Goal: Information Seeking & Learning: Learn about a topic

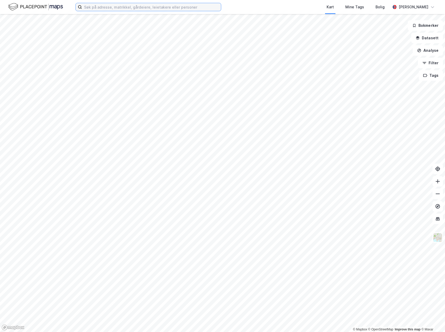
click at [113, 3] on input at bounding box center [151, 7] width 139 height 8
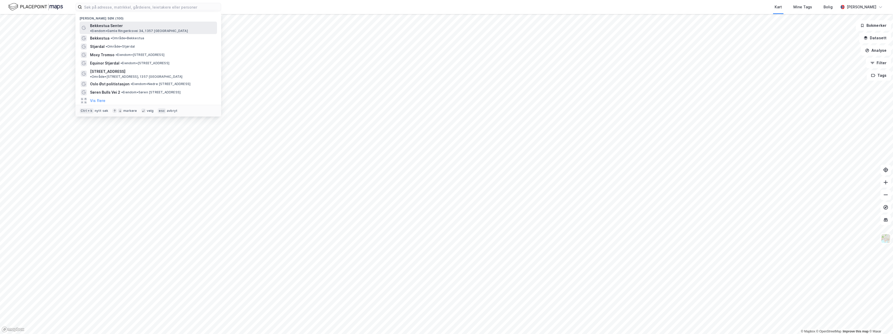
click at [95, 27] on span "Bekkestua Senter" at bounding box center [106, 26] width 33 height 6
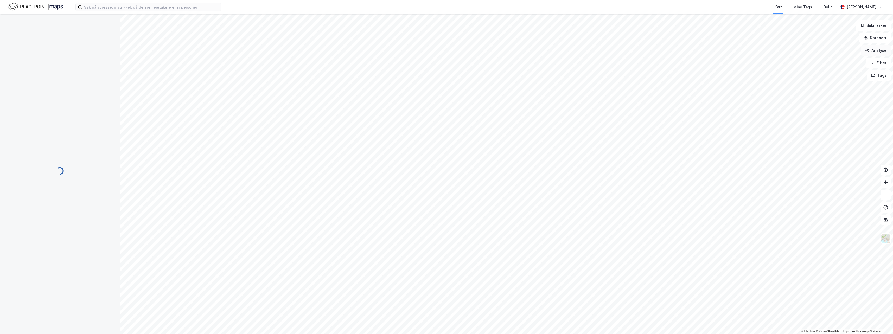
click at [445, 50] on button "Analyse" at bounding box center [876, 50] width 30 height 10
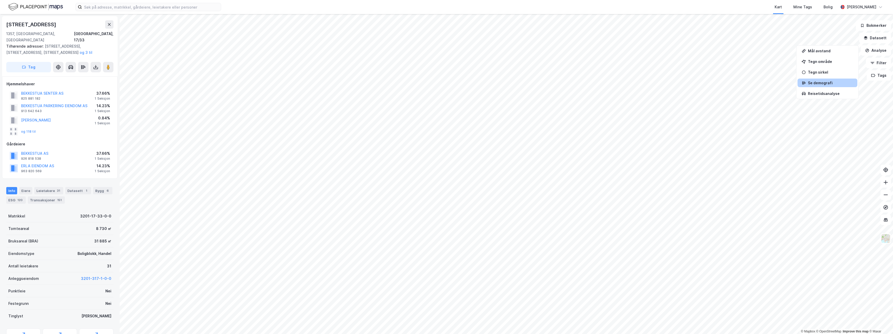
click at [445, 83] on div "Se demografi" at bounding box center [830, 83] width 45 height 4
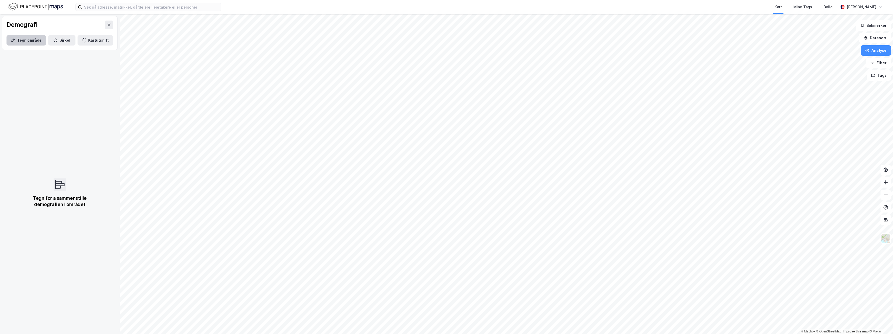
click at [32, 41] on button "Tegn område" at bounding box center [27, 40] width 40 height 10
click at [63, 42] on button "Sirkel" at bounding box center [61, 40] width 27 height 10
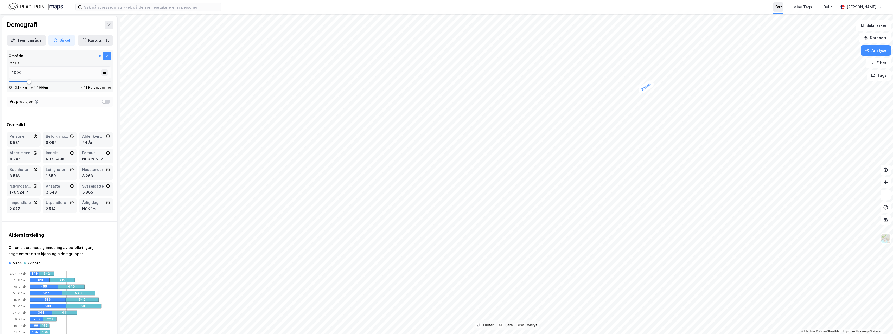
type input "2396"
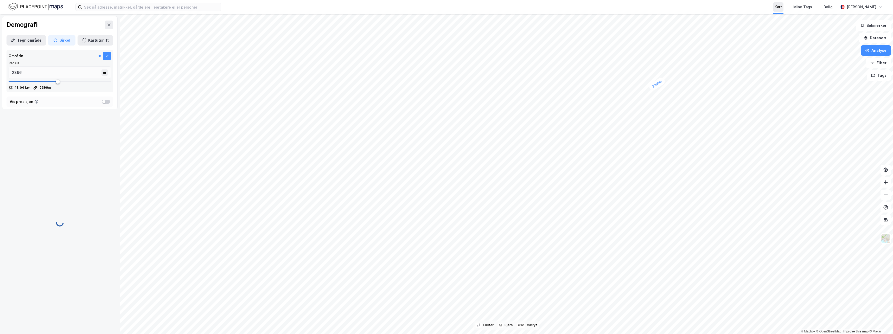
type input "2396"
click at [445, 10] on div "Kart Mine Tags Bolig Henrik Skogseth 2 396m © Mapbox © OpenStreetMap Improve th…" at bounding box center [446, 167] width 893 height 334
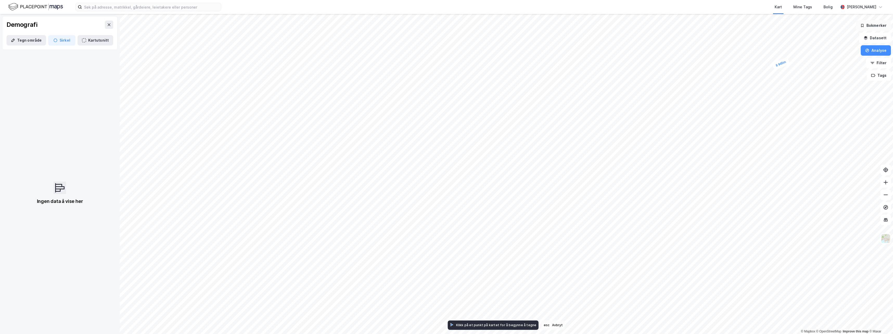
click at [445, 29] on div "8 945m © Mapbox © OpenStreetMap Improve this map © Maxar Demografi Tegn område …" at bounding box center [446, 174] width 893 height 320
click at [116, 9] on input at bounding box center [151, 7] width 139 height 8
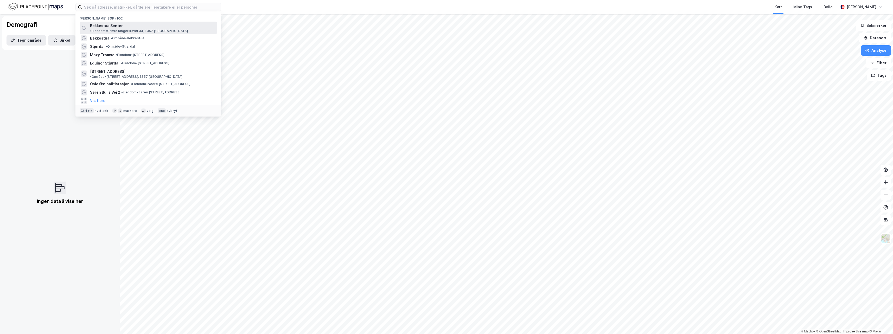
click at [112, 23] on span "Bekkestua Senter" at bounding box center [106, 26] width 33 height 6
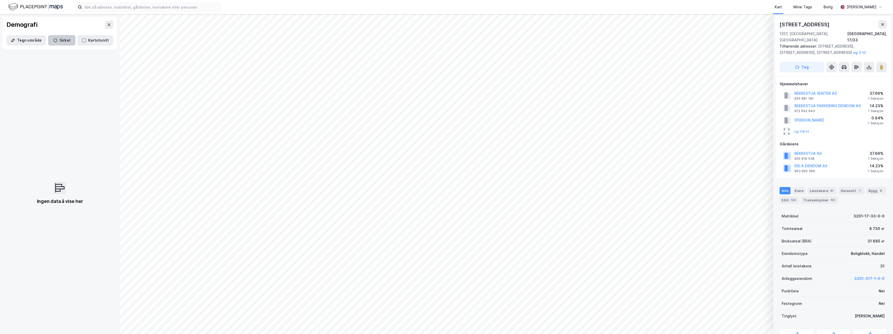
click at [55, 42] on icon "button" at bounding box center [56, 41] width 4 height 4
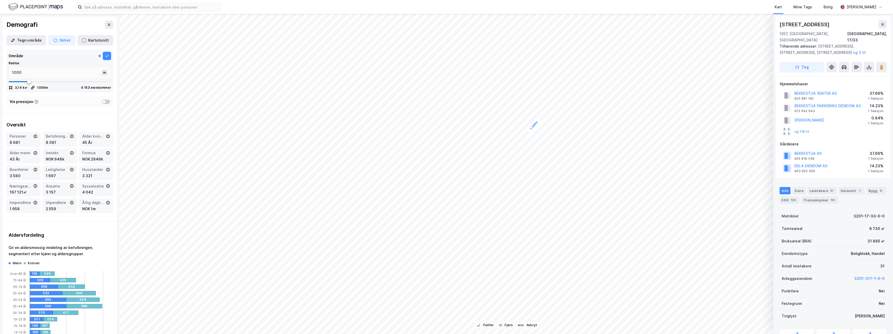
type input "1540"
click at [47, 73] on input "1540" at bounding box center [56, 73] width 94 height 12
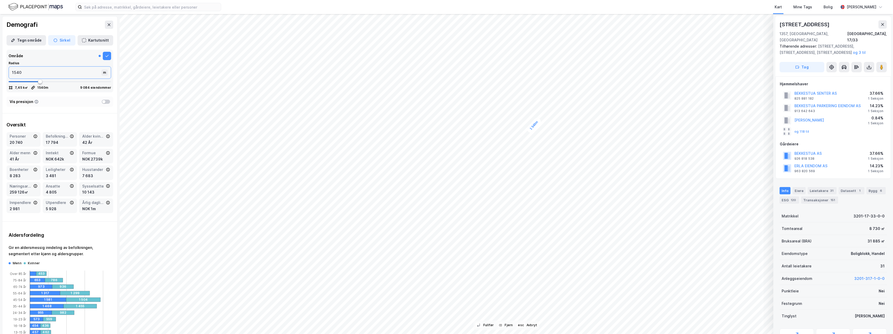
click at [47, 73] on input "1540" at bounding box center [56, 73] width 94 height 12
type input "15"
type input "150"
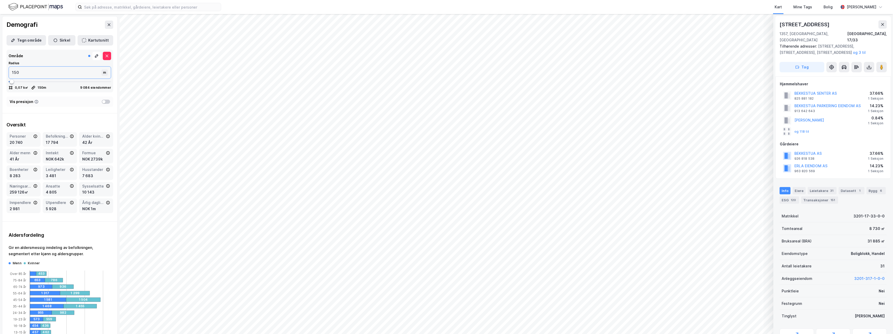
type input "1500"
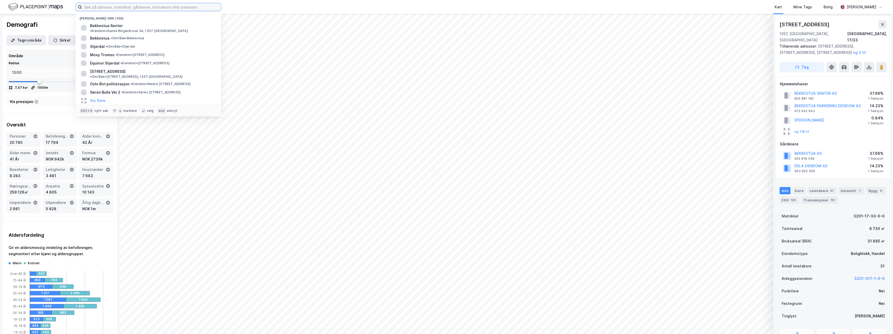
click at [143, 5] on input at bounding box center [151, 7] width 139 height 8
type input "røa senter"
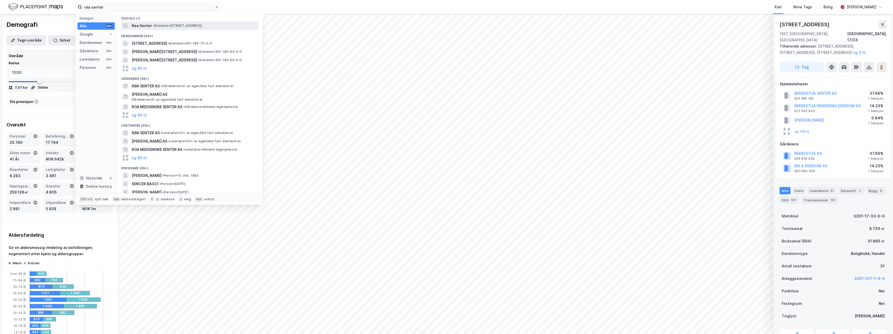
click at [138, 25] on span "Røa Senter" at bounding box center [142, 26] width 20 height 6
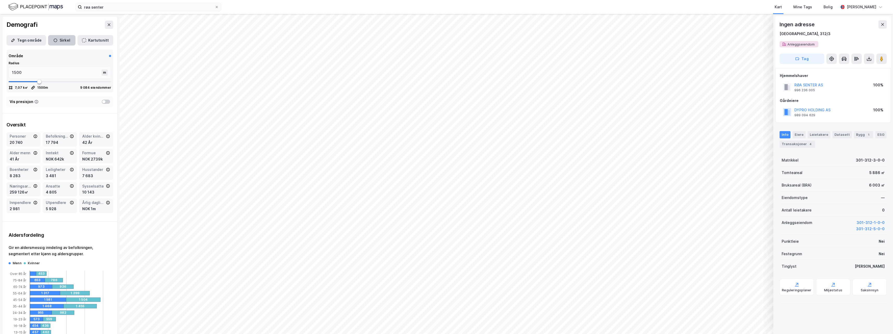
click at [54, 40] on icon "button" at bounding box center [55, 40] width 4 height 4
click at [103, 55] on button at bounding box center [107, 56] width 8 height 8
click at [64, 38] on button "Sirkel" at bounding box center [61, 40] width 27 height 10
type input "1452"
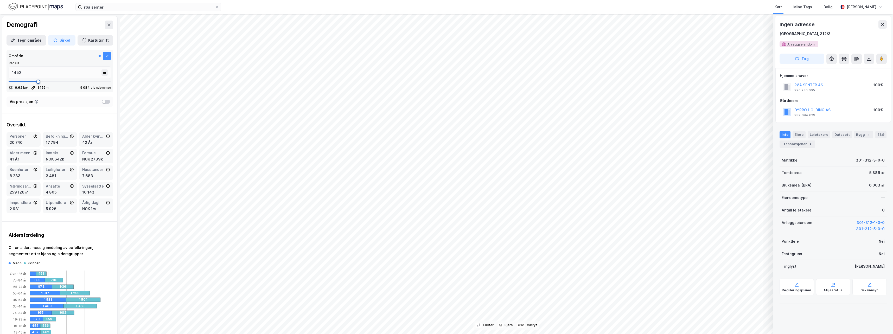
type input "1465"
type input "1478"
type input "1505"
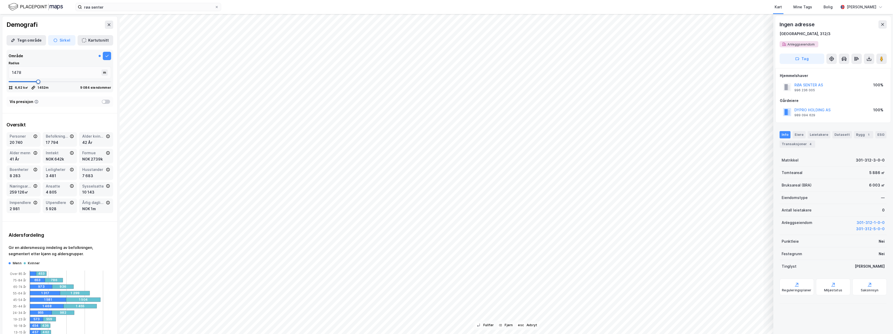
type input "1505"
type input "1531"
type input "1557"
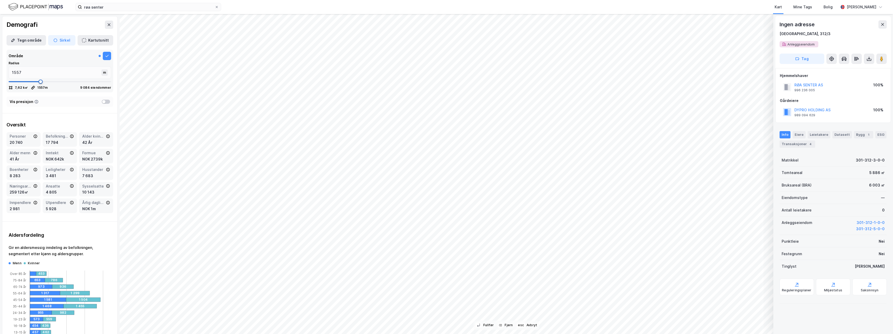
click at [39, 81] on span at bounding box center [41, 82] width 4 height 4
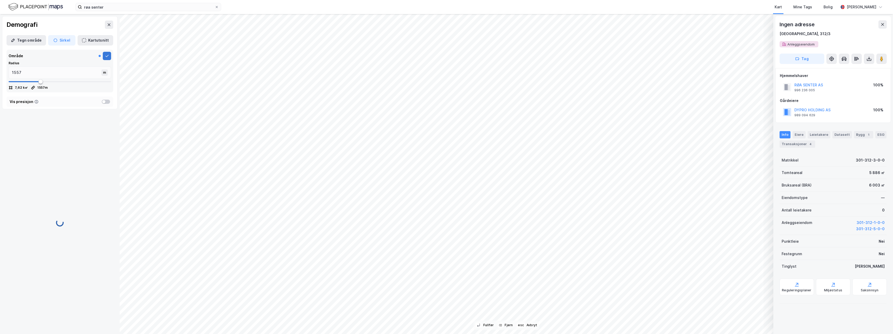
click at [103, 55] on button at bounding box center [107, 56] width 8 height 8
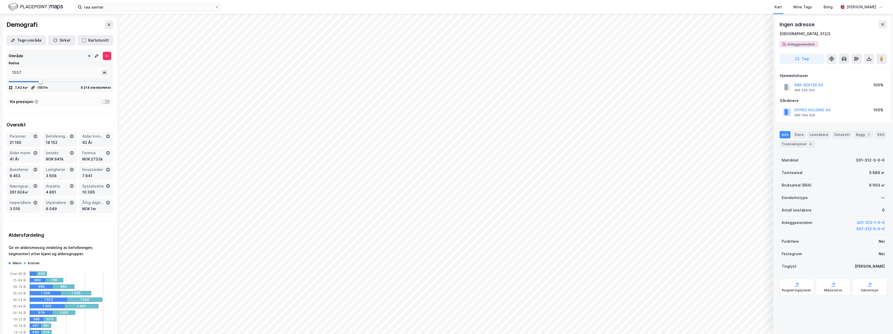
click at [94, 56] on icon at bounding box center [96, 56] width 4 height 4
click at [105, 55] on icon at bounding box center [106, 56] width 3 height 2
click at [445, 24] on icon at bounding box center [883, 24] width 4 height 4
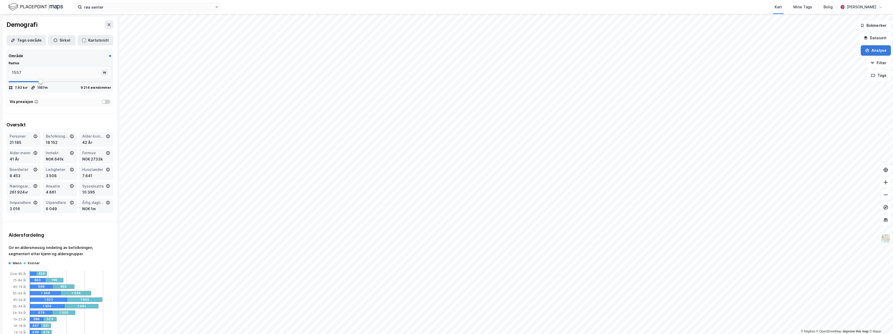
click at [445, 49] on button "Analyse" at bounding box center [876, 50] width 30 height 10
click at [445, 84] on div "Se demografi" at bounding box center [830, 83] width 45 height 4
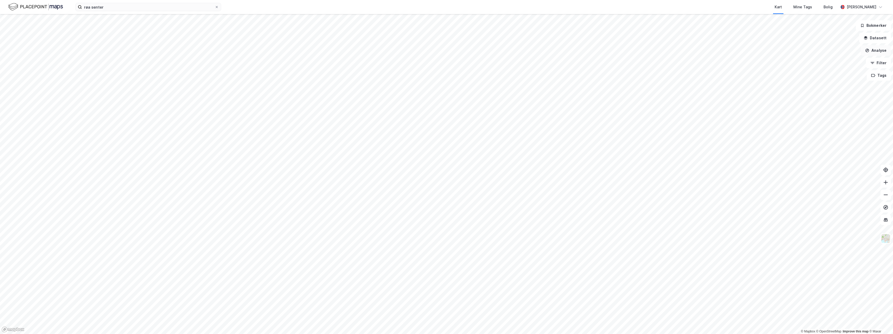
click at [445, 49] on button "Analyse" at bounding box center [876, 50] width 30 height 10
click at [445, 80] on div "Se demografi" at bounding box center [828, 83] width 60 height 9
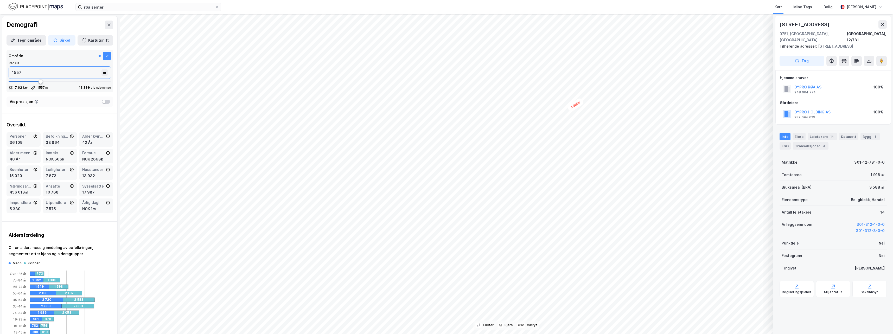
click at [27, 72] on input "1557" at bounding box center [56, 73] width 94 height 12
click at [105, 56] on icon at bounding box center [106, 56] width 3 height 2
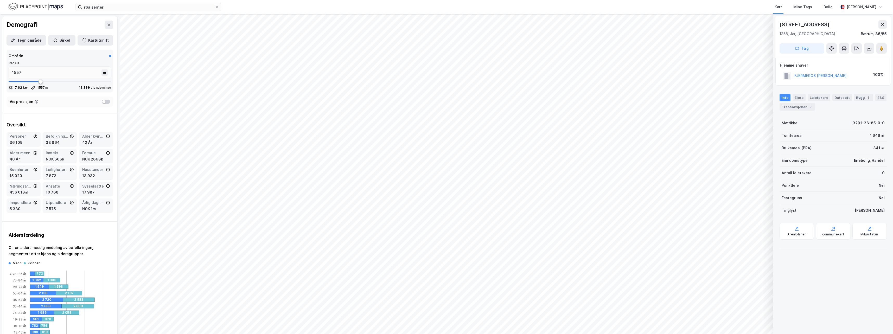
drag, startPoint x: 545, startPoint y: 1, endPoint x: 546, endPoint y: 5, distance: 4.7
click at [445, 1] on div "Kart Mine Tags Bolig" at bounding box center [542, 7] width 592 height 14
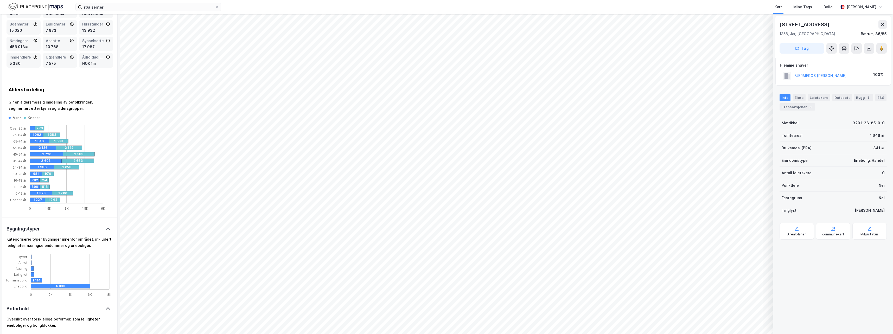
scroll to position [243, 0]
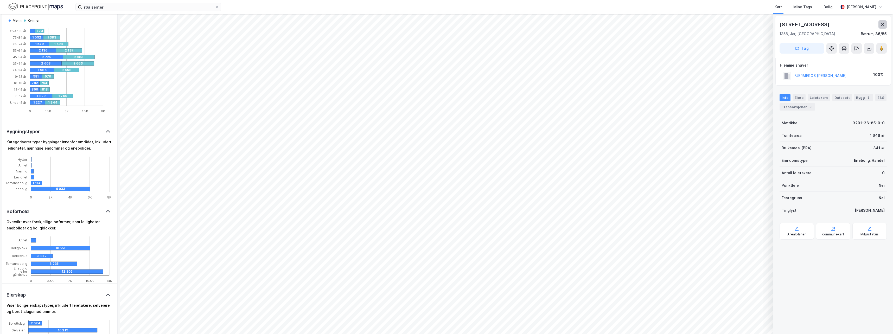
click at [445, 23] on icon at bounding box center [883, 24] width 4 height 4
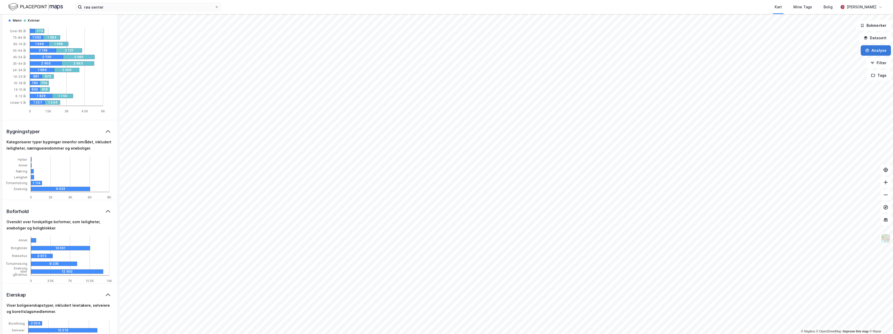
click at [445, 52] on button "Analyse" at bounding box center [876, 50] width 30 height 10
click at [445, 83] on div "Se demografi" at bounding box center [830, 83] width 45 height 4
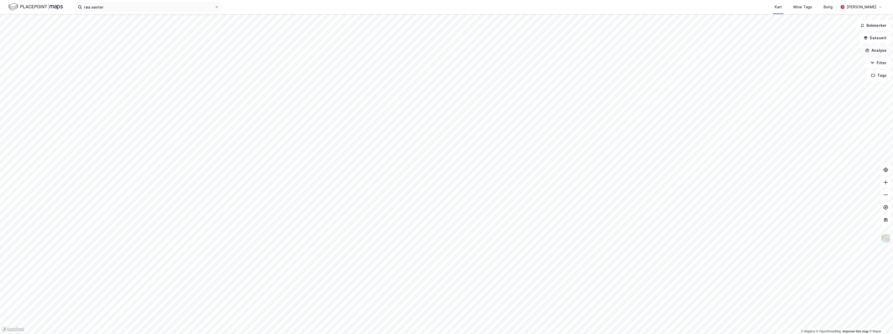
click at [445, 52] on button "Analyse" at bounding box center [876, 50] width 30 height 10
click at [445, 72] on div "Tegn sirkel" at bounding box center [830, 72] width 45 height 4
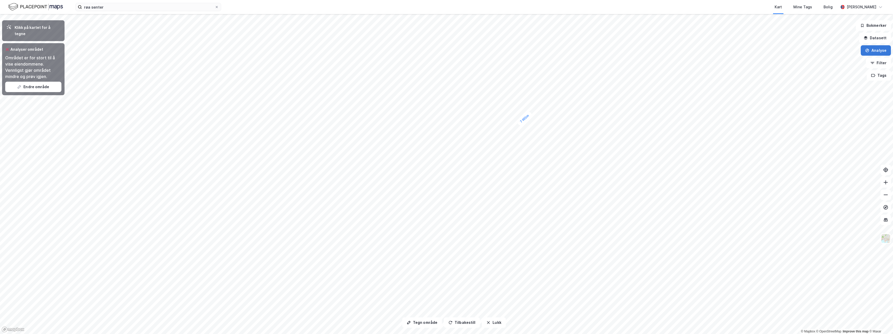
click at [445, 50] on button "Analyse" at bounding box center [876, 50] width 30 height 10
click at [52, 84] on button "Endre område" at bounding box center [33, 87] width 56 height 10
click at [9, 27] on icon at bounding box center [8, 26] width 5 height 5
click at [30, 74] on div "Analyser området Området er for stort til å vise eiendommene. Vennligst gjør om…" at bounding box center [33, 69] width 62 height 52
click at [27, 55] on div "Området er for stort til å vise eiendommene. Vennligst gjør området mindre og p…" at bounding box center [33, 67] width 56 height 25
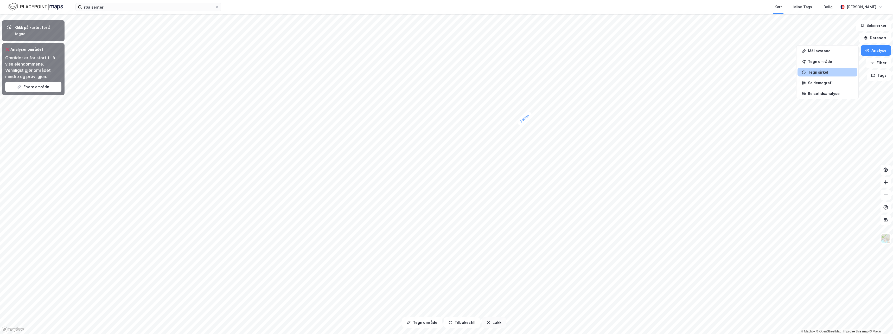
click at [445, 269] on button "Lukk" at bounding box center [494, 322] width 24 height 10
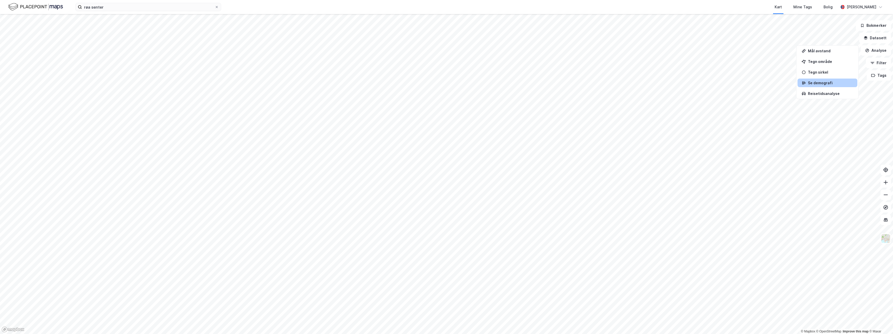
click at [445, 82] on div "Se demografi" at bounding box center [830, 83] width 45 height 4
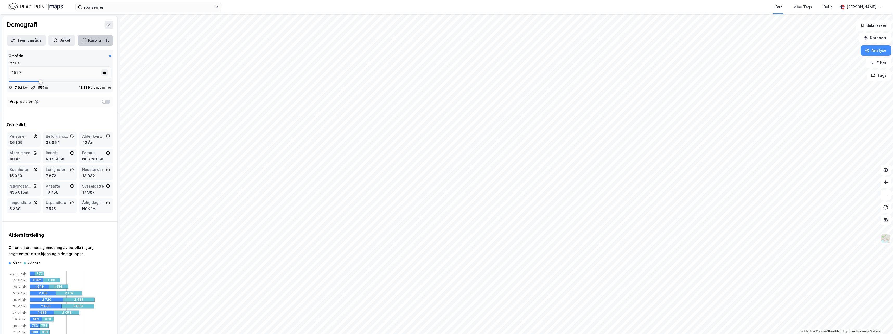
click at [86, 38] on button "Kartutsnitt" at bounding box center [96, 40] width 36 height 10
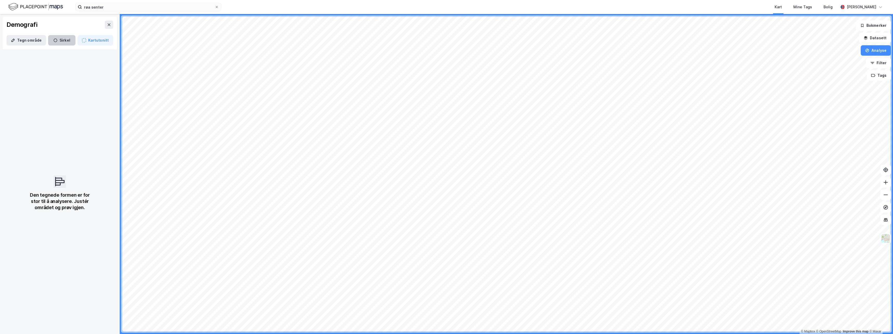
click at [70, 40] on button "Sirkel" at bounding box center [61, 40] width 27 height 10
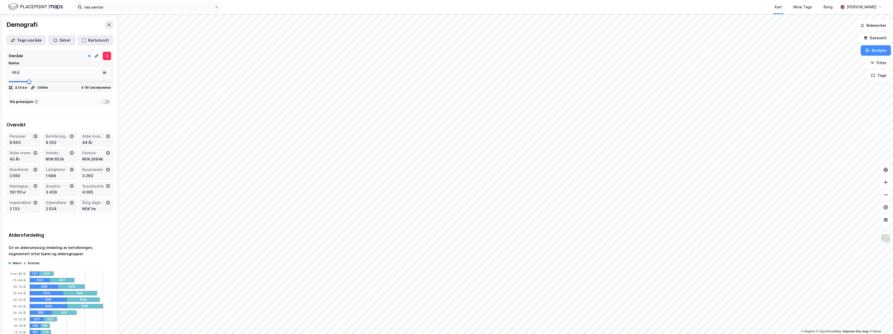
type input "1623"
type input "3114"
type input "5000"
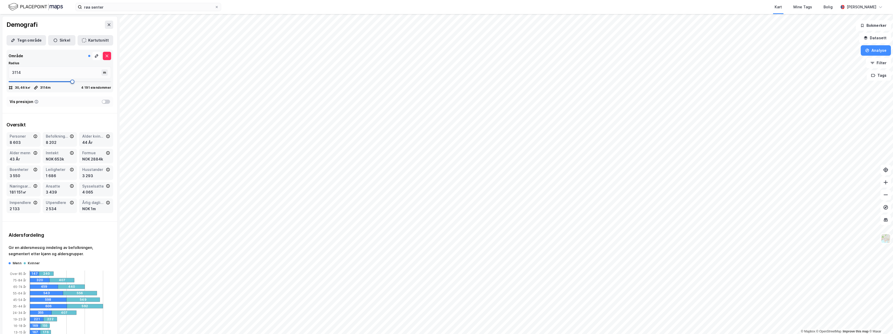
type input "5000"
click at [280, 92] on div "© Mapbox © OpenStreetMap Improve this map © Maxar Demografi Tegn område Sirkel …" at bounding box center [446, 174] width 893 height 320
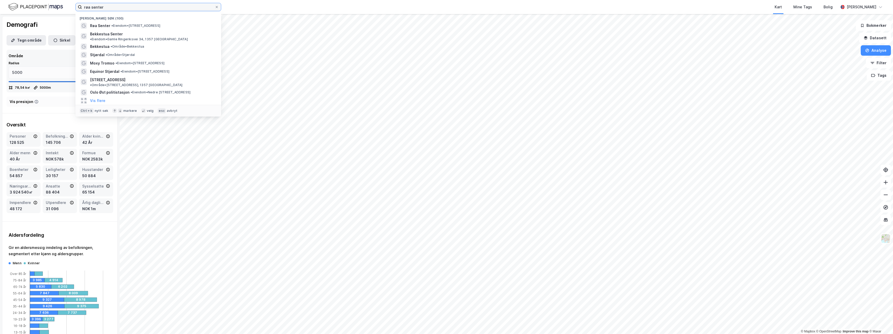
click at [104, 8] on input "røa senter" at bounding box center [148, 7] width 133 height 8
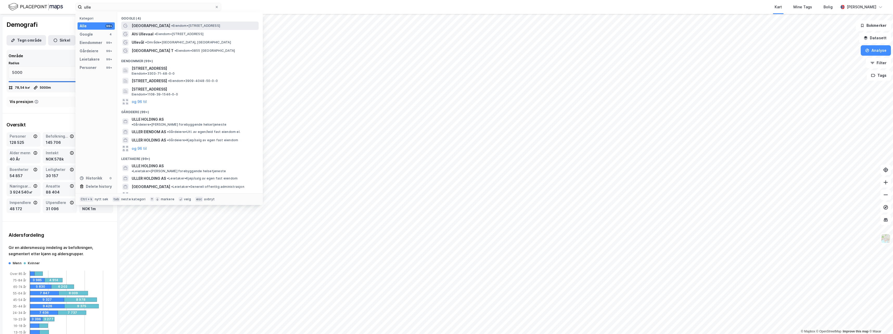
click at [201, 23] on div "Ullevaal Stadion • Eiendom • Sognsveien 75K, 0855 Oslo" at bounding box center [195, 26] width 126 height 6
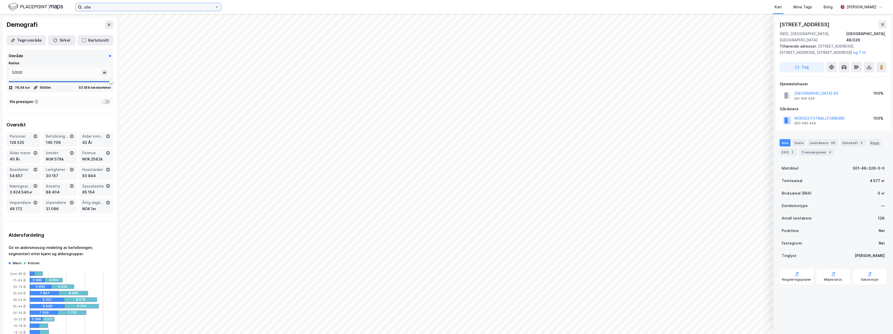
click at [108, 7] on input "ulle" at bounding box center [148, 7] width 133 height 8
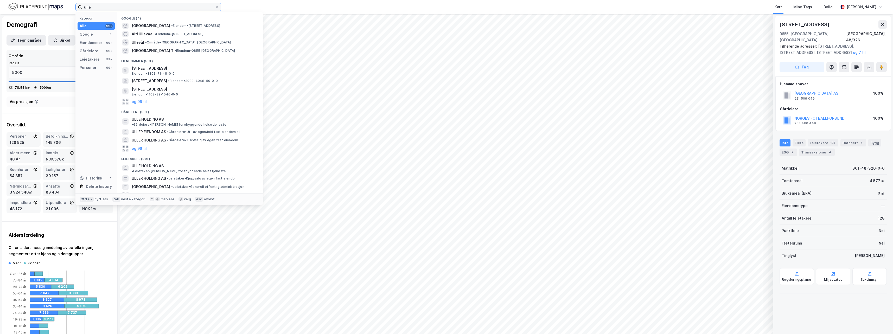
click at [108, 7] on input "ulle" at bounding box center [148, 7] width 133 height 8
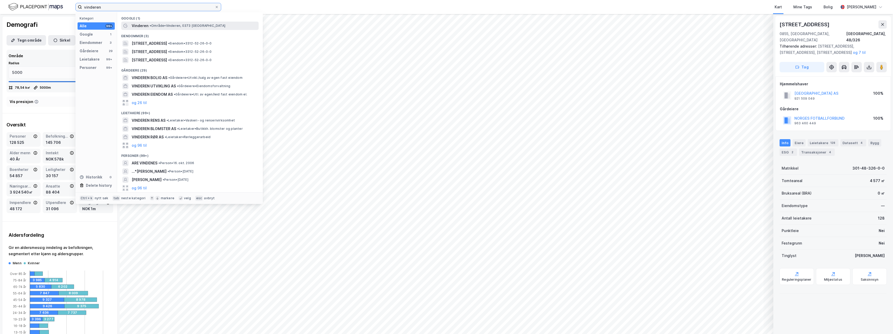
type input "vinderen"
click at [141, 22] on div "Vinderen • Område • Vinderen, 0373 Oslo" at bounding box center [189, 26] width 137 height 8
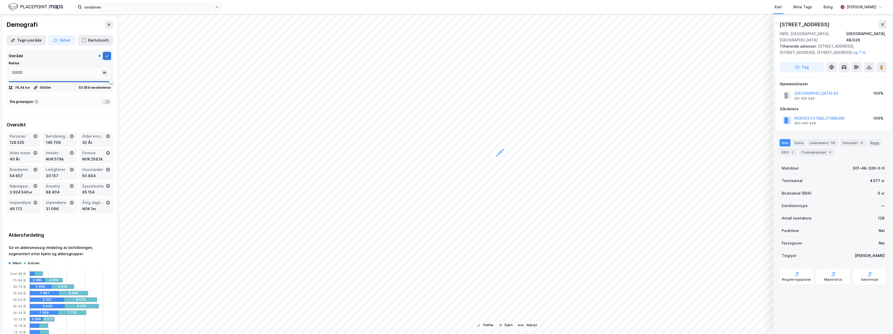
click at [103, 58] on button at bounding box center [107, 56] width 8 height 8
click at [105, 58] on icon at bounding box center [107, 56] width 4 height 4
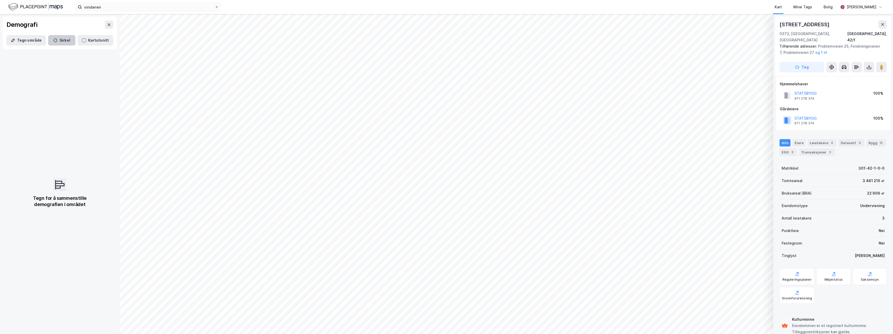
click at [59, 41] on button "Sirkel" at bounding box center [61, 40] width 27 height 10
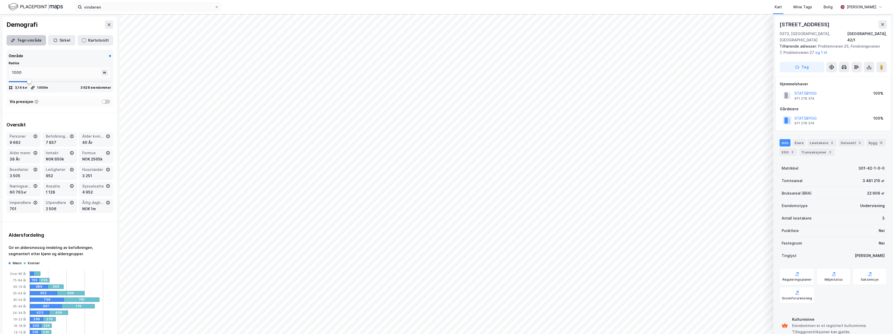
click at [32, 38] on button "Tegn område" at bounding box center [27, 40] width 40 height 10
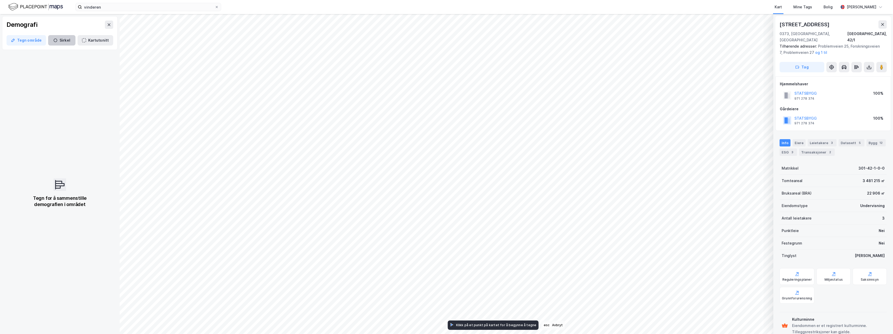
click at [56, 41] on icon "button" at bounding box center [55, 40] width 4 height 4
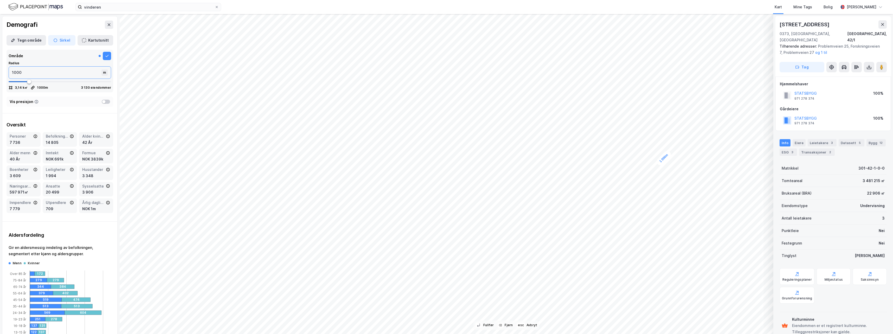
click at [68, 72] on input "1000" at bounding box center [56, 73] width 94 height 12
drag, startPoint x: 68, startPoint y: 72, endPoint x: -1, endPoint y: 76, distance: 69.1
click at [0, 76] on html "vinderen Kart Mine Tags Bolig Henrik Skogseth 1 000m © Mapbox © OpenStreetMap I…" at bounding box center [446, 167] width 893 height 334
type input "50"
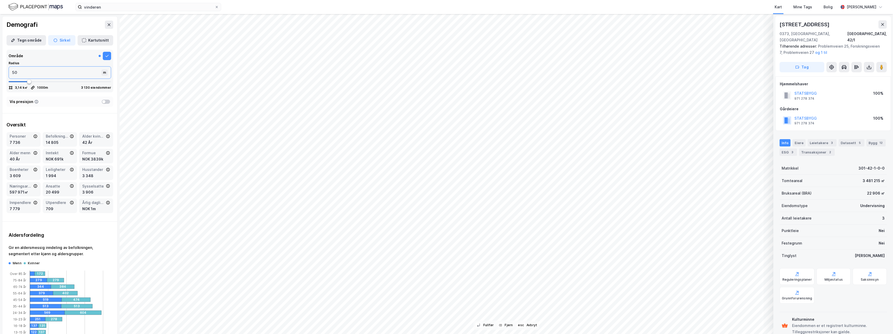
type input "500"
type input "5000"
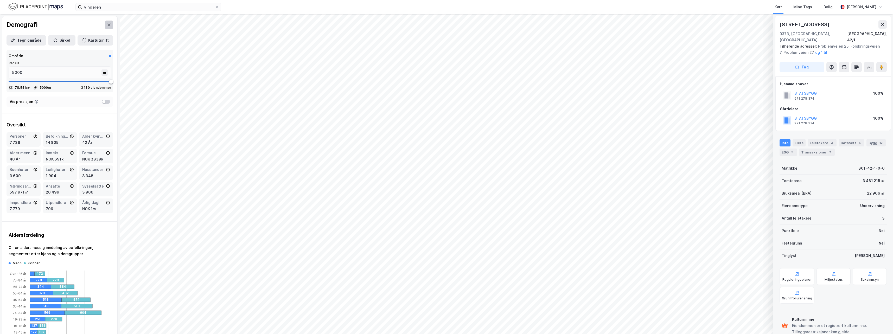
click at [107, 24] on icon at bounding box center [109, 25] width 4 height 4
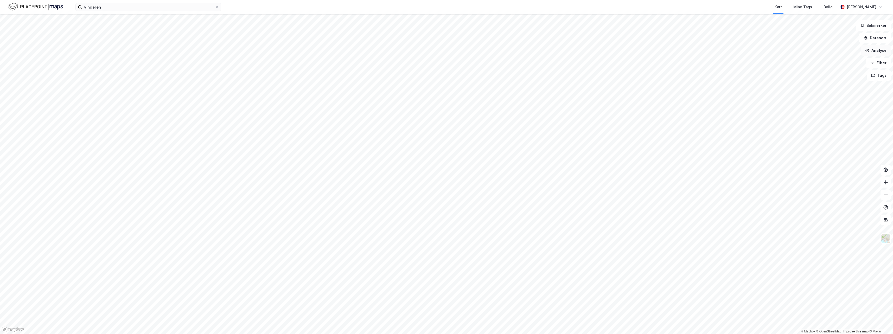
click at [445, 52] on button "Analyse" at bounding box center [876, 50] width 30 height 10
click at [445, 61] on div "Tegn område" at bounding box center [830, 61] width 45 height 4
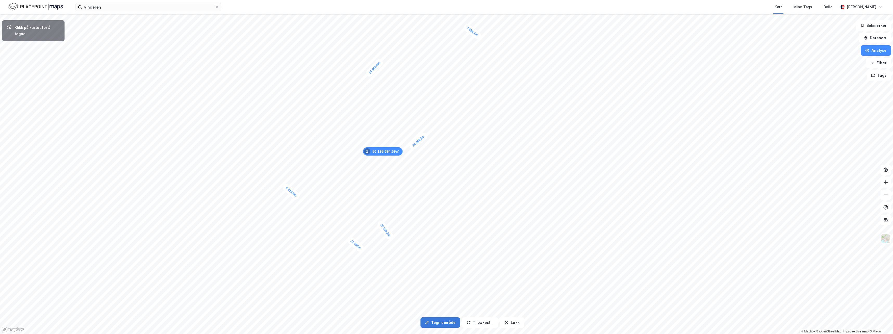
click at [442, 269] on button "Tegn område" at bounding box center [441, 322] width 40 height 10
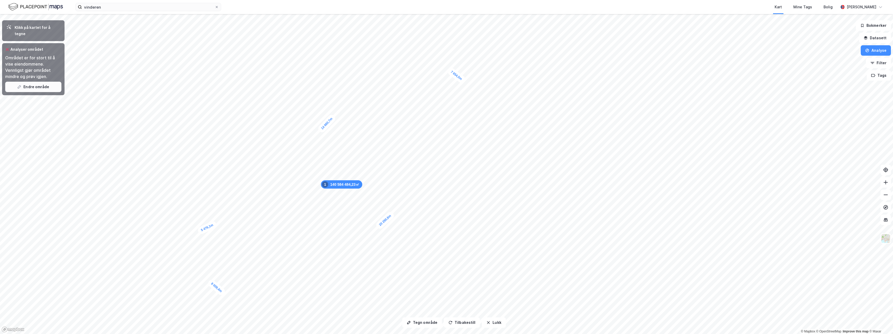
click at [32, 82] on button "Endre område" at bounding box center [33, 87] width 56 height 10
click at [445, 269] on icon "button" at bounding box center [450, 323] width 4 height 4
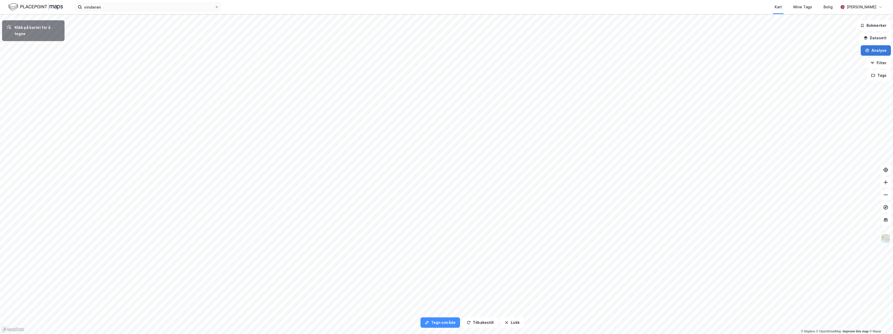
click at [445, 49] on button "Analyse" at bounding box center [876, 50] width 30 height 10
click at [445, 73] on div "Tegn sirkel" at bounding box center [830, 72] width 45 height 4
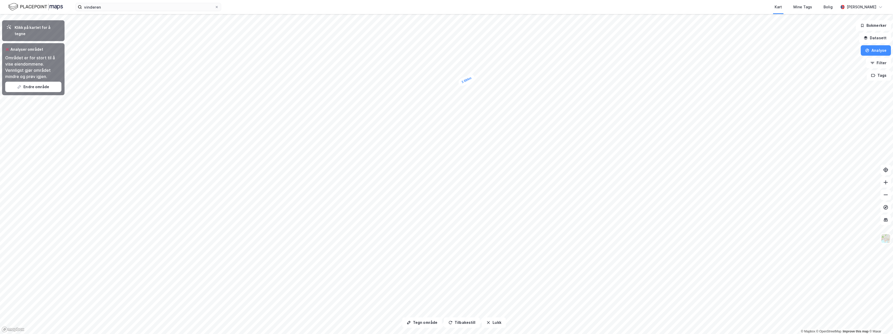
click at [445, 0] on html "vinderen Kart Mine Tags Bolig Henrik Skogseth Tegn område Tilbakestill Lukk Kli…" at bounding box center [446, 167] width 893 height 334
click at [445, 49] on button "Analyse" at bounding box center [876, 50] width 30 height 10
click at [445, 85] on div "Se demografi" at bounding box center [828, 83] width 60 height 9
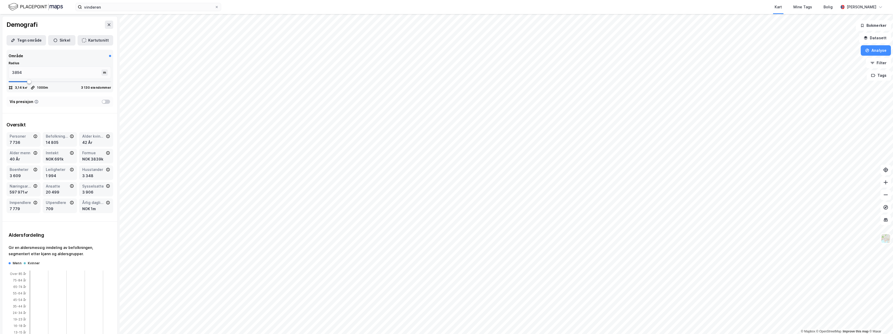
type input "1000"
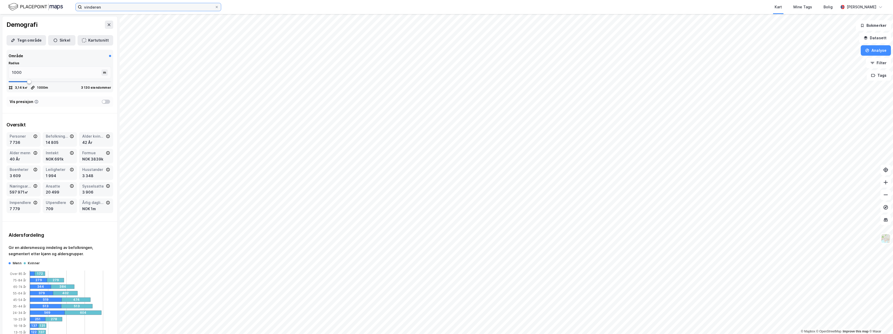
click at [173, 9] on input "vinderen" at bounding box center [148, 7] width 133 height 8
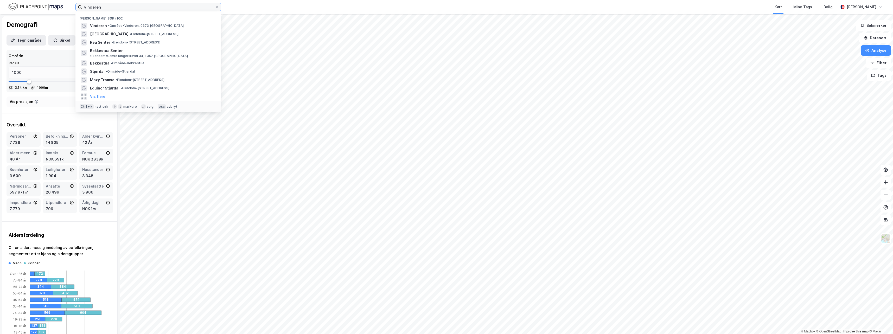
click at [173, 9] on input "vinderen" at bounding box center [148, 7] width 133 height 8
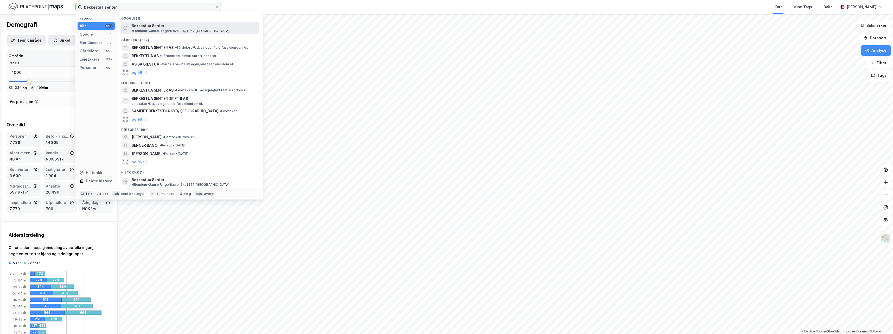
type input "bekkestua senter"
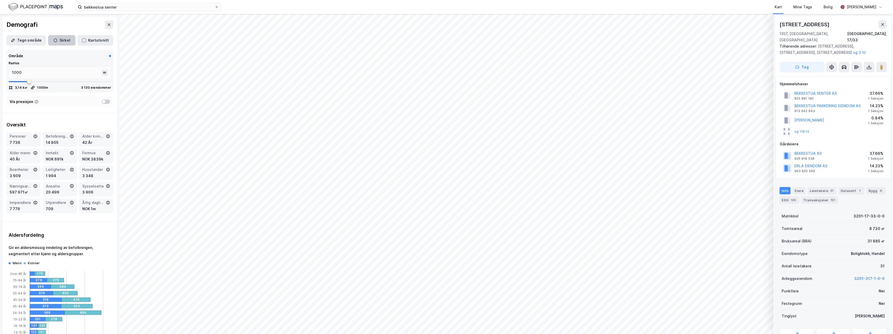
click at [55, 40] on icon "button" at bounding box center [56, 41] width 4 height 4
click at [445, 25] on button at bounding box center [882, 24] width 8 height 8
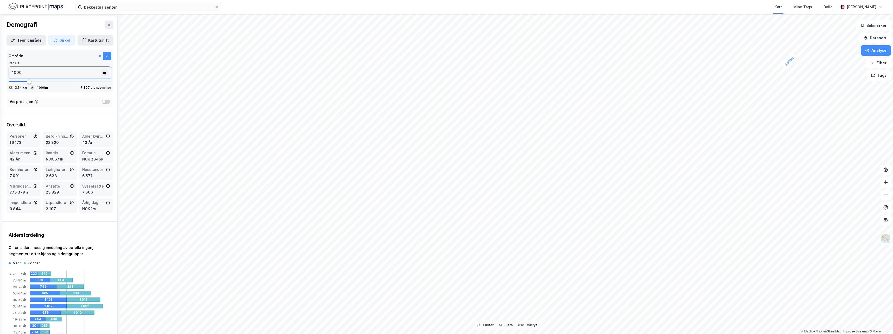
click at [24, 70] on input "1000" at bounding box center [56, 73] width 94 height 12
type input "200"
type input "2000"
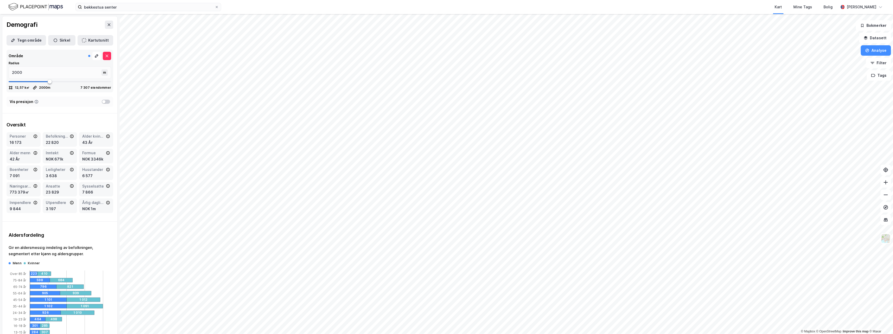
type input "1953"
type input "2916"
type input "4275"
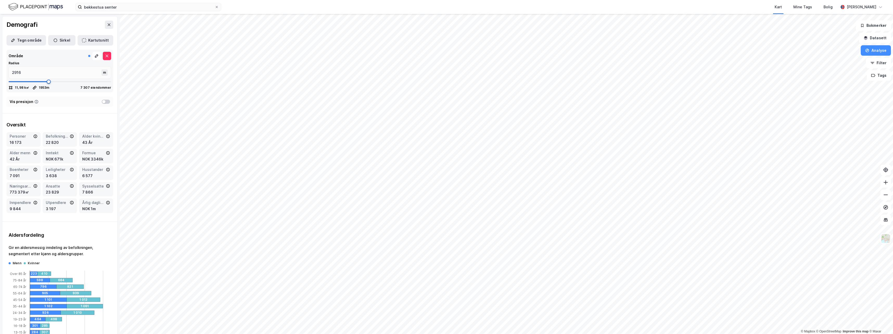
type input "4275"
type input "4763"
type input "5000"
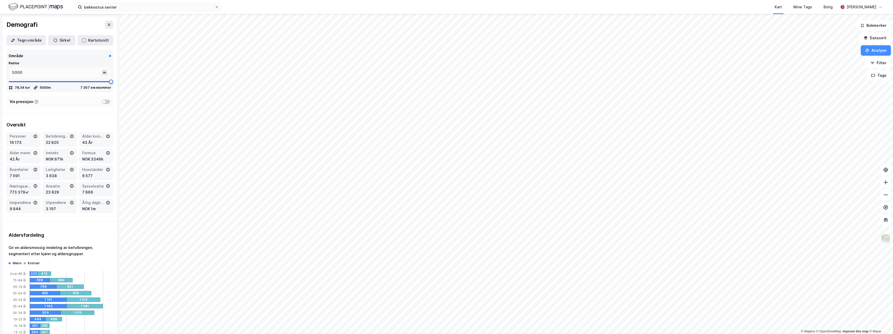
click at [272, 86] on div "© Mapbox © OpenStreetMap Improve this map © Maxar Demografi Tegn område Sirkel …" at bounding box center [446, 174] width 893 height 320
click at [47, 75] on input "5000" at bounding box center [56, 73] width 94 height 12
type input "5"
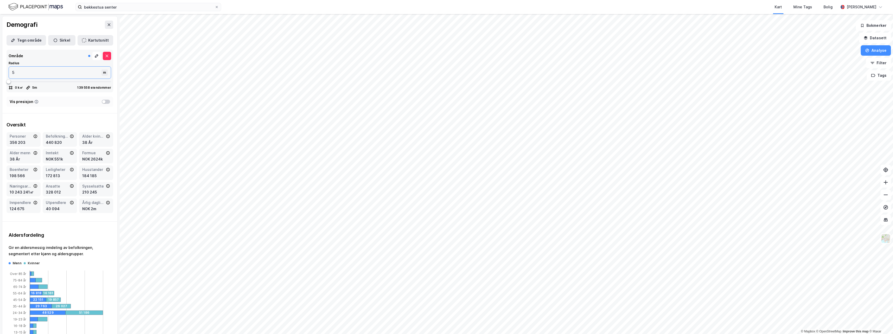
type input "50"
type input "500"
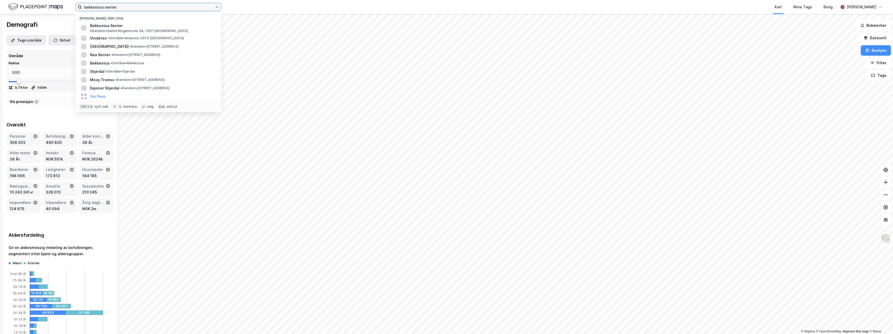
click at [122, 8] on input "bekkestua senter" at bounding box center [148, 7] width 133 height 8
click at [107, 27] on span "Bekkestua Senter" at bounding box center [106, 26] width 33 height 6
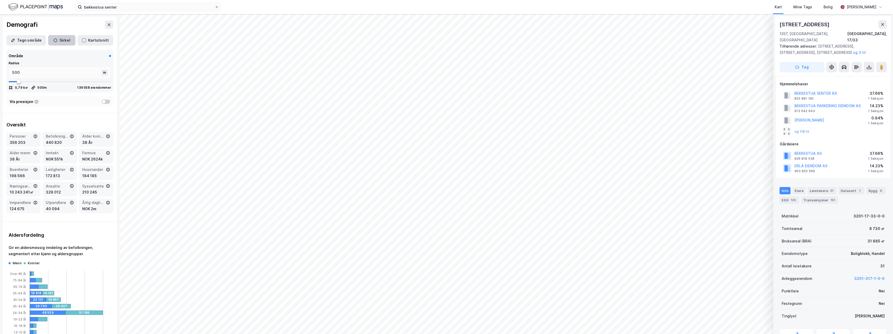
click at [63, 39] on button "Sirkel" at bounding box center [61, 40] width 27 height 10
click at [105, 54] on icon at bounding box center [107, 56] width 4 height 4
click at [445, 22] on button at bounding box center [882, 24] width 8 height 8
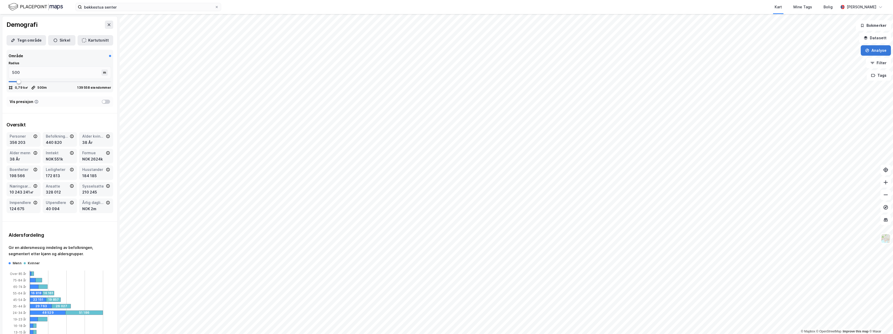
click at [445, 52] on icon "button" at bounding box center [867, 50] width 4 height 4
click at [445, 96] on div "Reisetidsanalyse" at bounding box center [828, 93] width 60 height 9
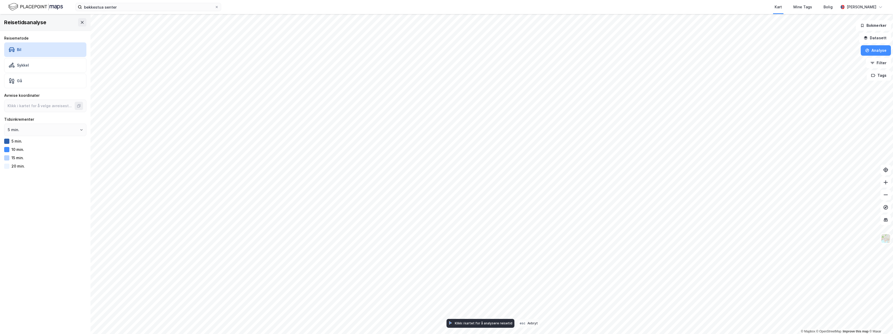
type input "59.91616852460842, 10.588149675860052"
click at [78, 21] on button at bounding box center [82, 22] width 8 height 8
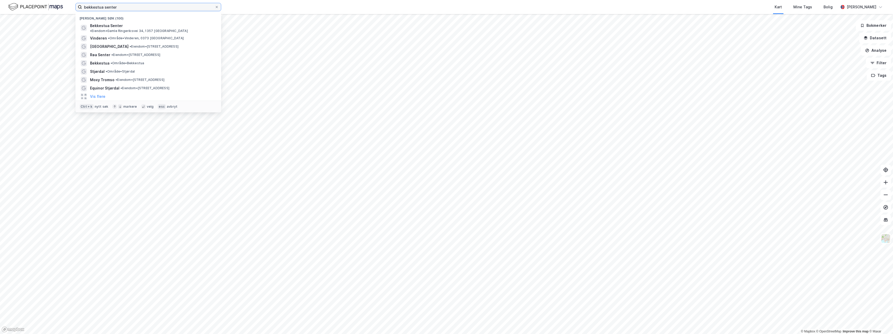
click at [113, 9] on input "bekkestua senter" at bounding box center [148, 7] width 133 height 8
type input "bekkestua senter"
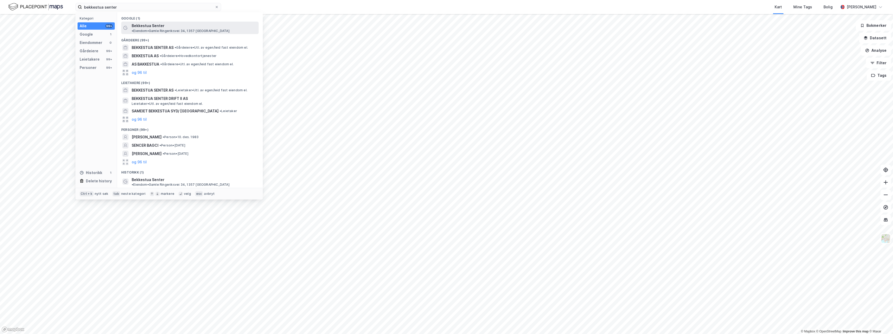
click at [152, 29] on span "Bekkestua Senter" at bounding box center [148, 26] width 33 height 6
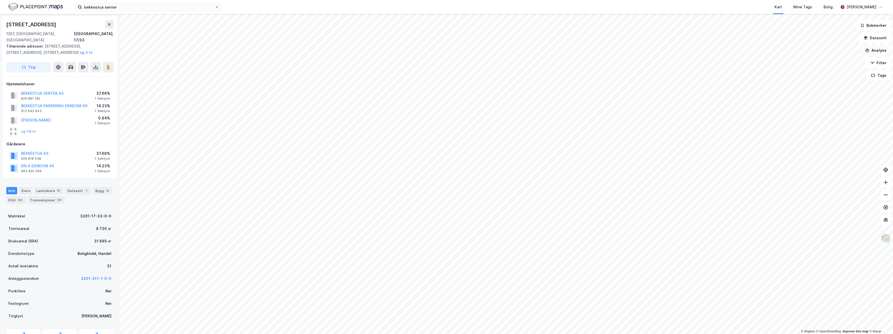
click at [445, 49] on button "Analyse" at bounding box center [876, 50] width 30 height 10
click at [445, 83] on div "Se demografi" at bounding box center [830, 83] width 45 height 4
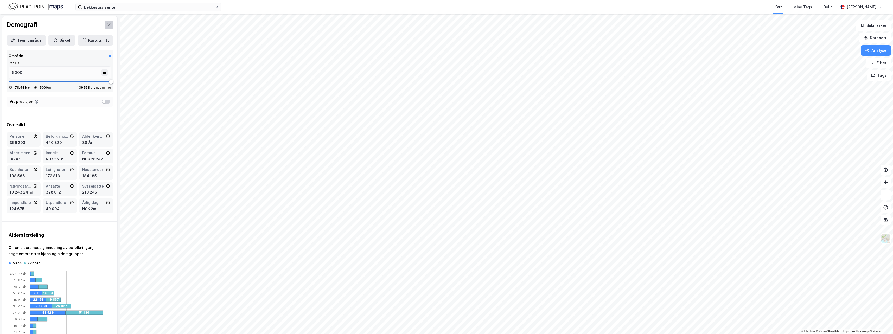
click at [105, 25] on button at bounding box center [109, 25] width 8 height 8
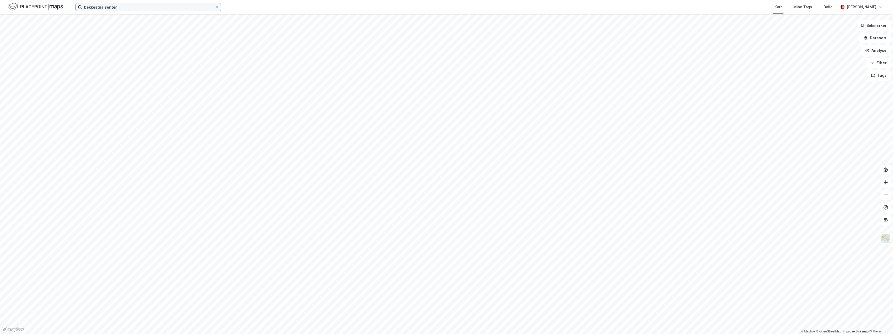
click at [160, 8] on input "bekkestua senter" at bounding box center [148, 7] width 133 height 8
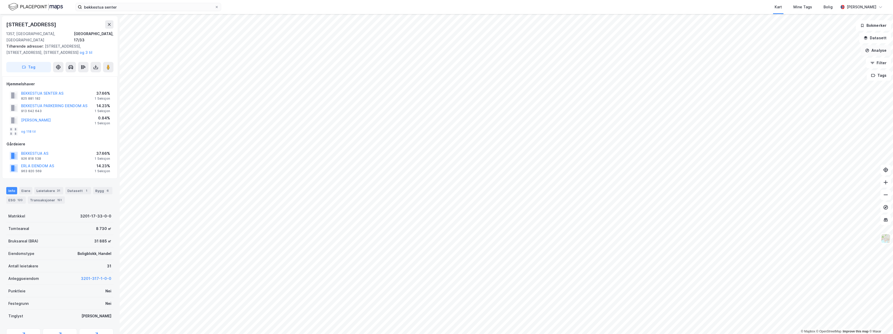
click at [445, 52] on button "Analyse" at bounding box center [876, 50] width 30 height 10
click at [445, 72] on div "Tegn sirkel" at bounding box center [830, 72] width 45 height 4
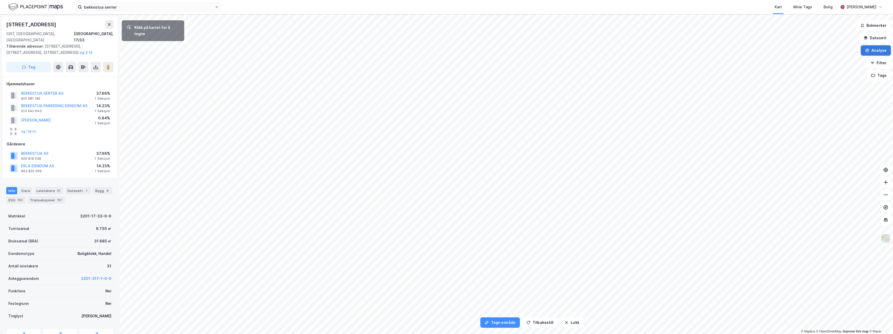
click at [445, 52] on button "Analyse" at bounding box center [876, 50] width 30 height 10
click at [445, 84] on div "Se demografi" at bounding box center [830, 83] width 45 height 4
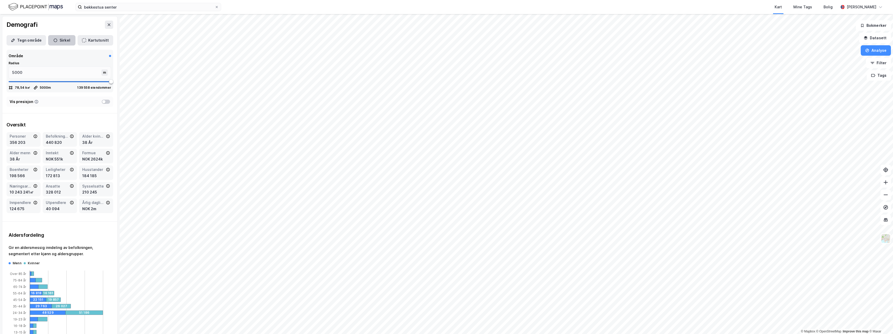
click at [59, 37] on button "Sirkel" at bounding box center [61, 40] width 27 height 10
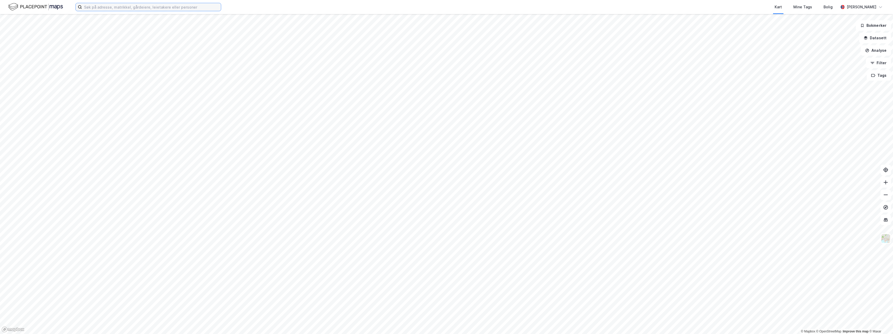
click at [167, 6] on input at bounding box center [151, 7] width 139 height 8
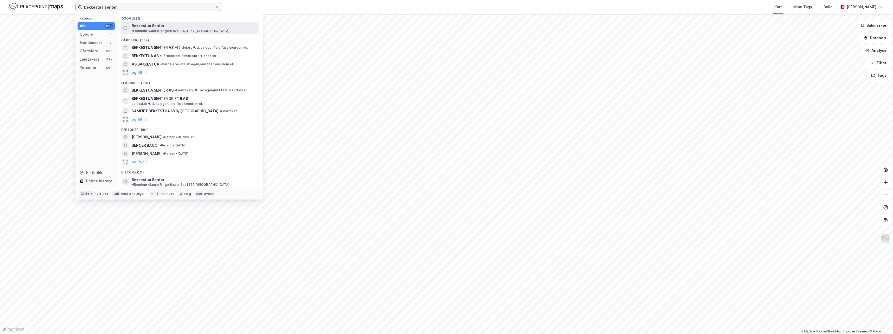
type input "bekkestua senter"
click at [163, 25] on span "Bekkestua Senter" at bounding box center [148, 26] width 33 height 6
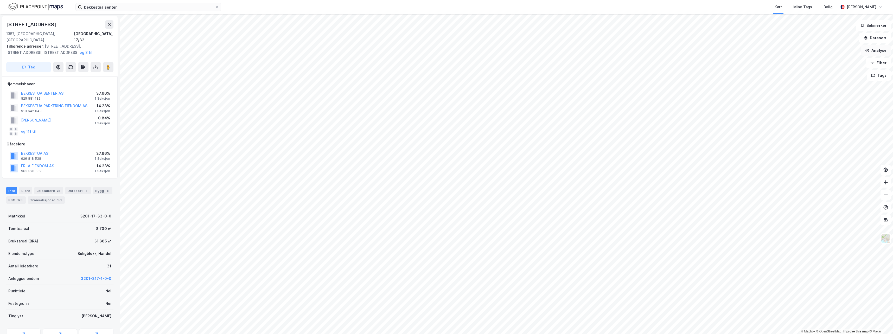
click at [876, 52] on button "Analyse" at bounding box center [876, 50] width 30 height 10
click at [825, 85] on div "Se demografi" at bounding box center [830, 83] width 45 height 4
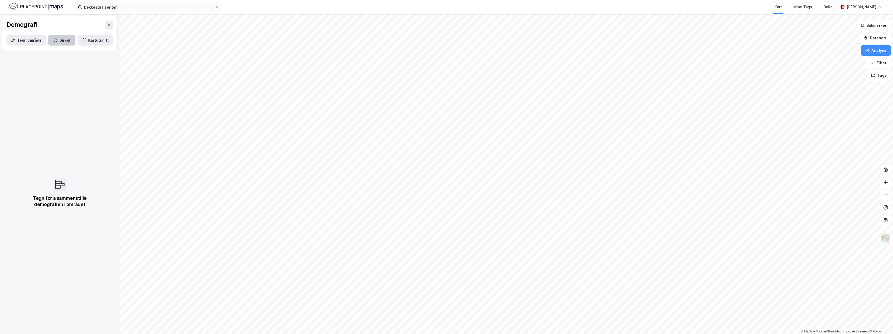
click at [63, 38] on button "Sirkel" at bounding box center [61, 40] width 27 height 10
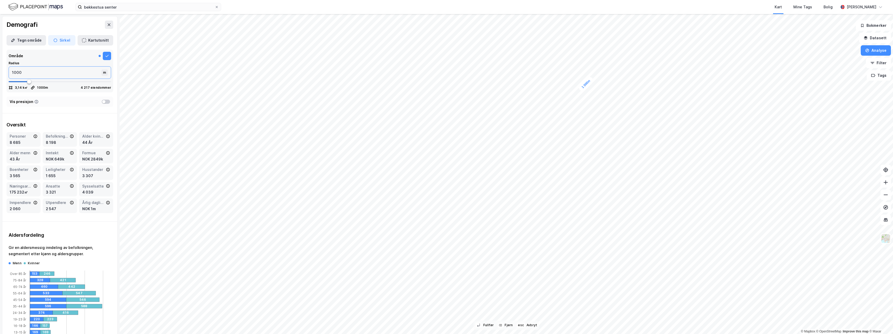
click at [29, 73] on input "1000" at bounding box center [56, 73] width 94 height 12
click at [14, 71] on input "1000" at bounding box center [56, 73] width 94 height 12
type input "100"
type input "1"
type input "5"
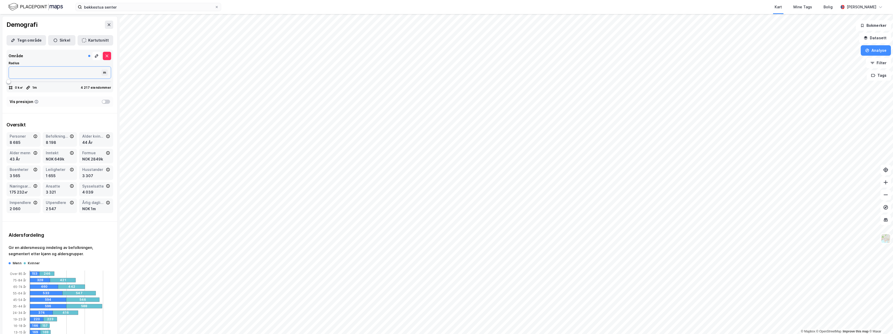
type input "5"
type input "50"
type input "500"
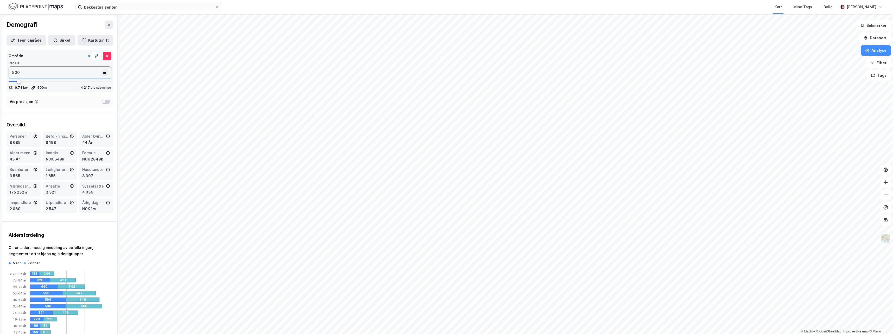
type input "500"
click at [49, 144] on div "8 198" at bounding box center [60, 142] width 28 height 6
drag, startPoint x: 44, startPoint y: 141, endPoint x: 55, endPoint y: 142, distance: 11.0
click at [55, 142] on div "Befolkning dagtid 8 198" at bounding box center [60, 139] width 34 height 15
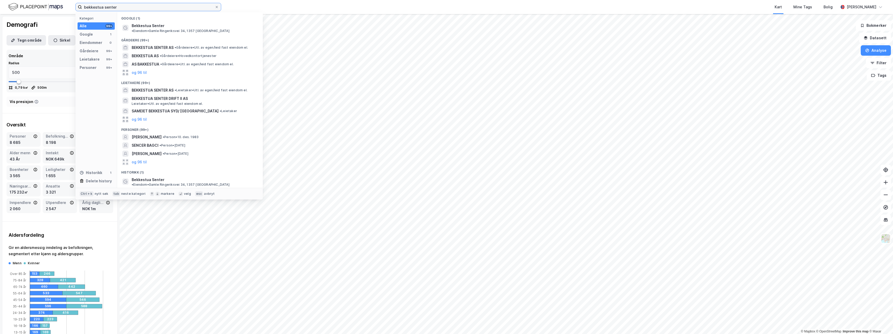
drag, startPoint x: 117, startPoint y: 8, endPoint x: 68, endPoint y: 1, distance: 49.9
click at [66, 5] on div "bekkestua senter Kategori Alle 99+ Google 1 Eiendommer 0 Gårdeiere 99+ Leietake…" at bounding box center [446, 7] width 893 height 14
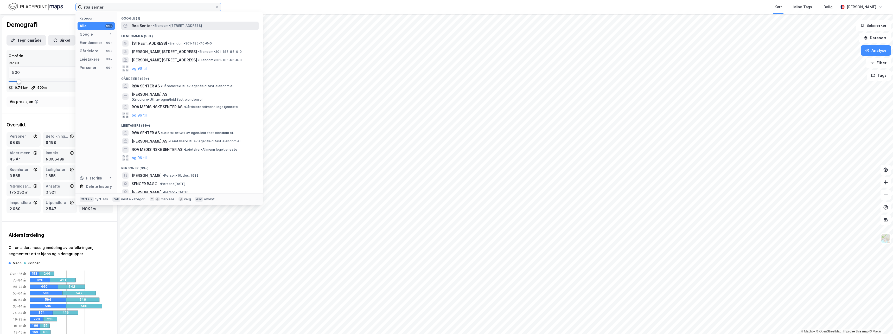
type input "røa senter"
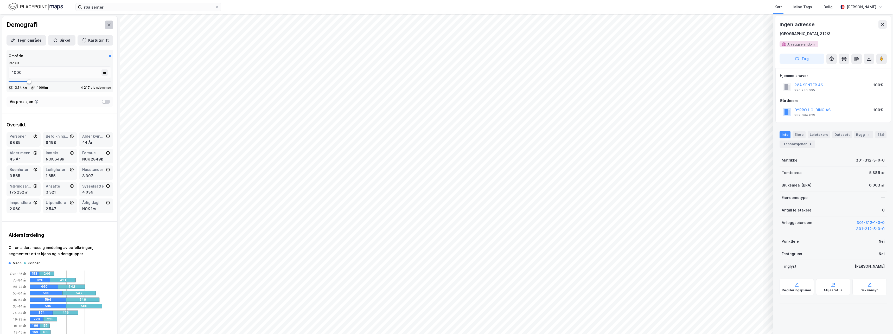
click at [107, 25] on button at bounding box center [109, 25] width 8 height 8
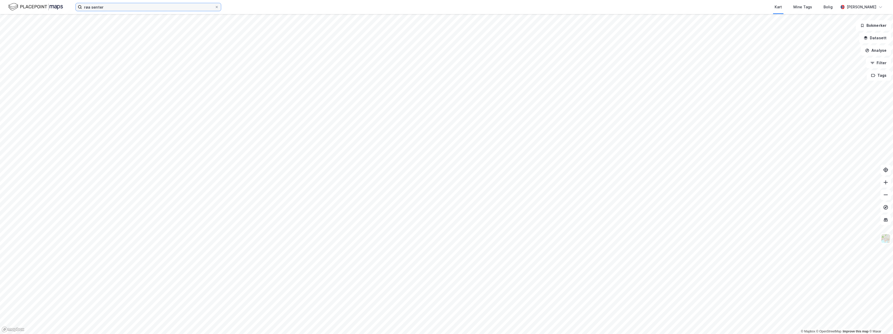
click at [168, 9] on input "røa senter" at bounding box center [148, 7] width 133 height 8
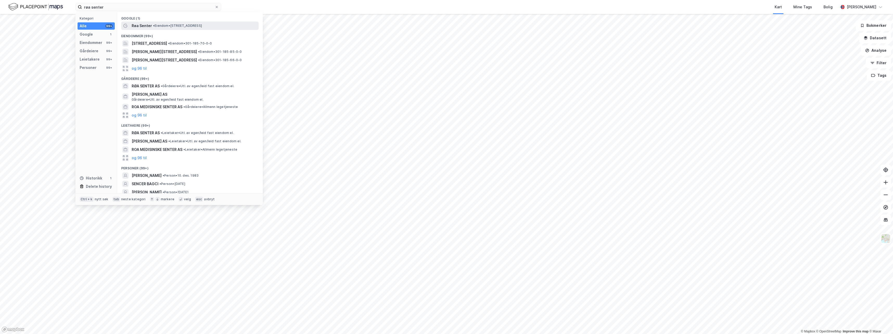
click at [164, 28] on div "Røa Senter • Eiendom • Vækerøveien 205, 0751 Oslo" at bounding box center [195, 26] width 126 height 6
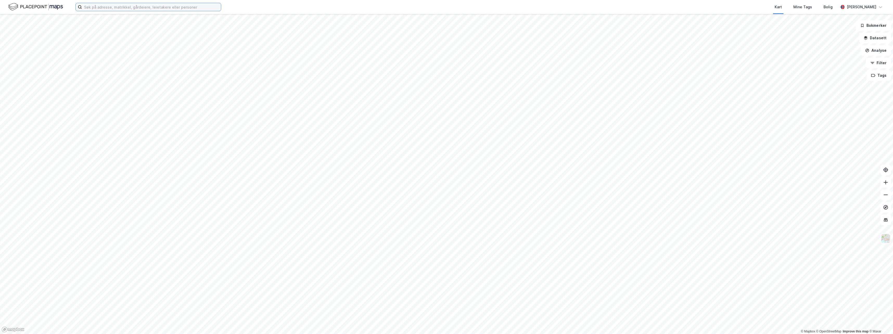
click at [145, 3] on input at bounding box center [151, 7] width 139 height 8
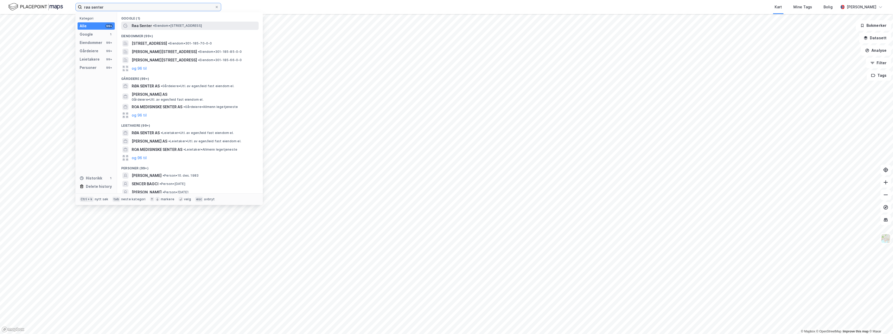
type input "røa senter"
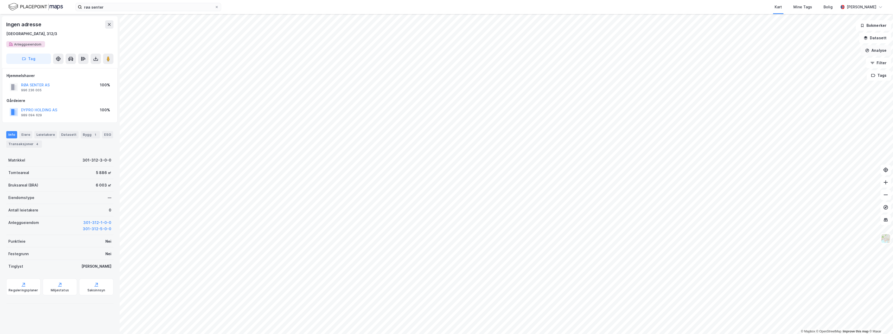
click at [873, 50] on button "Analyse" at bounding box center [876, 50] width 30 height 10
click at [820, 84] on div "Se demografi" at bounding box center [830, 83] width 45 height 4
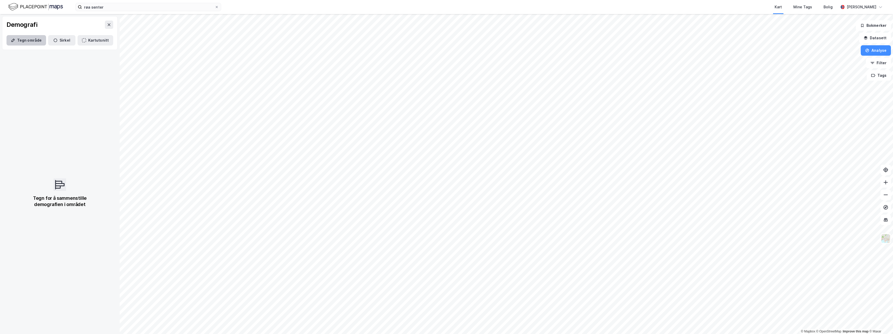
click at [34, 41] on button "Tegn område" at bounding box center [27, 40] width 40 height 10
click at [61, 40] on button "Sirkel" at bounding box center [61, 40] width 27 height 10
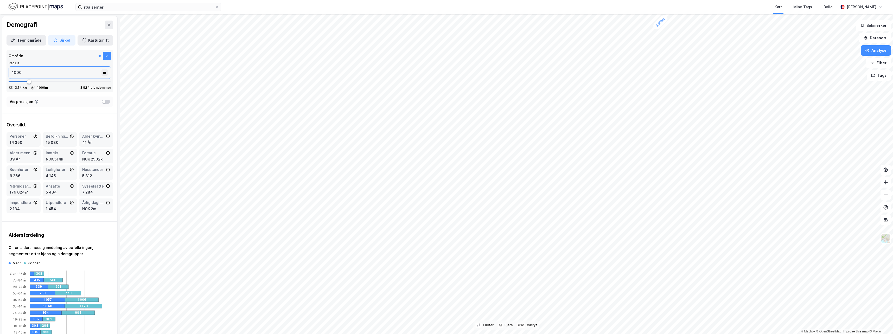
click at [34, 74] on input "1000" at bounding box center [56, 73] width 94 height 12
type input "50"
type input "500"
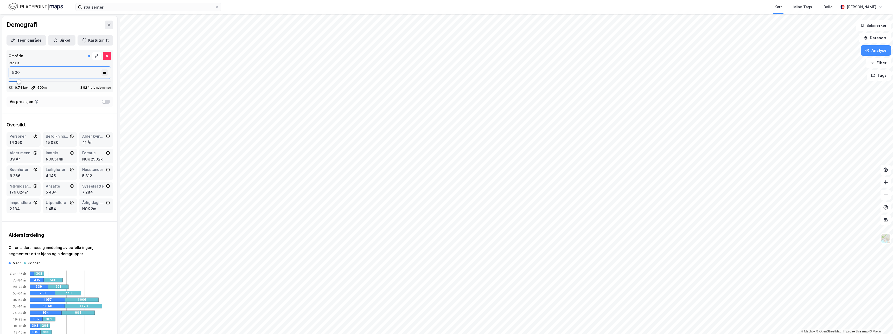
click at [72, 72] on input "500" at bounding box center [56, 73] width 94 height 12
type input "542"
type input "555"
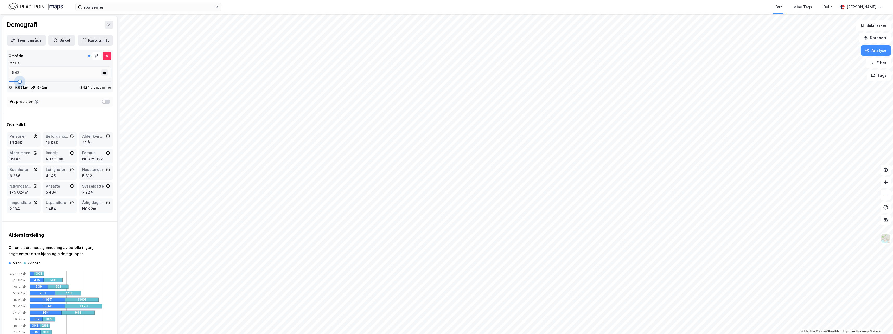
type input "555"
type input "581"
type input "872"
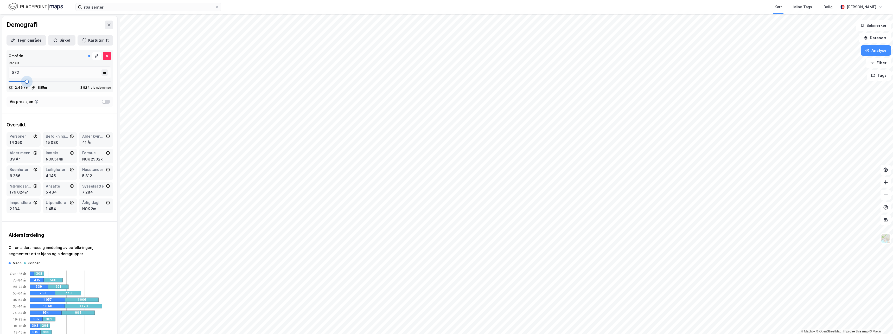
type input "885"
type input "898"
type input "911"
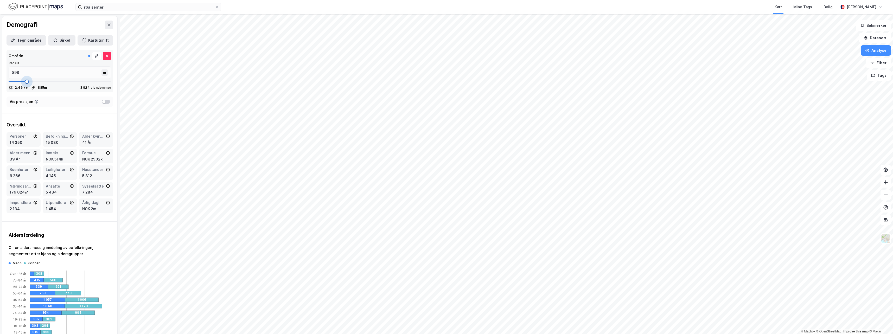
type input "911"
type input "924"
type input "964"
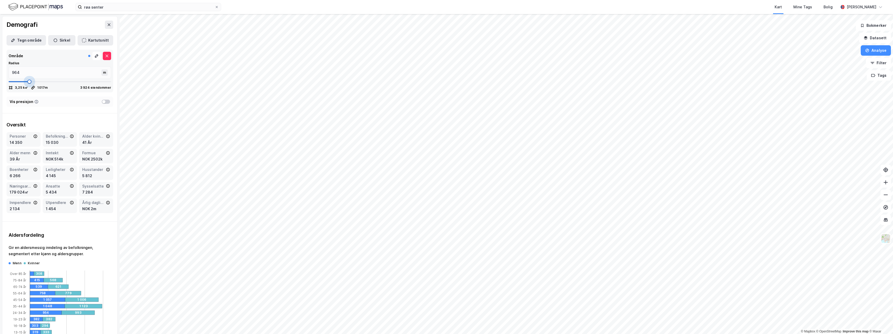
type input "1017"
type input "1069"
type input "1096"
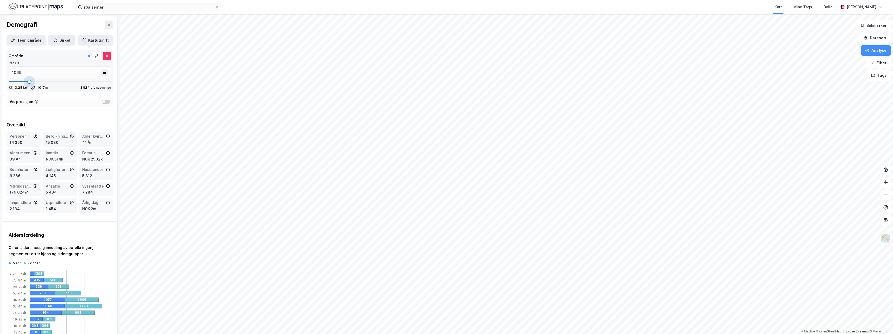
type input "1096"
type input "1122"
type input "1135"
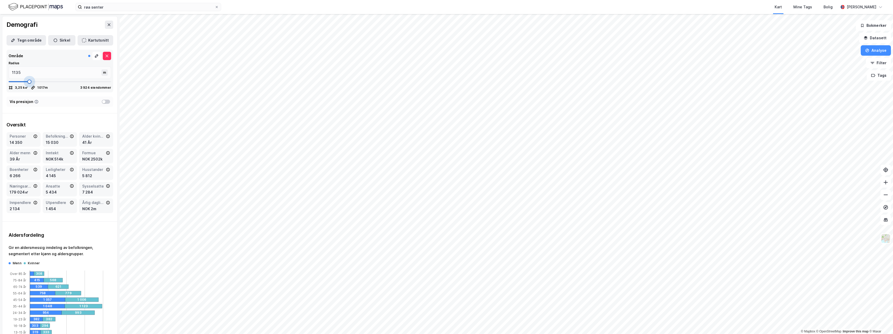
type input "1267"
type input "1280"
type input "1333"
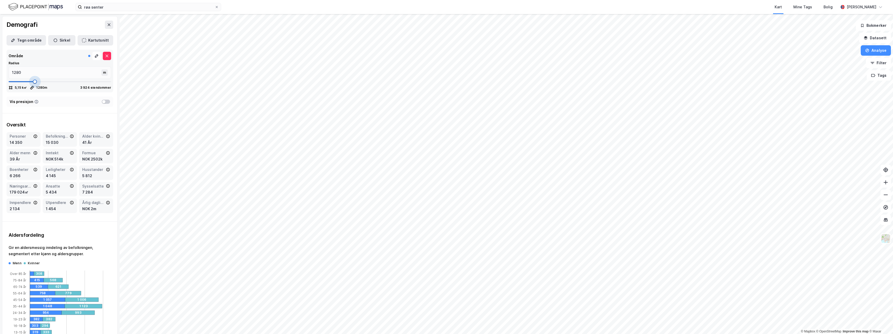
type input "1333"
type input "1346"
drag, startPoint x: 19, startPoint y: 81, endPoint x: 35, endPoint y: 83, distance: 16.1
click at [35, 83] on span at bounding box center [35, 82] width 4 height 4
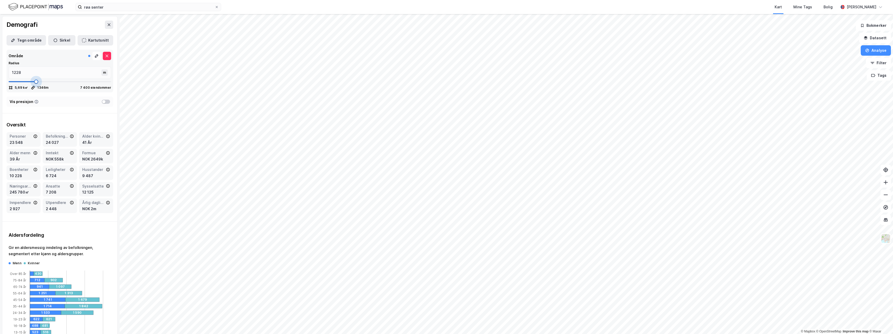
type input "1083"
type input "858"
type input "766"
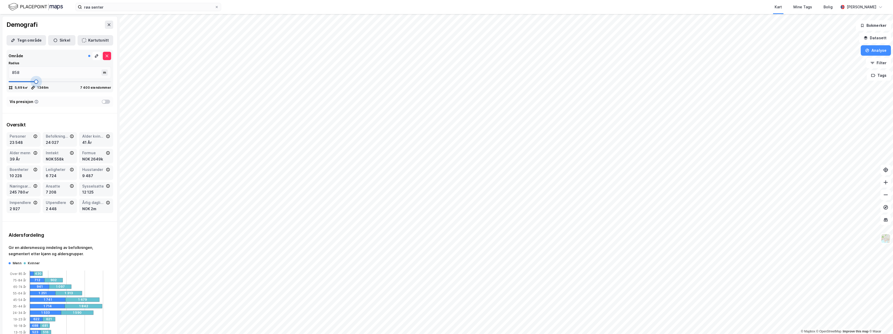
type input "766"
type input "621"
type input "568"
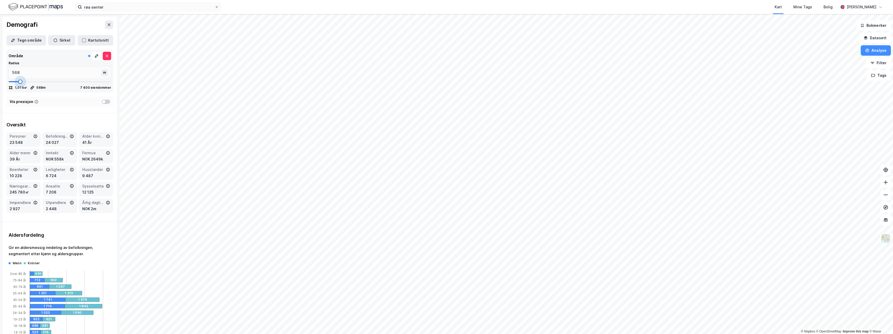
type input "502"
type input "476"
type input "463"
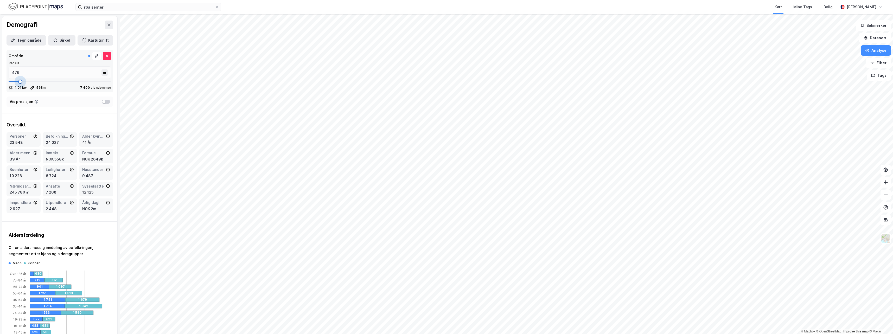
type input "463"
type input "449"
type input "436"
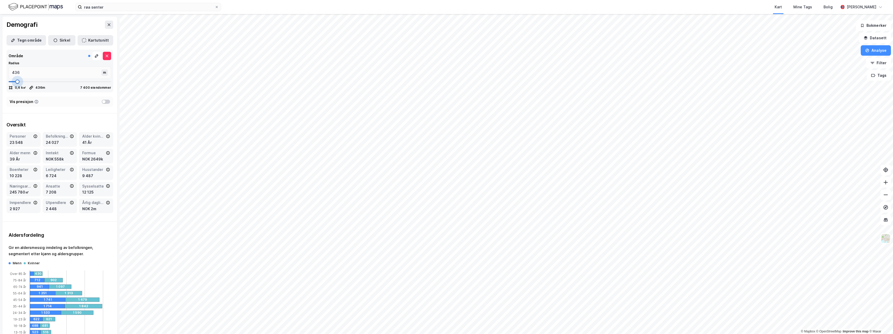
drag, startPoint x: 35, startPoint y: 83, endPoint x: 17, endPoint y: 82, distance: 18.0
click at [17, 82] on span at bounding box center [17, 82] width 4 height 4
type input "476"
type input "489"
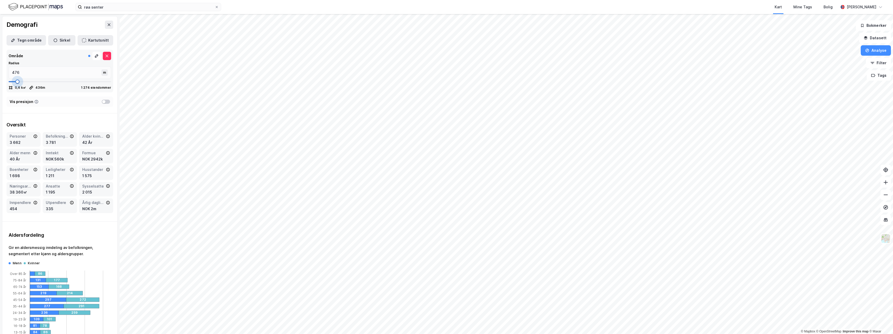
type input "489"
type input "502"
type input "515"
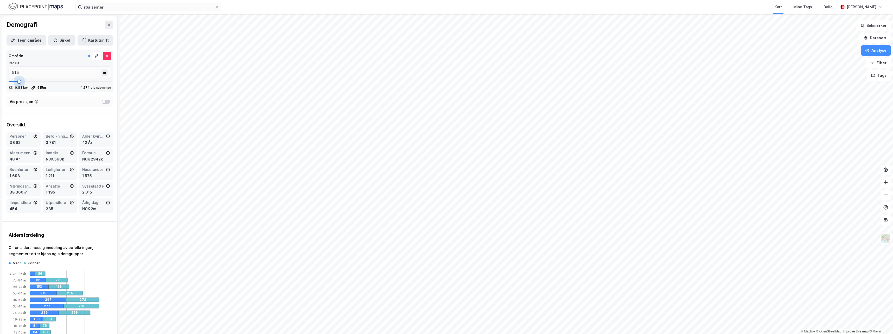
type input "529"
type input "542"
type input "529"
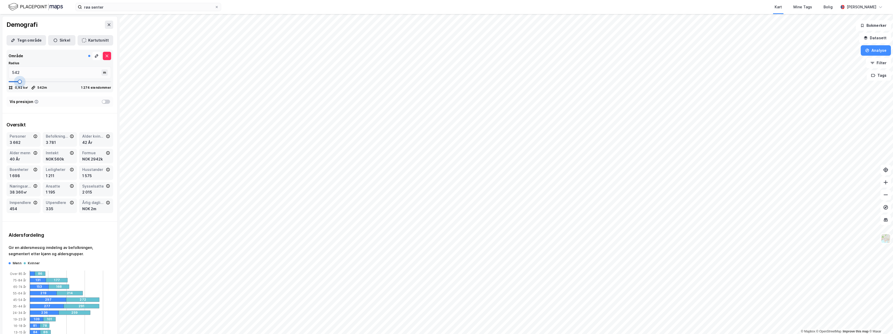
type input "529"
type input "515"
type input "489"
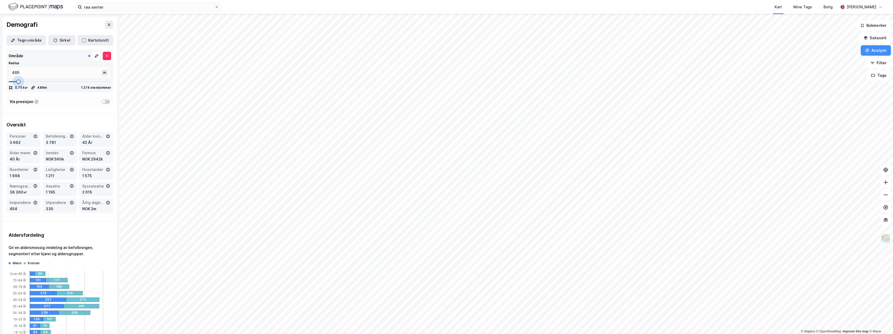
click at [18, 82] on span at bounding box center [18, 82] width 4 height 4
click at [25, 72] on input "489" at bounding box center [56, 73] width 94 height 12
type input "4"
type input "1"
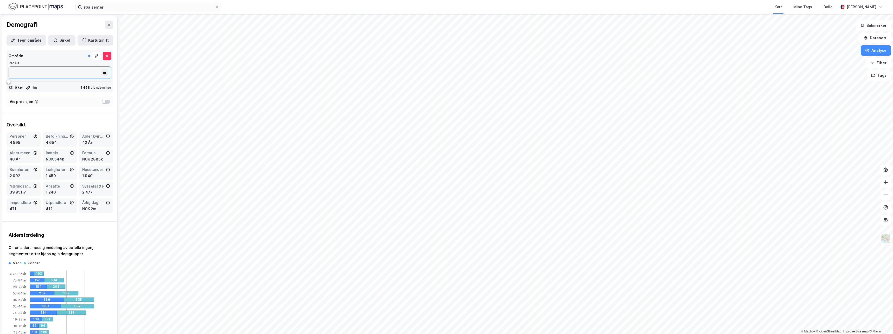
type input "5"
type input "50"
type input "500"
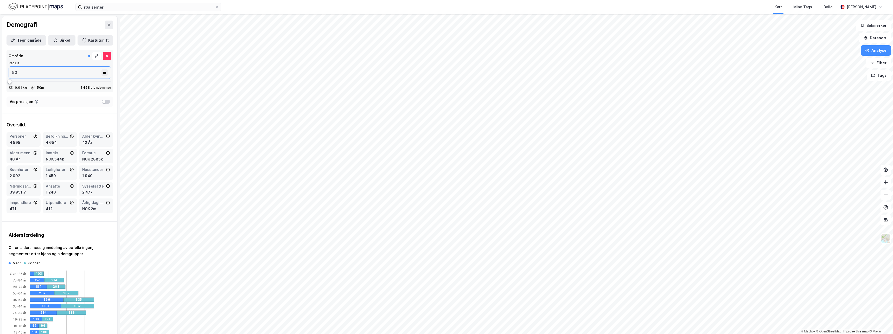
type input "500"
click at [98, 6] on input "røa senter" at bounding box center [148, 7] width 133 height 8
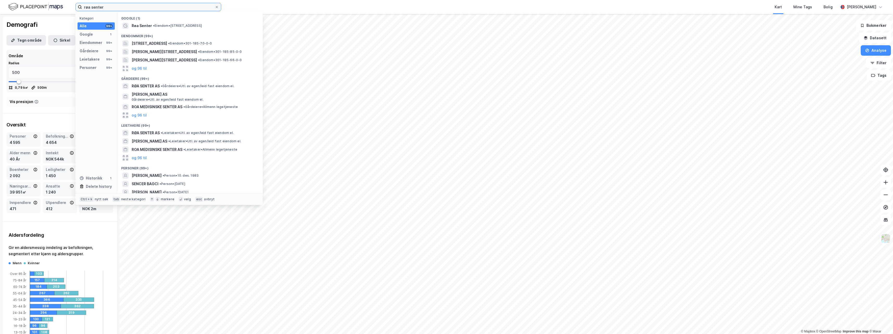
click at [98, 6] on input "røa senter" at bounding box center [148, 7] width 133 height 8
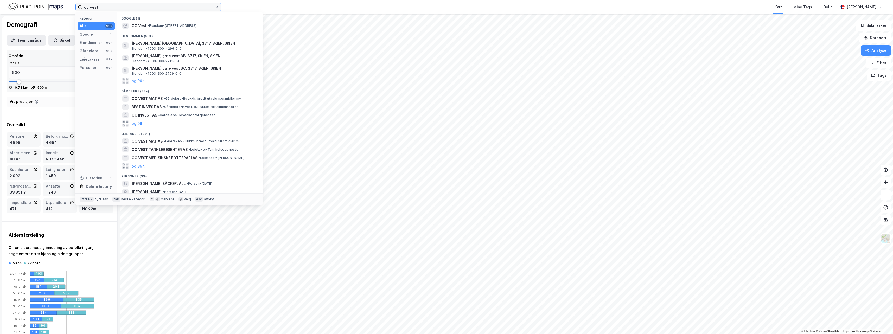
type input "cc vest"
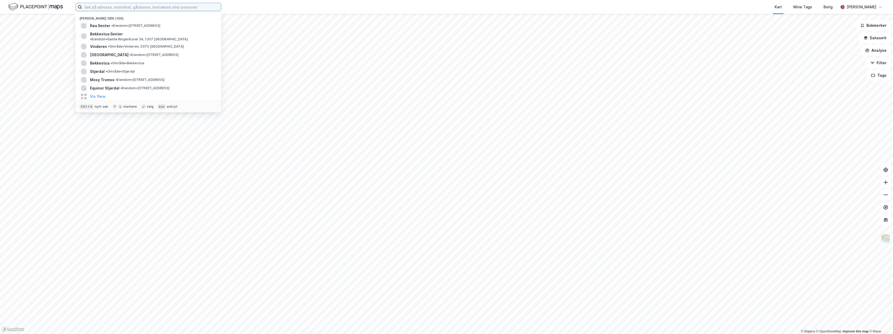
click at [143, 8] on input at bounding box center [151, 7] width 139 height 8
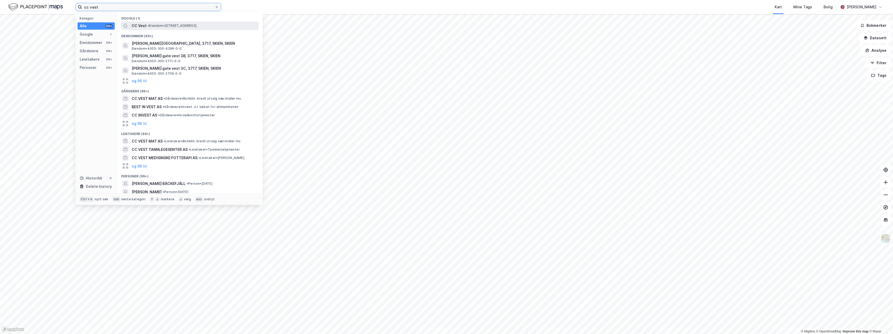
type input "cc vest"
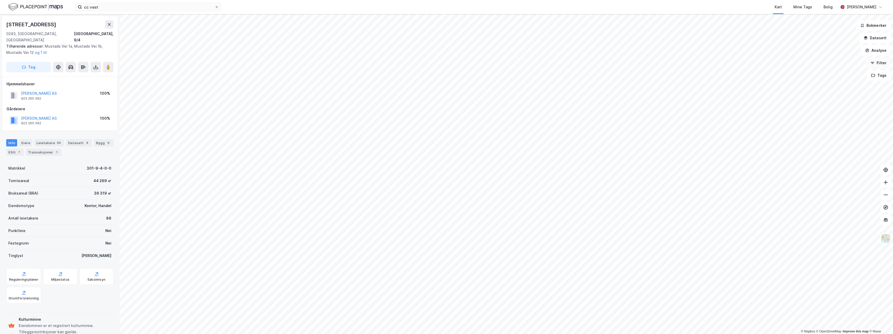
click at [881, 64] on button "Filter" at bounding box center [878, 63] width 25 height 10
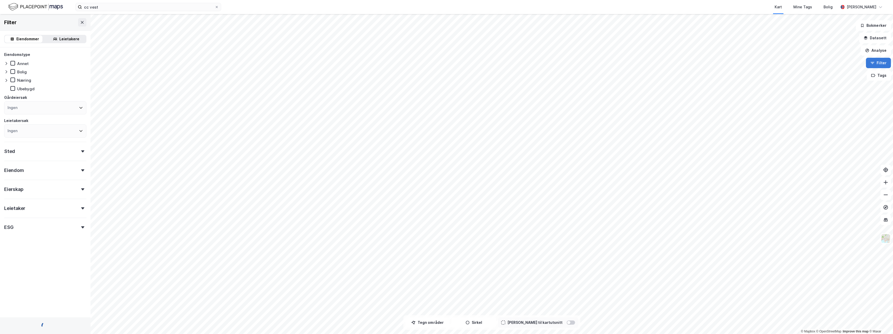
click at [881, 64] on button "Filter" at bounding box center [878, 63] width 25 height 10
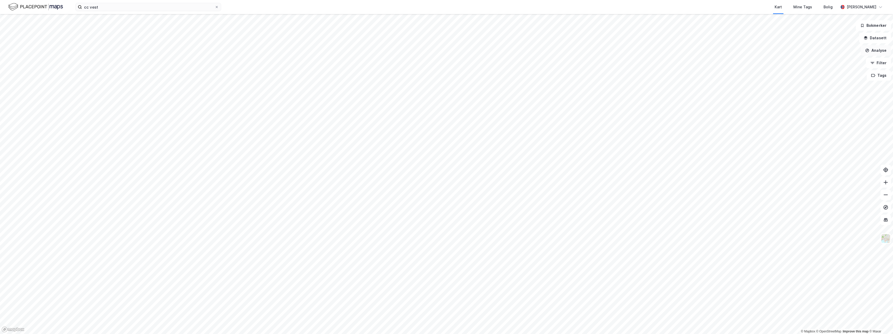
click at [879, 50] on button "Analyse" at bounding box center [876, 50] width 30 height 10
click at [829, 83] on div "Se demografi" at bounding box center [830, 83] width 45 height 4
click at [49, 39] on button "Sirkel" at bounding box center [61, 40] width 27 height 10
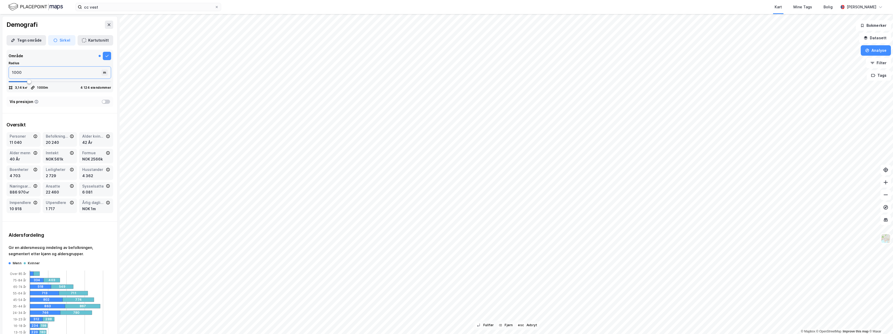
click at [38, 72] on input "1000" at bounding box center [56, 73] width 94 height 12
type input "5"
type input "1"
type input "5"
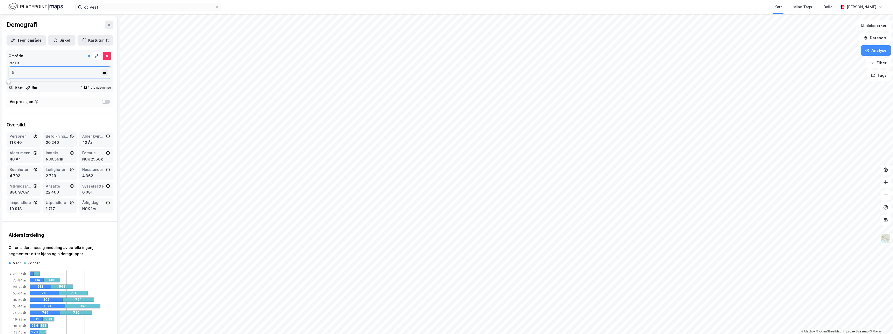
type input "50"
type input "500"
type input "449"
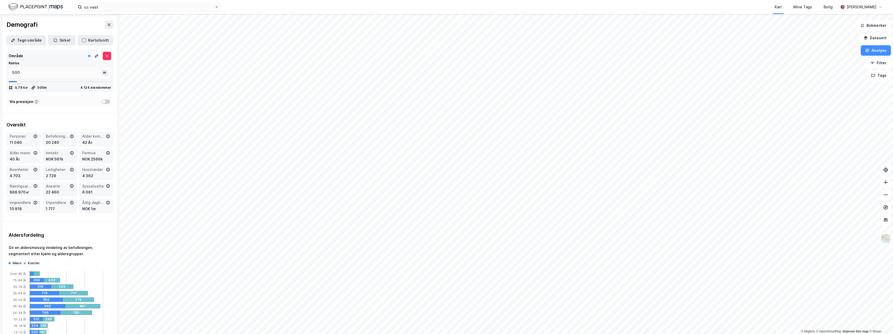
type input "449"
type input "436"
type input "423"
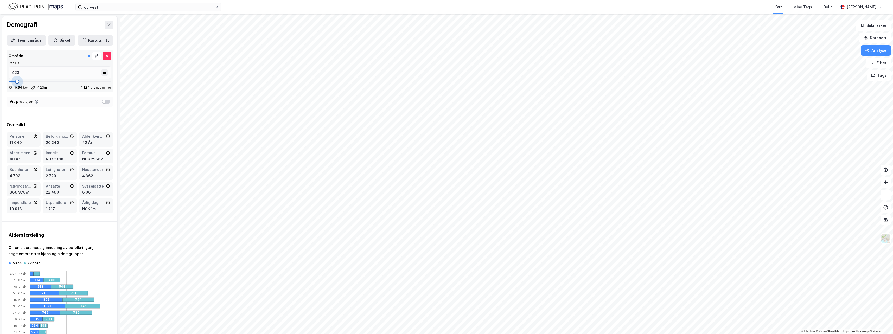
type input "397"
type input "384"
type input "370"
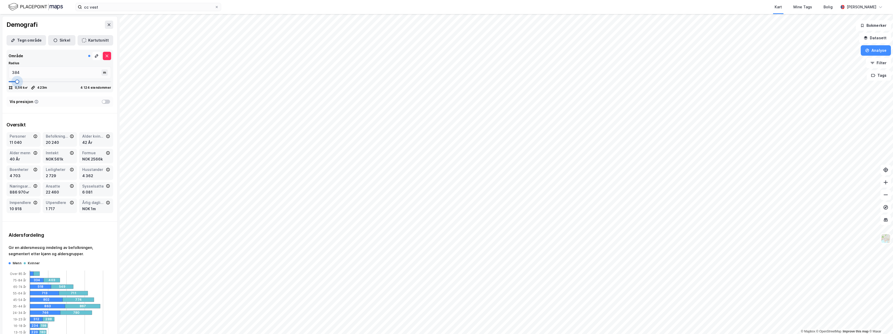
type input "370"
type input "397"
type input "436"
type input "489"
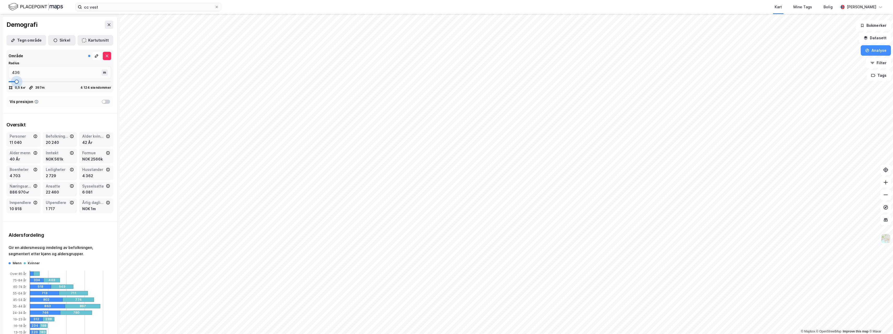
type input "489"
type input "542"
type input "555"
type input "542"
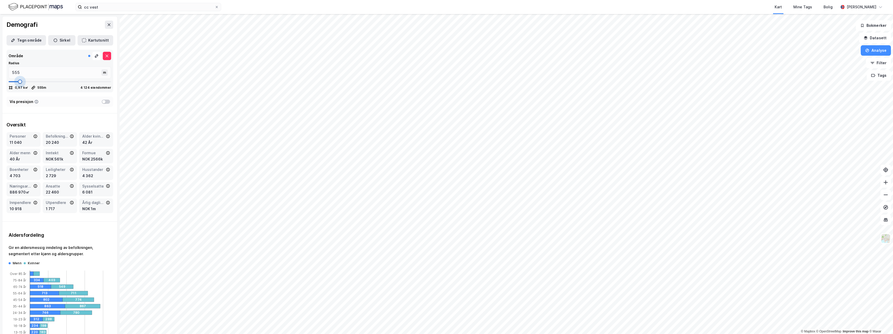
type input "542"
type input "489"
drag, startPoint x: 17, startPoint y: 80, endPoint x: 18, endPoint y: 83, distance: 3.0
click at [18, 83] on span at bounding box center [18, 82] width 4 height 4
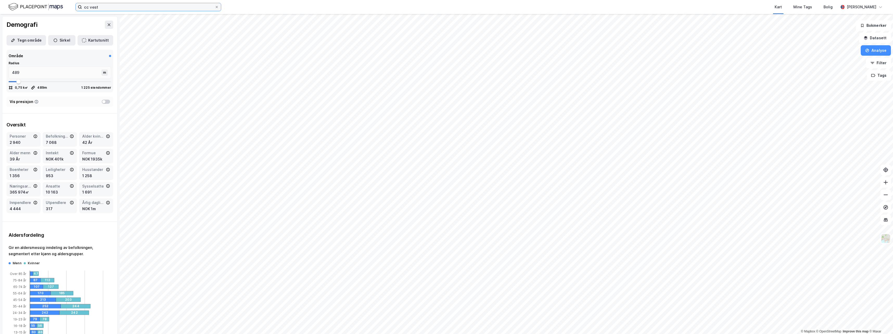
click at [99, 5] on input "cc vest" at bounding box center [148, 7] width 133 height 8
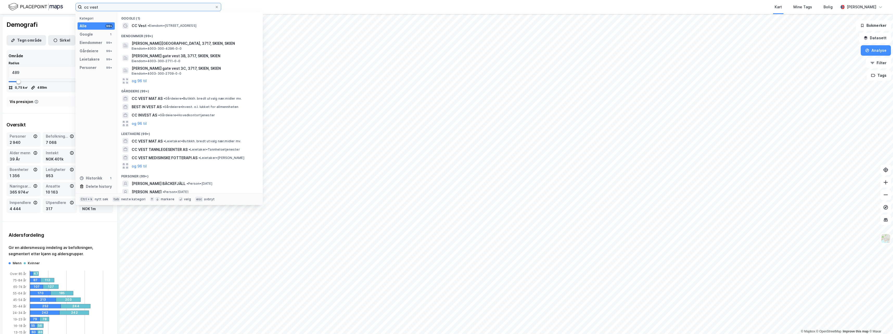
click at [99, 5] on input "cc vest" at bounding box center [148, 7] width 133 height 8
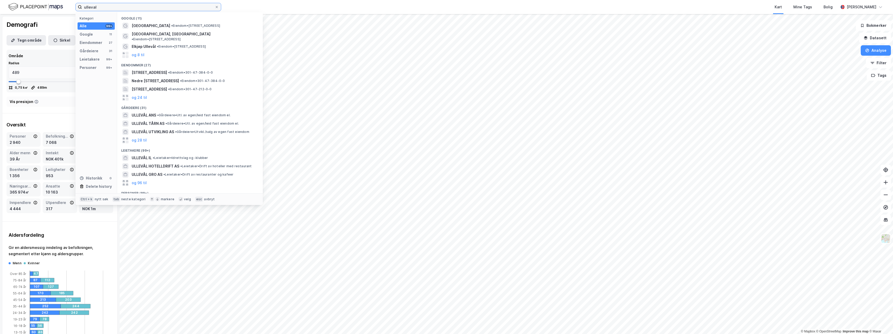
type input "ulleval"
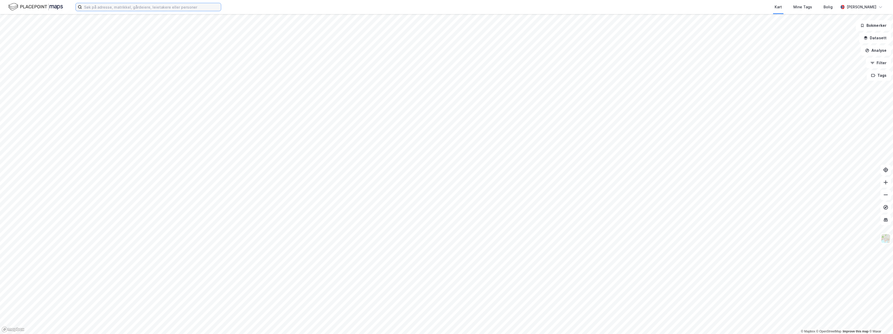
click at [95, 5] on input at bounding box center [151, 7] width 139 height 8
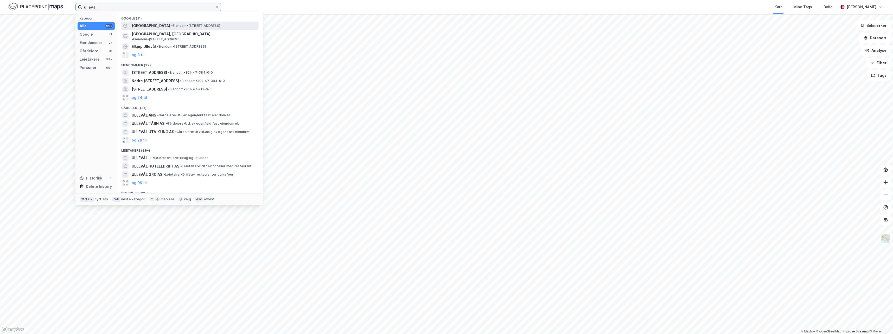
type input "ulleval"
click at [152, 26] on span "[GEOGRAPHIC_DATA]" at bounding box center [151, 26] width 39 height 6
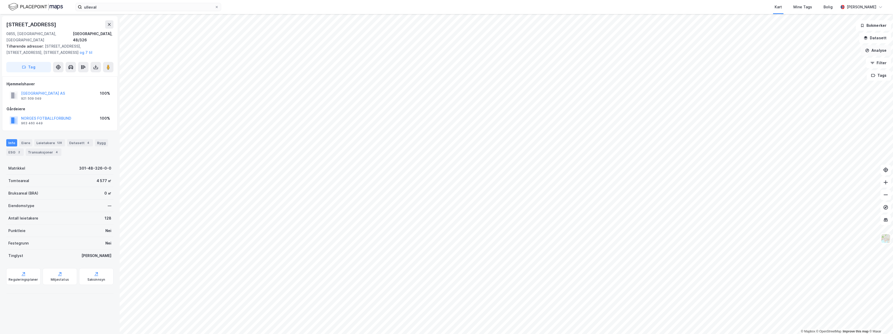
click at [878, 48] on button "Analyse" at bounding box center [876, 50] width 30 height 10
click at [829, 84] on div "Se demografi" at bounding box center [830, 83] width 45 height 4
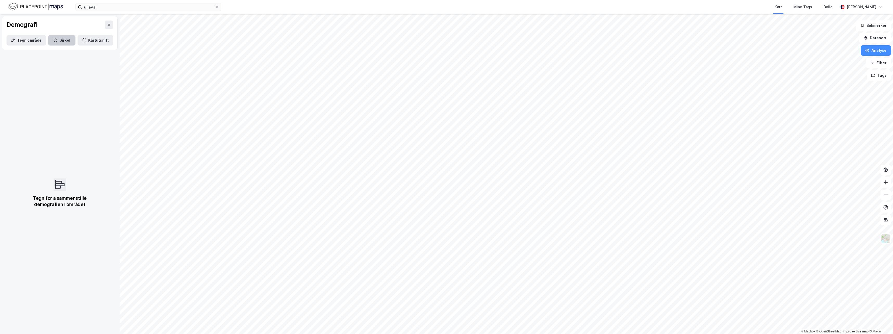
click at [56, 36] on button "Sirkel" at bounding box center [61, 40] width 27 height 10
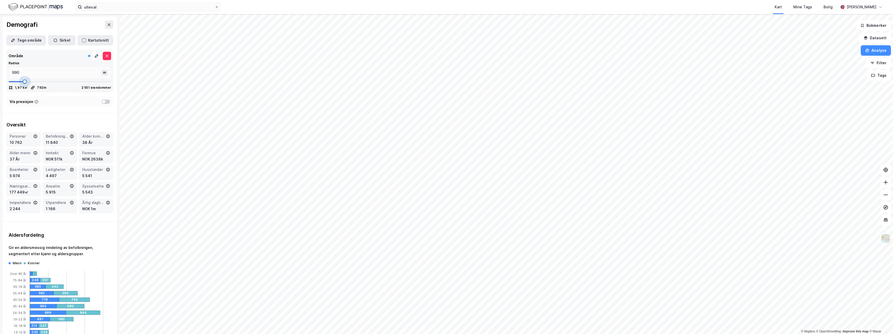
type input "792"
type input "779"
type input "753"
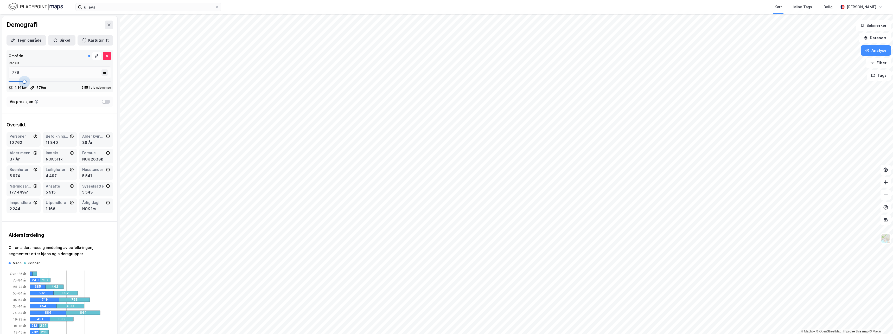
type input "753"
type input "740"
type input "713"
type input "687"
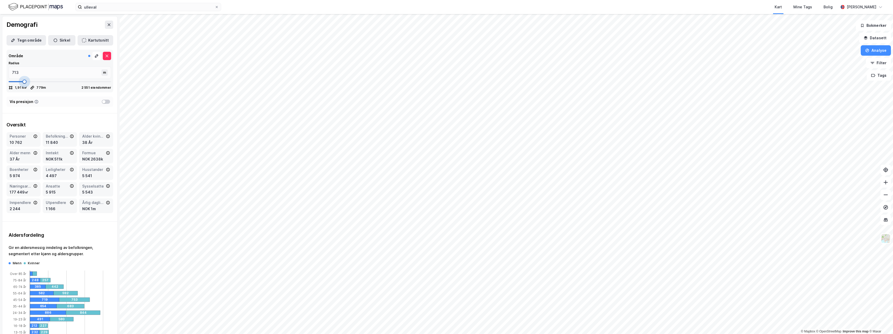
type input "687"
type input "660"
type input "621"
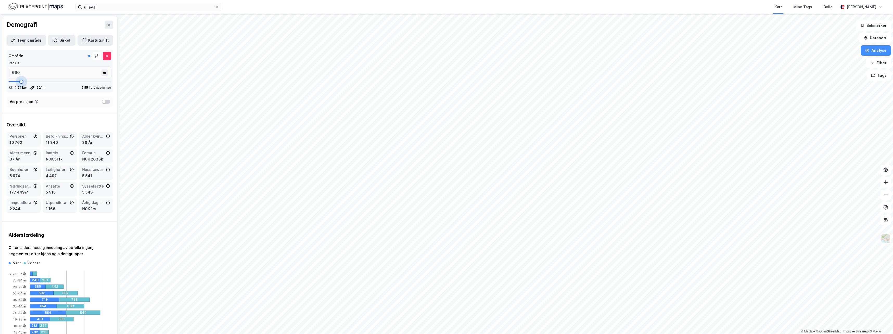
type input "608"
type input "595"
type input "581"
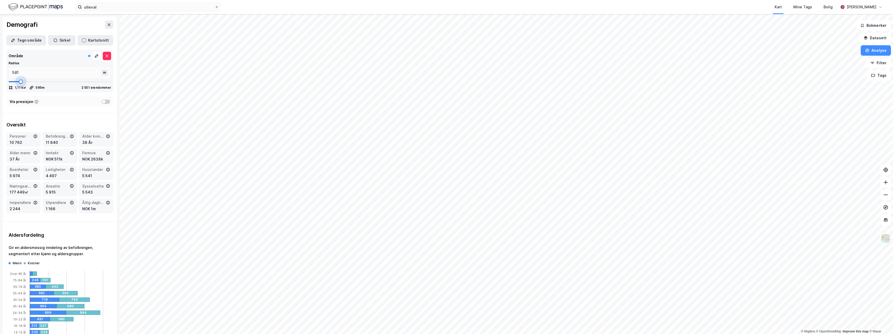
type input "568"
type input "555"
type input "542"
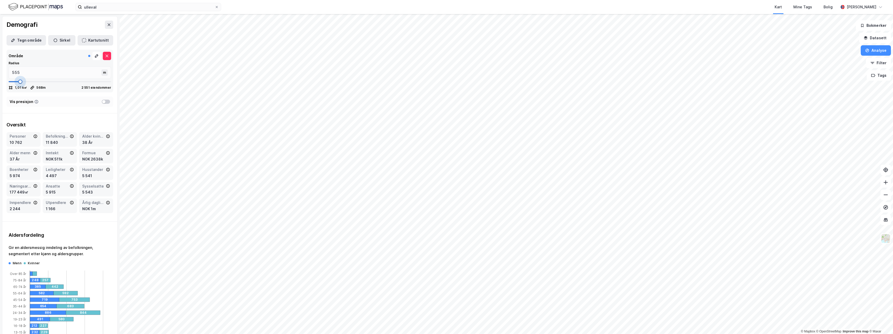
type input "542"
type input "529"
type input "502"
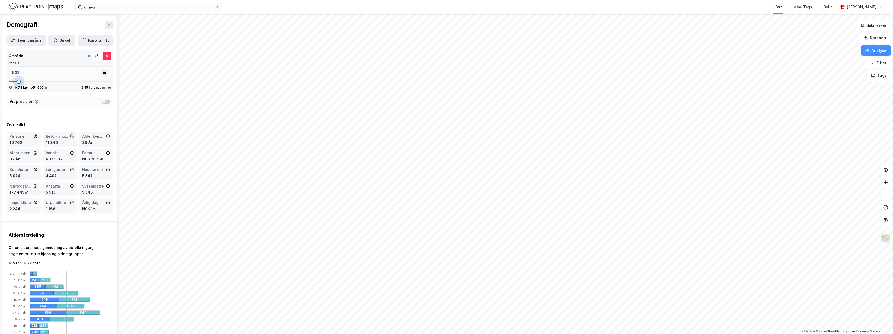
drag, startPoint x: 28, startPoint y: 81, endPoint x: 18, endPoint y: 82, distance: 9.6
click at [18, 82] on span at bounding box center [19, 82] width 4 height 4
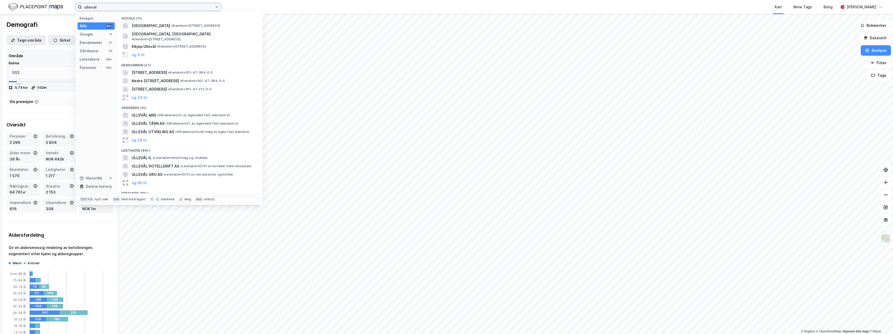
click at [119, 10] on input "ulleval" at bounding box center [148, 7] width 133 height 8
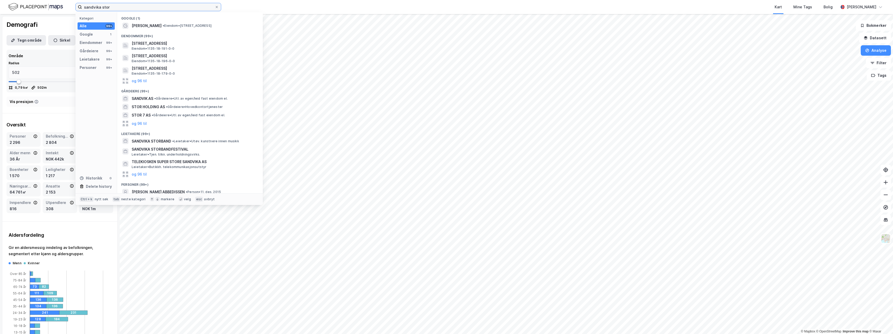
type input "sandvika stor"
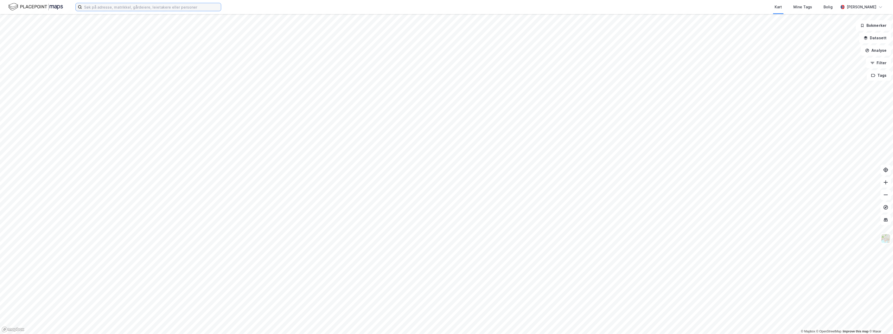
click at [134, 9] on input at bounding box center [151, 7] width 139 height 8
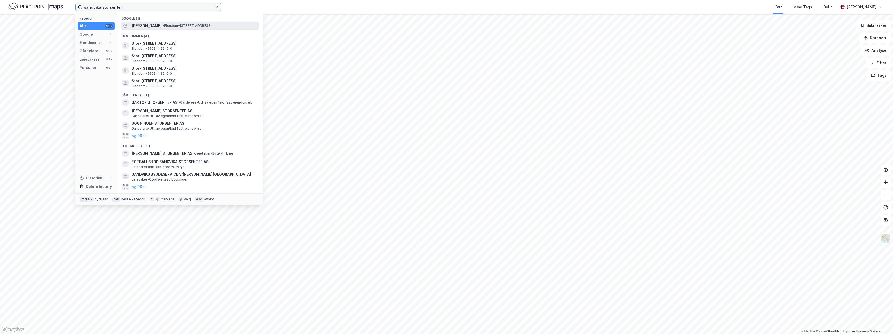
type input "sandvika storsenter"
click at [137, 24] on span "[PERSON_NAME]" at bounding box center [147, 26] width 30 height 6
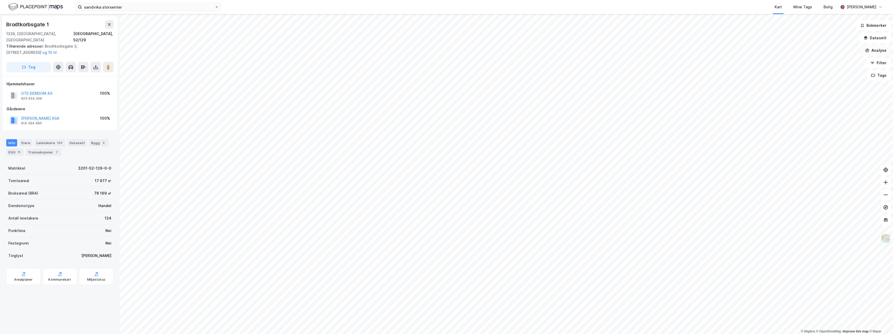
click at [877, 52] on button "Analyse" at bounding box center [876, 50] width 30 height 10
click at [840, 83] on div "Se demografi" at bounding box center [830, 83] width 45 height 4
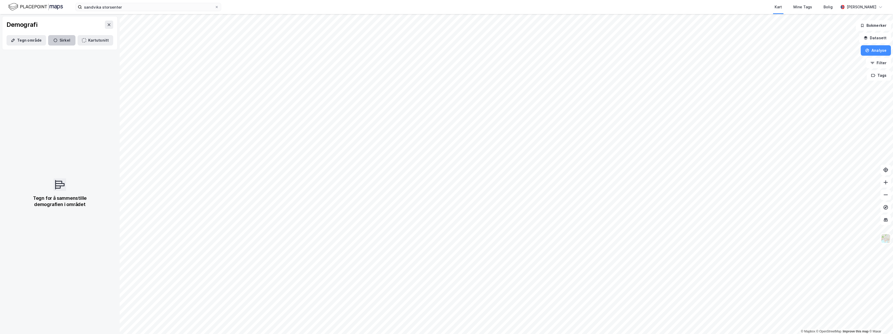
click at [61, 39] on button "Sirkel" at bounding box center [61, 40] width 27 height 10
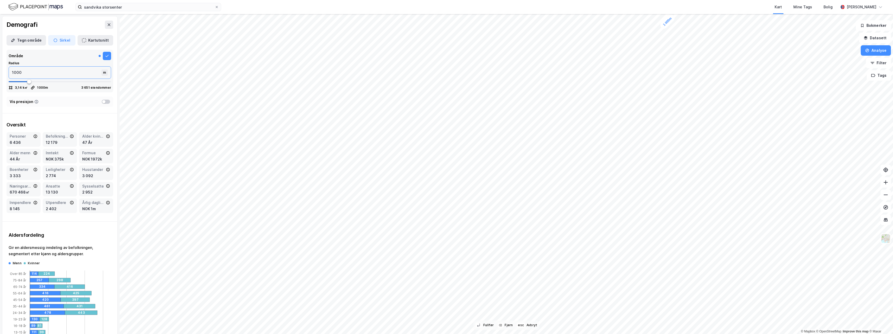
click at [35, 73] on input "1000" at bounding box center [56, 73] width 94 height 12
type input "832"
type input "792"
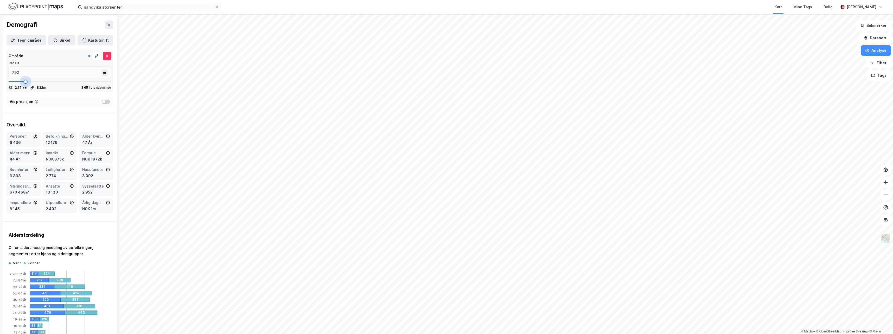
type input "766"
type input "753"
type input "726"
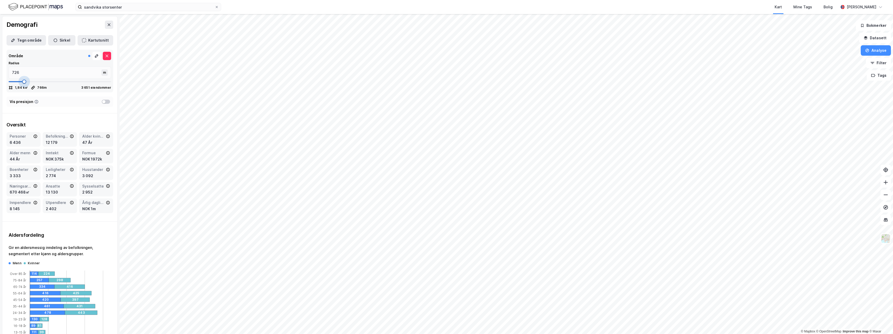
type input "713"
type input "700"
type input "687"
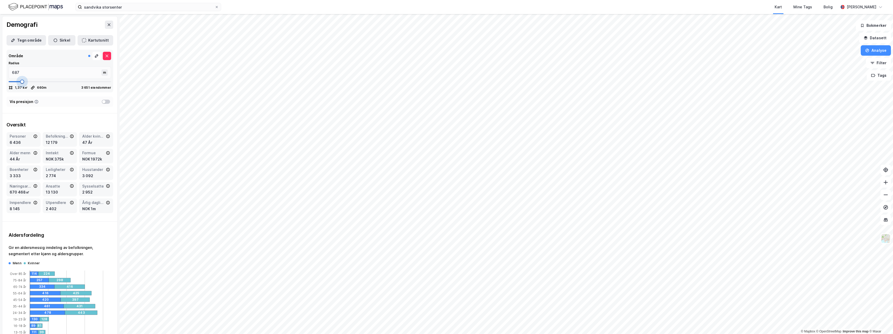
type input "660"
type input "634"
type input "621"
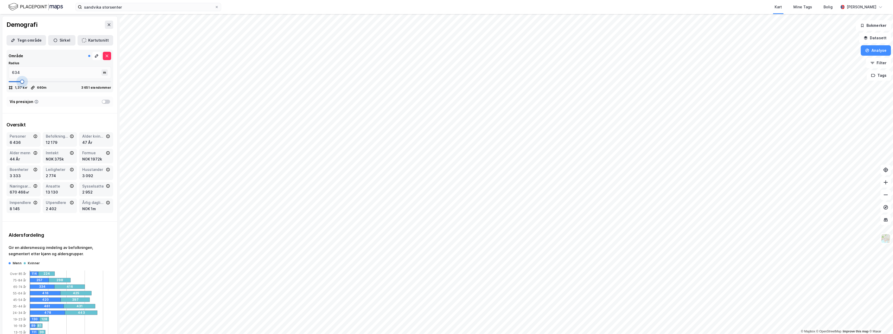
type input "621"
type input "608"
type input "595"
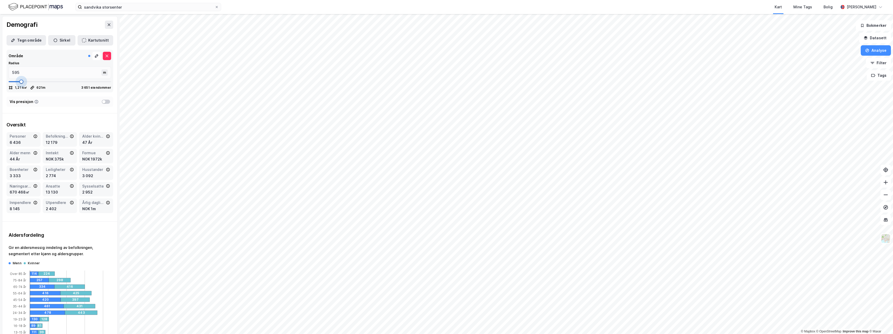
type input "568"
type input "542"
type input "529"
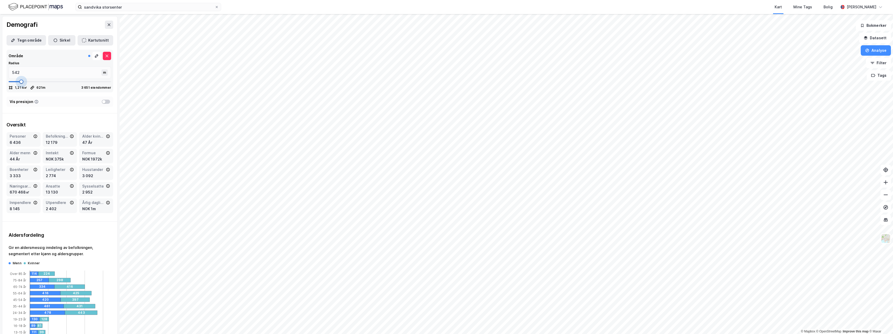
type input "529"
type input "515"
type input "502"
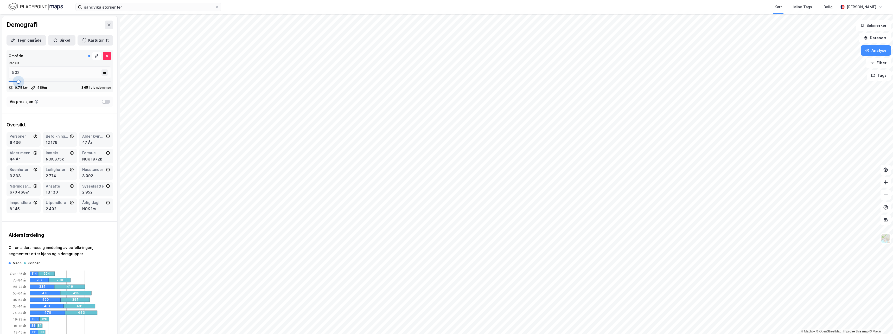
type input "489"
type input "476"
type input "489"
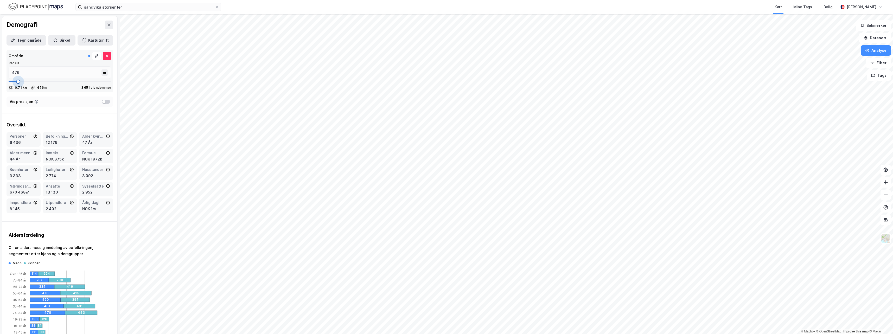
type input "489"
type input "502"
type input "515"
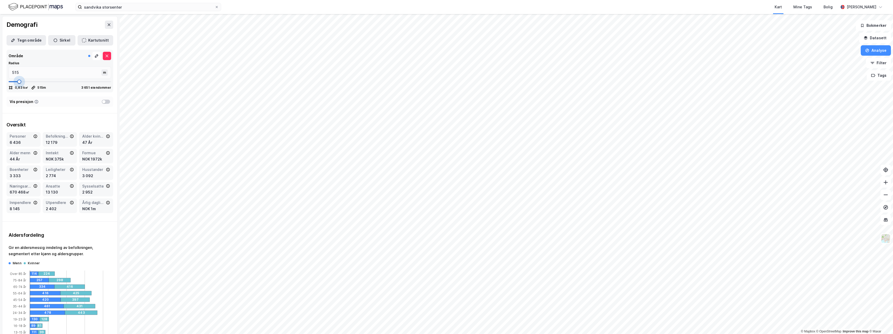
type input "502"
type input "489"
type input "476"
drag, startPoint x: 29, startPoint y: 81, endPoint x: 18, endPoint y: 81, distance: 10.9
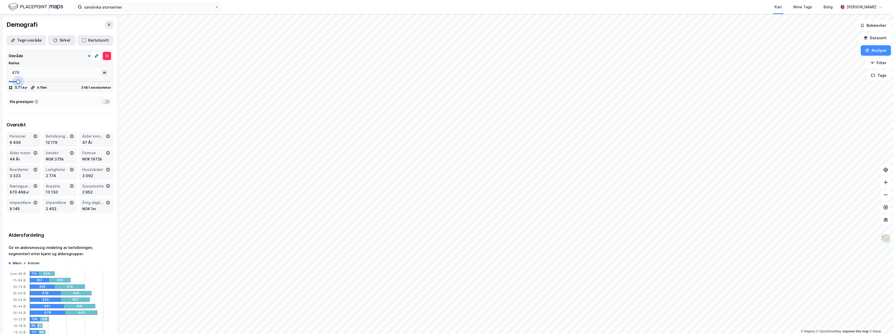
click at [18, 81] on span at bounding box center [18, 82] width 4 height 4
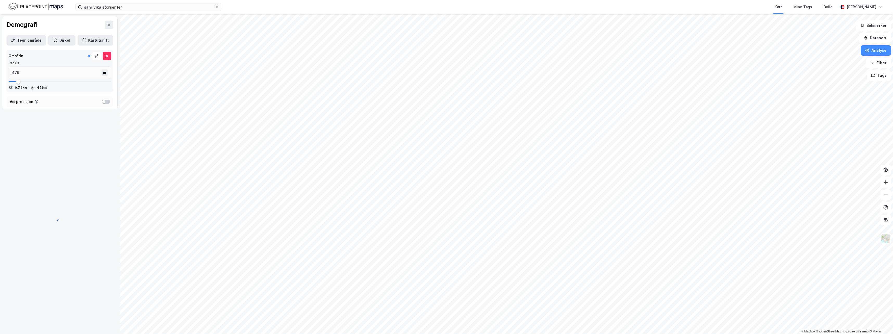
type input "463"
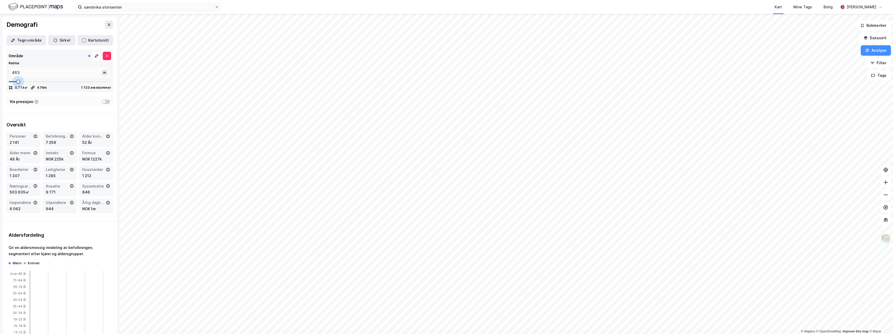
type input "502"
click at [18, 83] on span at bounding box center [19, 82] width 4 height 4
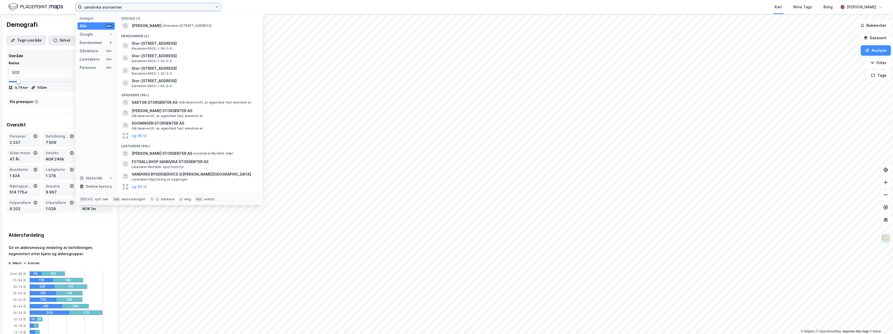
click at [126, 9] on input "sandvika storsenter" at bounding box center [148, 7] width 133 height 8
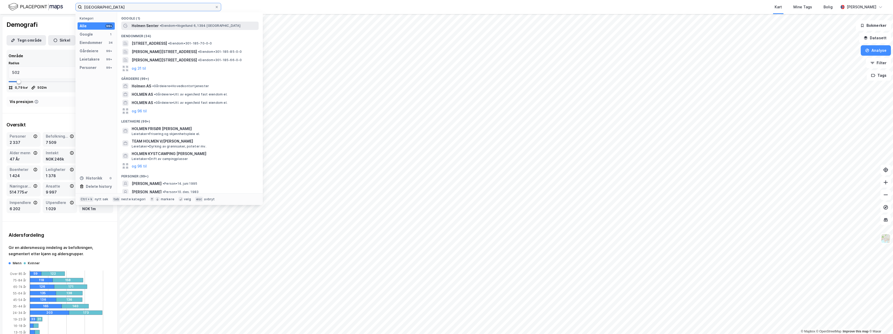
type input "[GEOGRAPHIC_DATA]"
click at [137, 25] on span "Holmen Senter" at bounding box center [145, 26] width 27 height 6
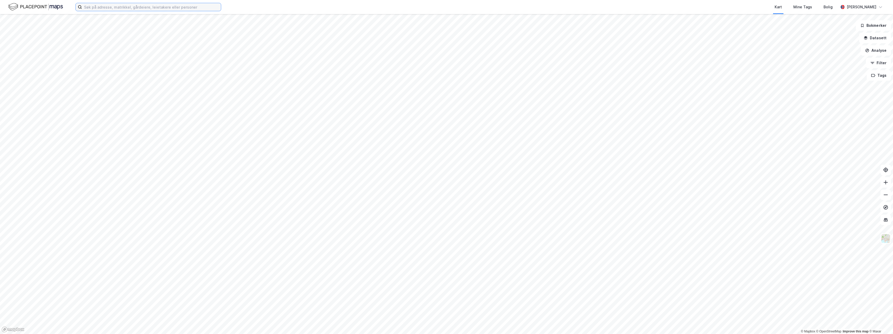
click at [95, 9] on input at bounding box center [151, 7] width 139 height 8
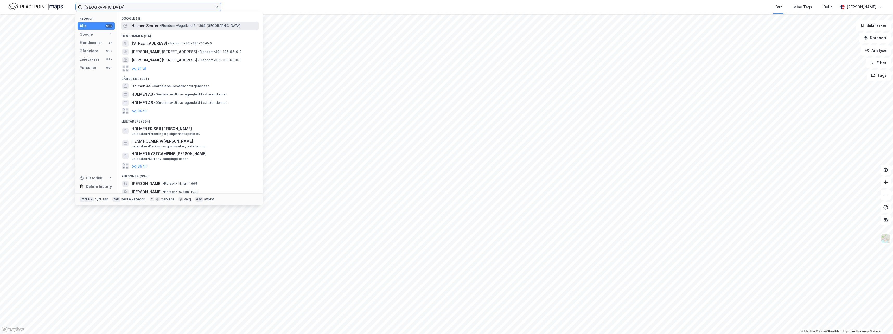
type input "[GEOGRAPHIC_DATA]"
click at [140, 26] on span "Holmen Senter" at bounding box center [145, 26] width 27 height 6
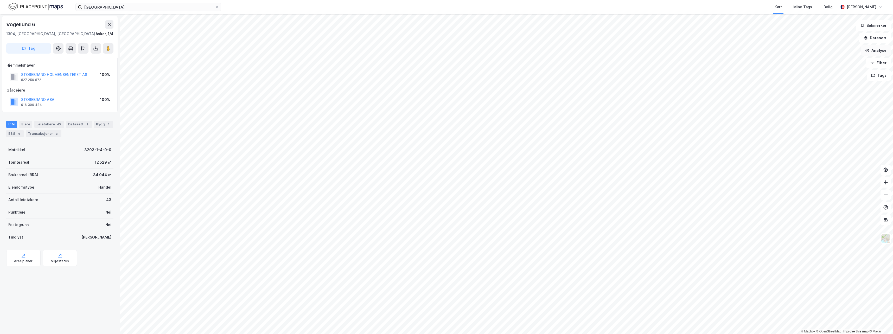
click at [869, 51] on icon "button" at bounding box center [868, 51] width 4 height 4
click at [823, 72] on div "Tegn sirkel" at bounding box center [830, 72] width 45 height 4
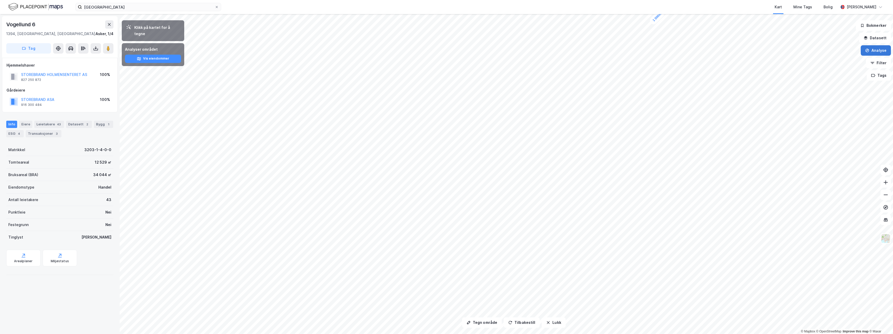
click at [869, 51] on icon "button" at bounding box center [867, 50] width 4 height 4
click at [828, 74] on div "Tegn sirkel" at bounding box center [830, 72] width 45 height 4
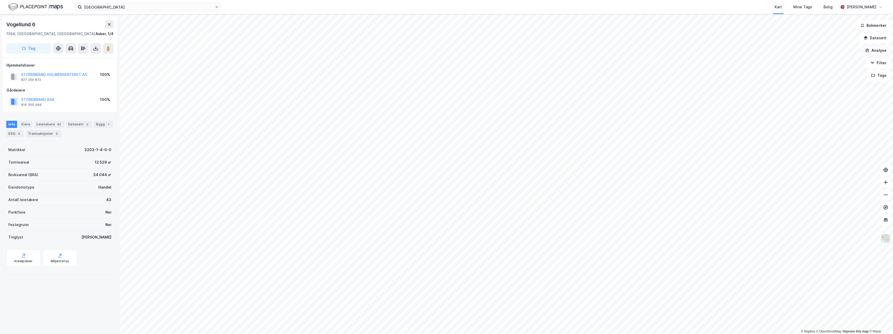
click at [880, 54] on button "Analyse" at bounding box center [876, 50] width 30 height 10
click at [828, 83] on div "Se demografi" at bounding box center [830, 83] width 45 height 4
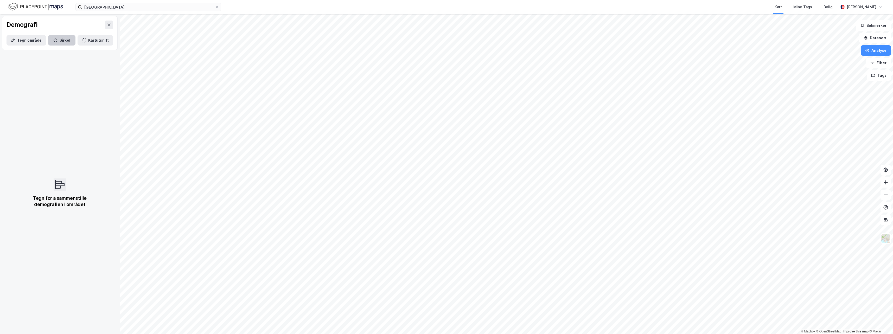
click at [65, 39] on button "Sirkel" at bounding box center [61, 40] width 27 height 10
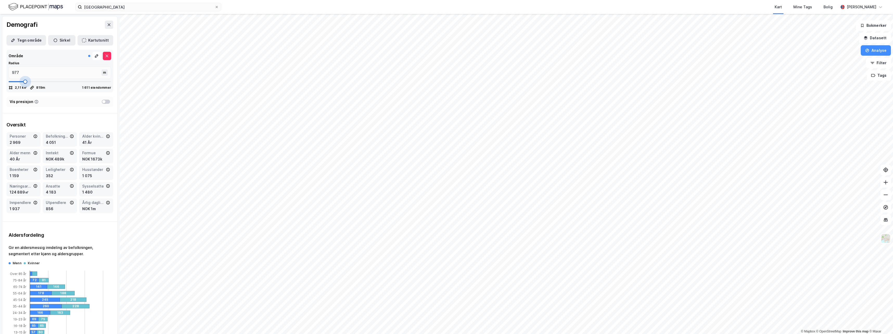
type input "819"
type input "753"
type input "740"
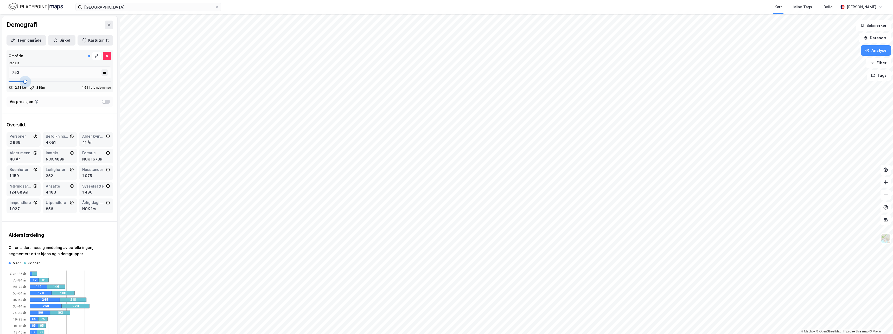
type input "740"
type input "713"
type input "687"
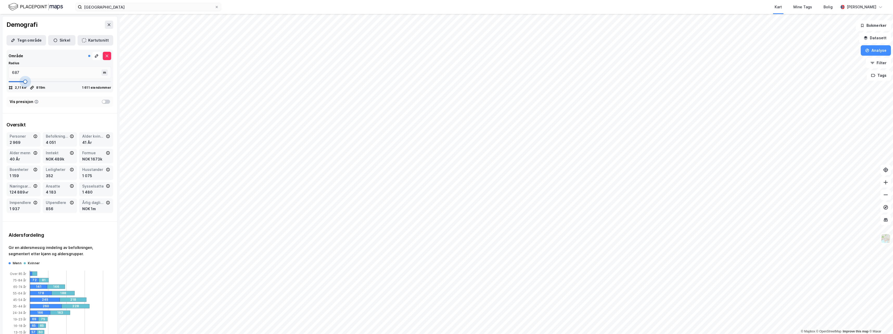
type input "674"
type input "660"
type input "634"
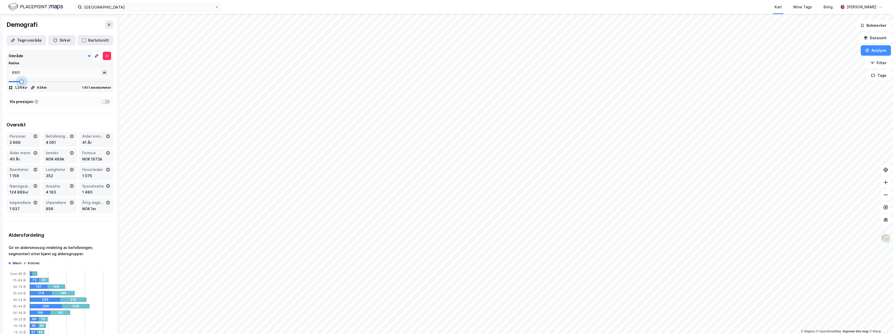
type input "634"
type input "621"
type input "608"
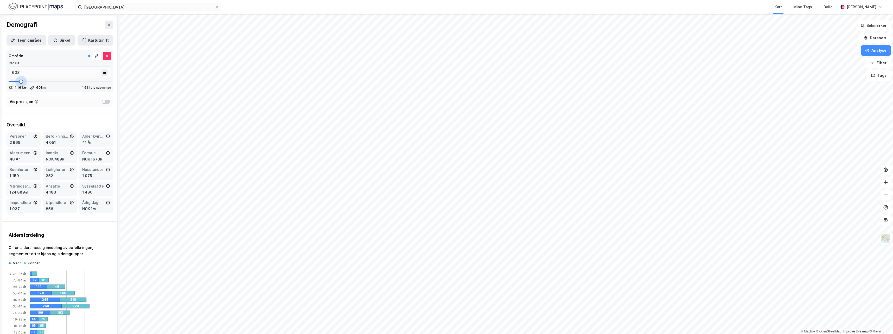
type input "595"
type input "542"
type input "529"
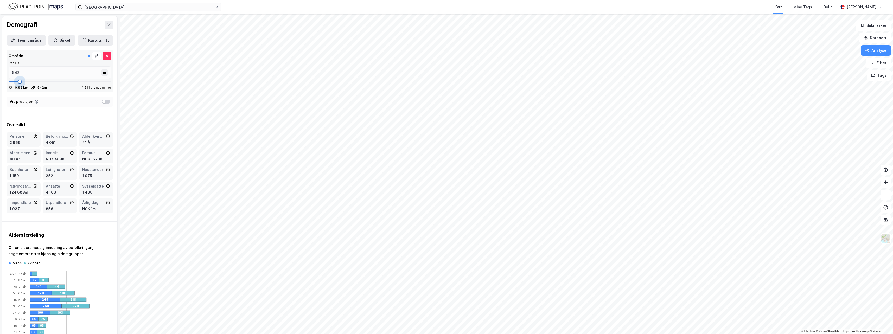
type input "529"
type input "515"
type input "502"
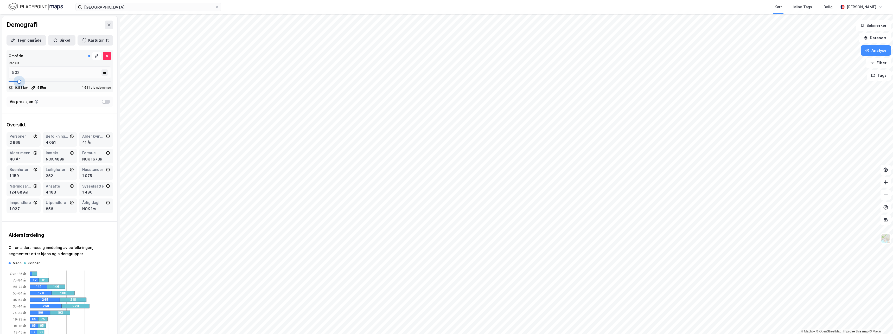
type input "489"
type input "476"
type input "489"
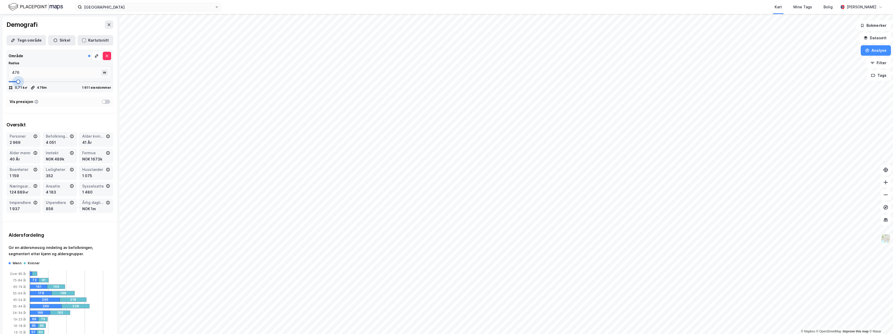
type input "489"
type input "502"
drag, startPoint x: 28, startPoint y: 82, endPoint x: 18, endPoint y: 84, distance: 9.7
click at [18, 84] on span at bounding box center [19, 82] width 4 height 4
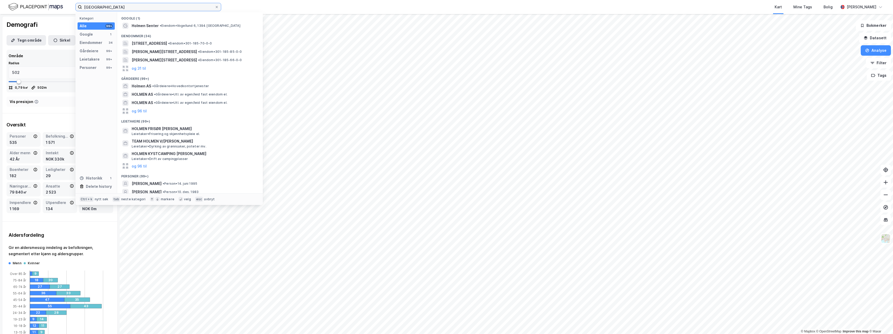
click at [114, 9] on input "holmen senter" at bounding box center [148, 7] width 133 height 8
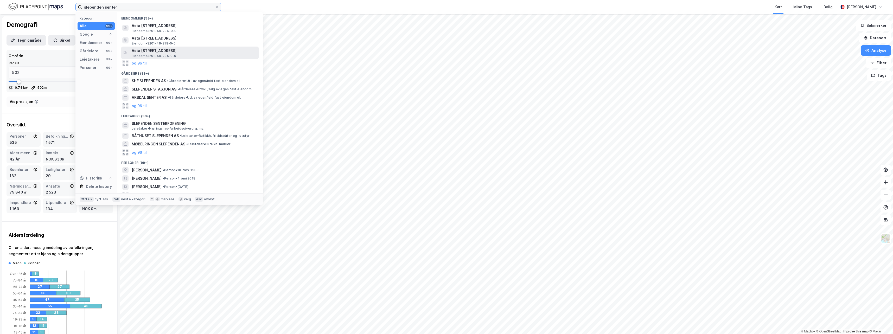
type input "slependen senter"
click at [168, 54] on span "Eiendom • 3201-49-235-0-0" at bounding box center [154, 56] width 45 height 4
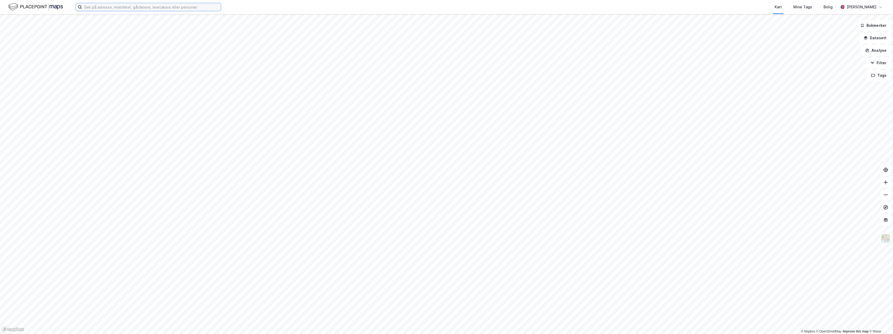
click at [135, 8] on input at bounding box center [151, 7] width 139 height 8
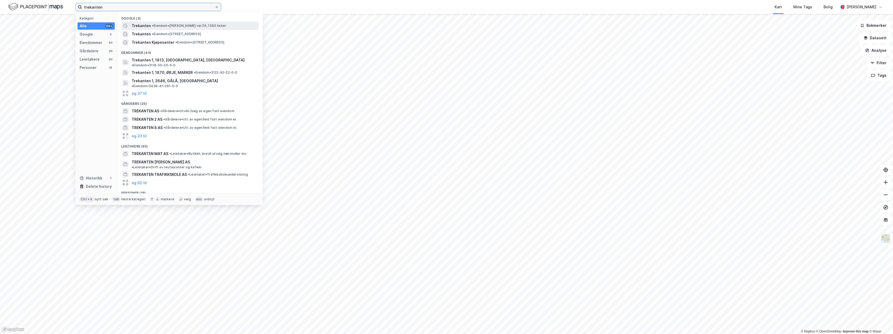
type input "trekanten"
click at [144, 26] on span "Trekanten" at bounding box center [141, 26] width 19 height 6
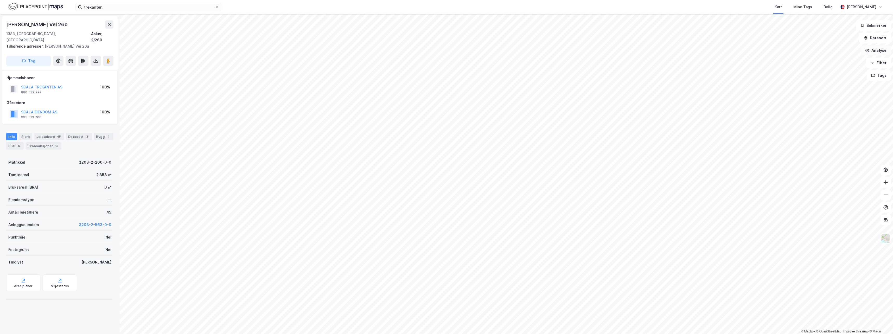
click at [874, 53] on button "Analyse" at bounding box center [876, 50] width 30 height 10
click at [836, 86] on div "Se demografi" at bounding box center [828, 83] width 60 height 9
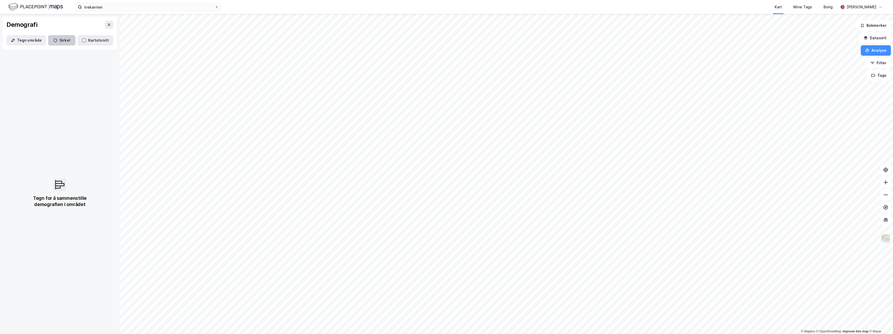
click at [57, 42] on button "Sirkel" at bounding box center [61, 40] width 27 height 10
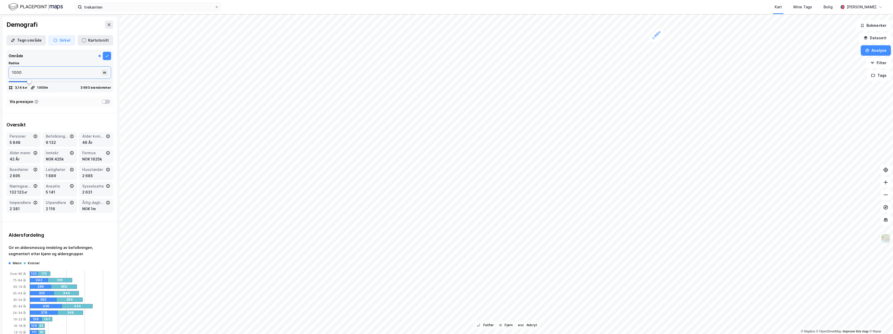
click at [32, 72] on input "1000" at bounding box center [56, 73] width 94 height 12
type input "100"
type input "1"
type input "5"
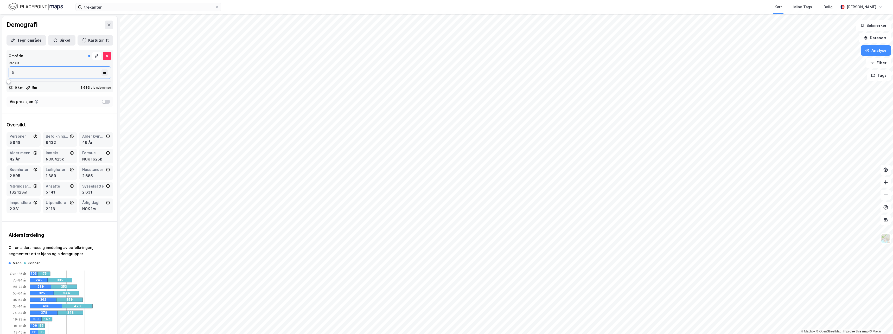
type input "50"
type input "500"
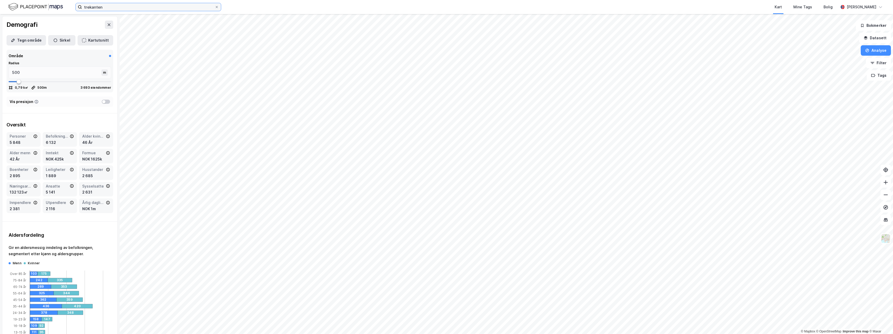
click at [141, 7] on input "trekanten" at bounding box center [148, 7] width 133 height 8
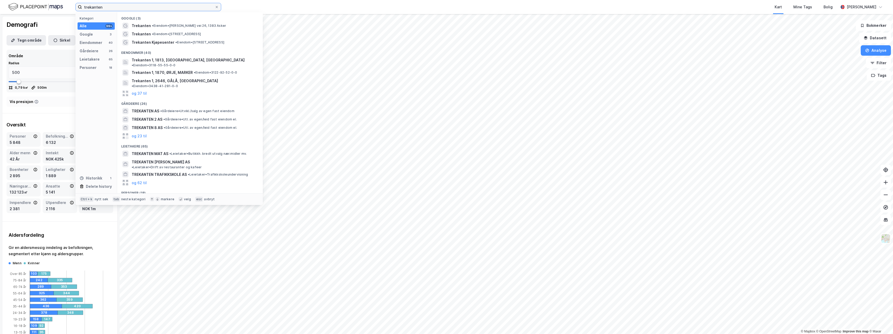
click at [141, 7] on input "trekanten" at bounding box center [148, 7] width 133 height 8
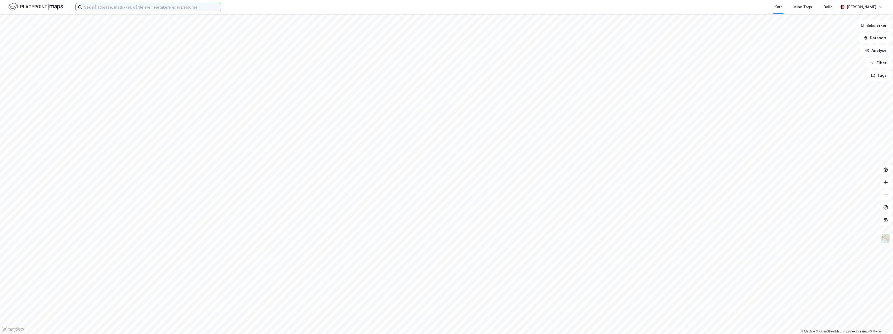
click at [125, 7] on input at bounding box center [151, 7] width 139 height 8
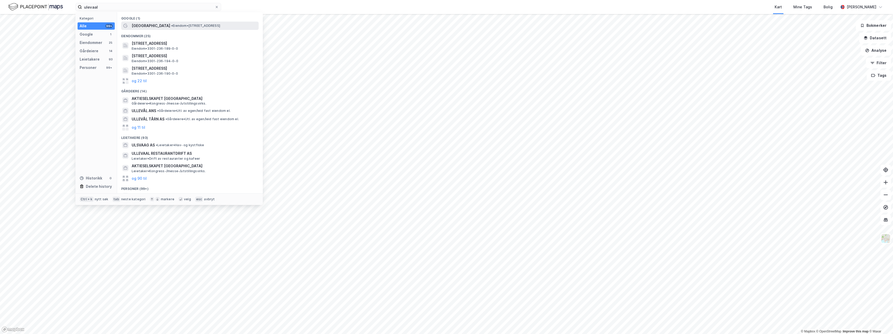
click at [144, 23] on span "[GEOGRAPHIC_DATA]" at bounding box center [151, 26] width 39 height 6
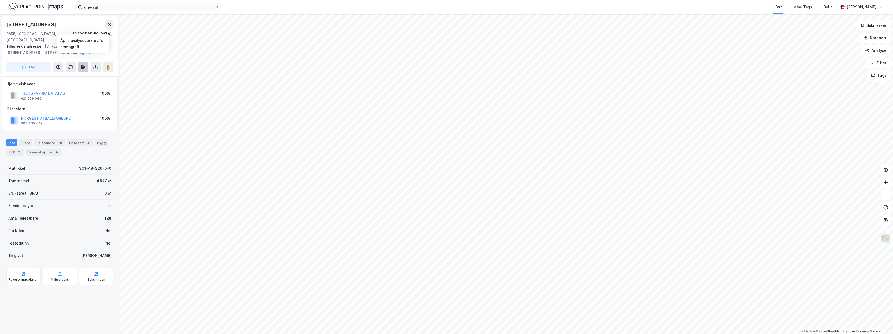
click at [81, 66] on icon at bounding box center [83, 67] width 4 height 2
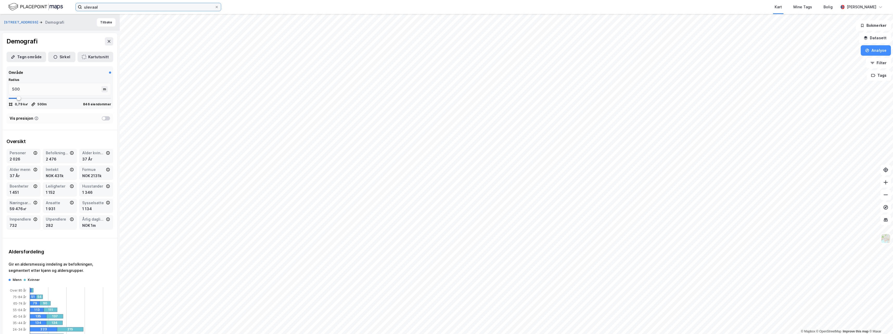
click at [121, 7] on input "ulevaal" at bounding box center [148, 7] width 133 height 8
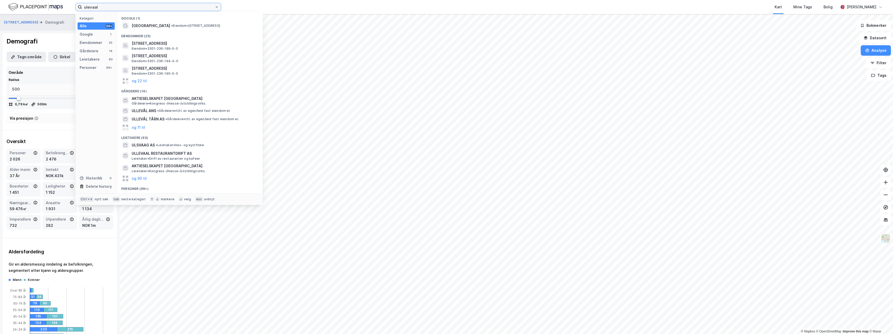
click at [121, 7] on input "ulevaal" at bounding box center [148, 7] width 133 height 8
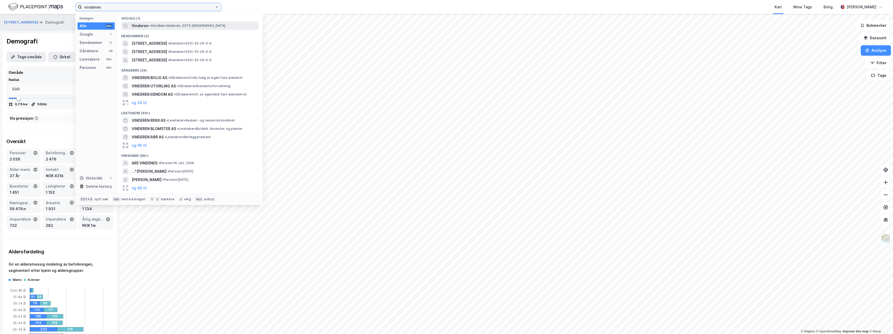
type input "vinderen"
click at [139, 26] on span "Vinderen" at bounding box center [140, 26] width 17 height 6
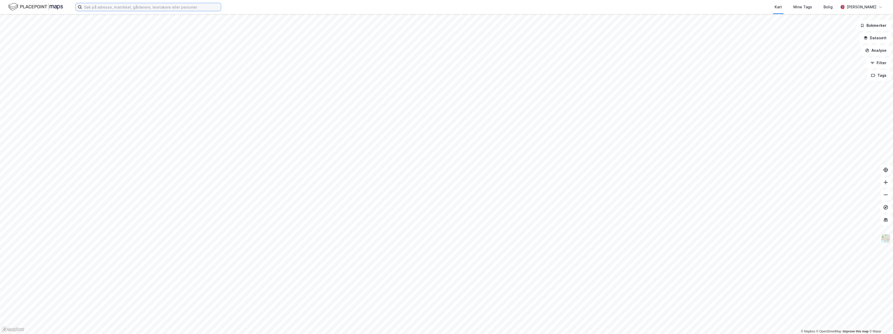
click at [118, 5] on input at bounding box center [151, 7] width 139 height 8
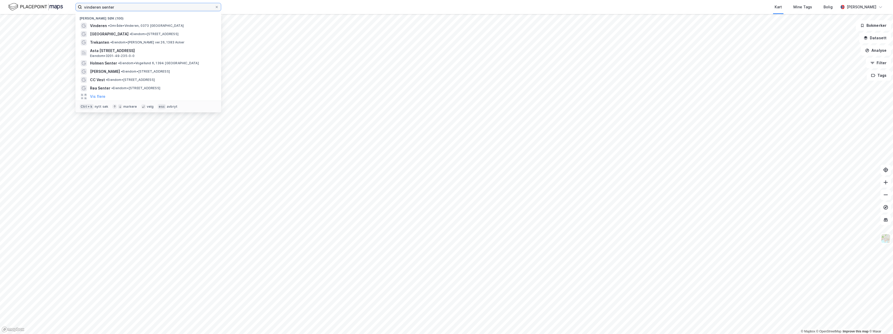
type input "vinderen senter"
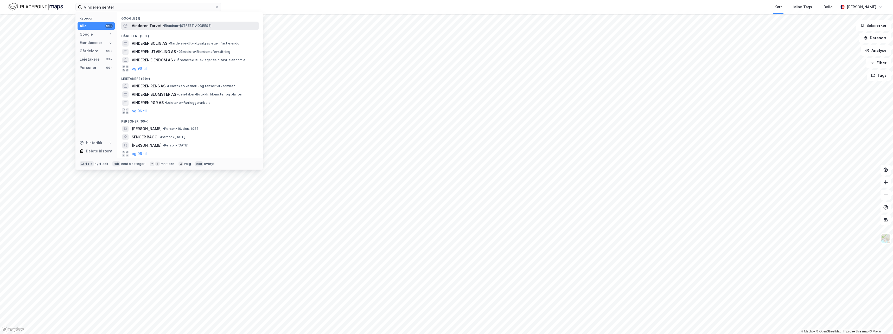
click at [145, 28] on span "Vinderen Torvet" at bounding box center [147, 26] width 30 height 6
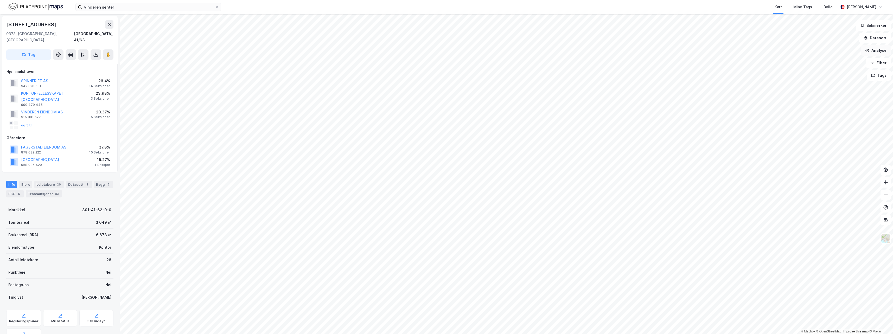
click at [876, 50] on button "Analyse" at bounding box center [876, 50] width 30 height 10
click at [843, 81] on div "Se demografi" at bounding box center [830, 83] width 45 height 4
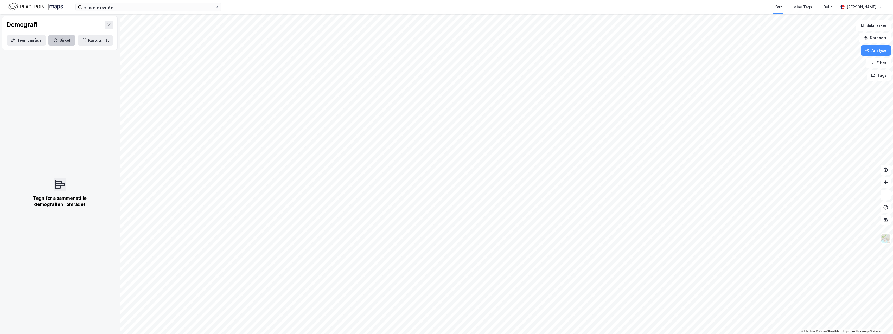
click at [56, 41] on icon "button" at bounding box center [55, 40] width 4 height 4
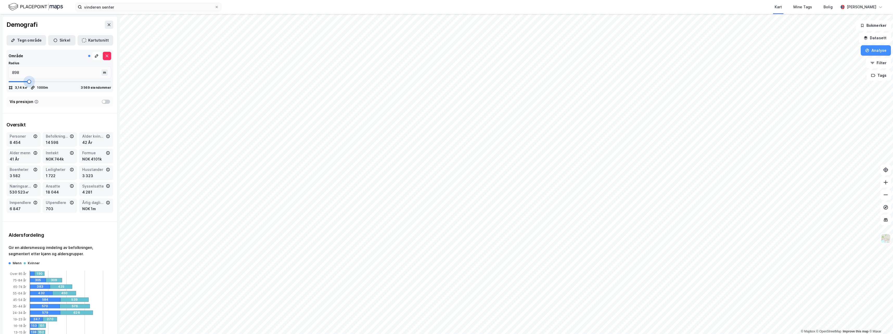
type input "845"
type input "806"
type input "753"
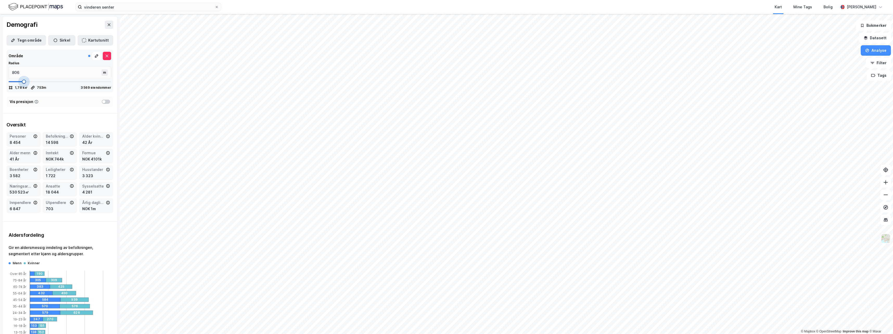
type input "753"
type input "740"
type input "726"
type input "700"
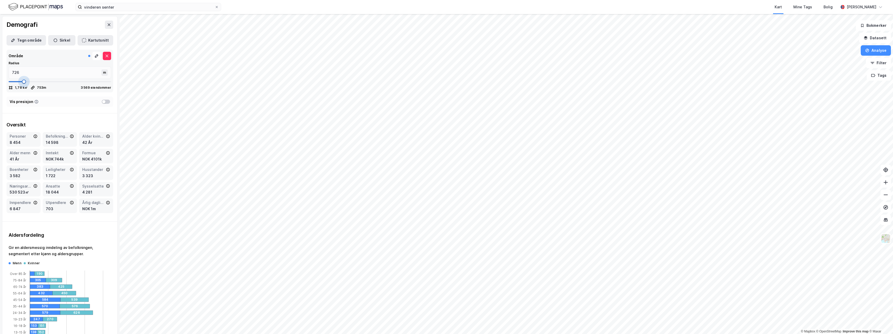
type input "700"
type input "674"
type input "647"
type input "621"
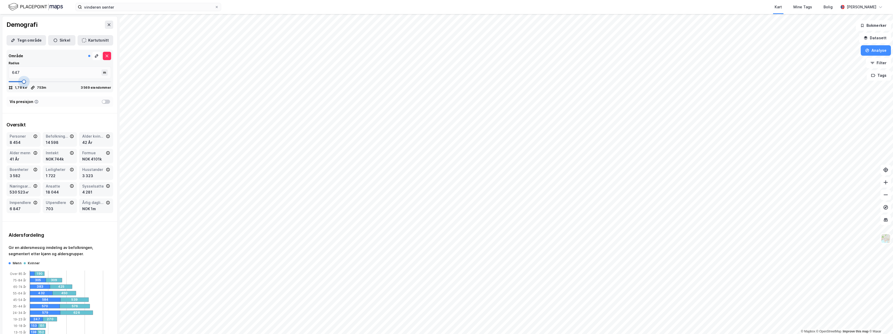
type input "621"
type input "608"
type input "595"
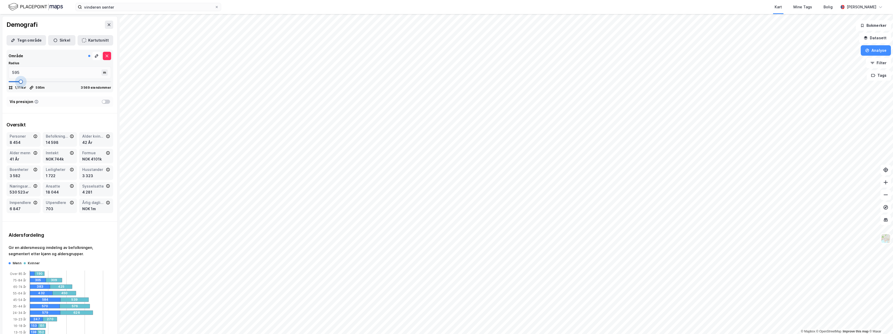
type input "581"
type input "555"
type input "542"
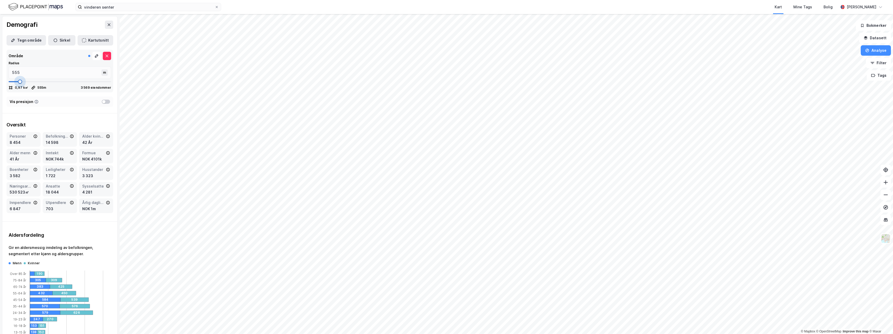
type input "542"
type input "529"
type input "515"
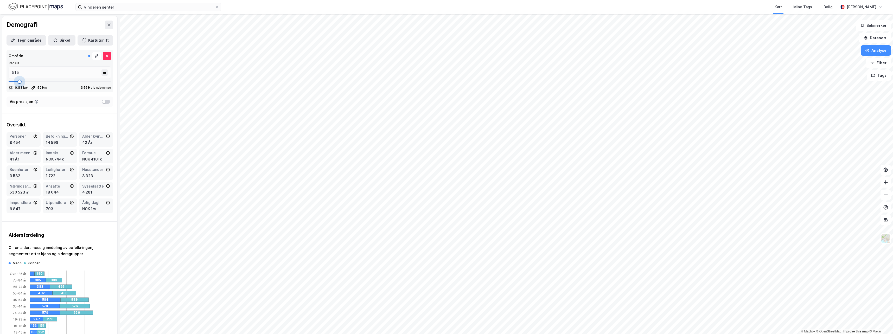
type input "489"
type input "476"
type input "489"
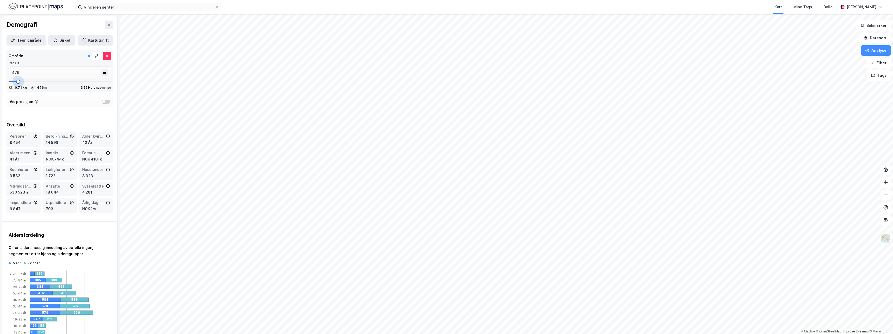
type input "489"
type input "502"
drag, startPoint x: 26, startPoint y: 83, endPoint x: 18, endPoint y: 83, distance: 7.8
click at [18, 83] on span at bounding box center [19, 82] width 4 height 4
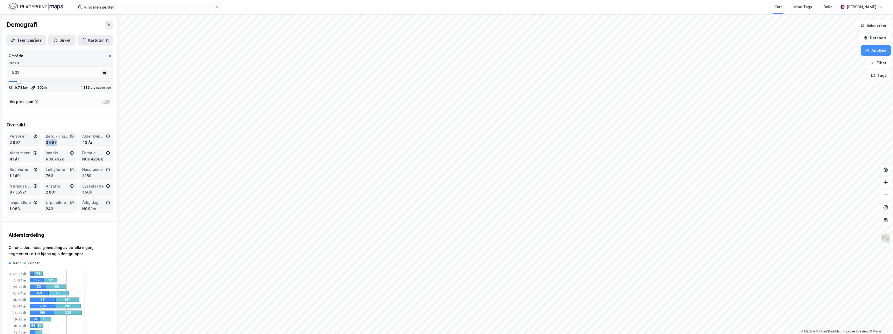
drag, startPoint x: 44, startPoint y: 143, endPoint x: 60, endPoint y: 144, distance: 15.4
click at [60, 144] on div "Befolkning dagtid 3 687" at bounding box center [60, 139] width 34 height 15
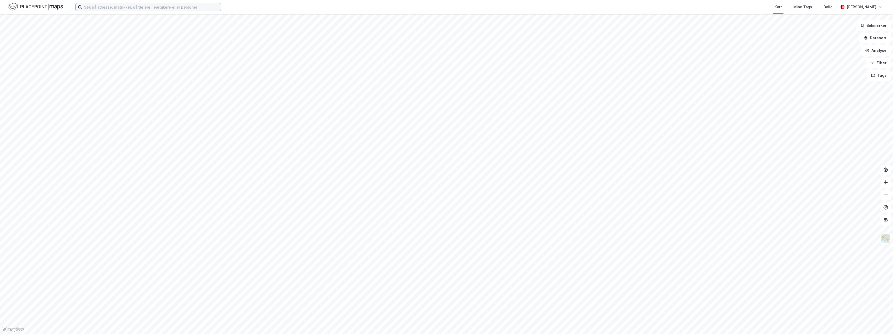
click at [128, 8] on input at bounding box center [151, 7] width 139 height 8
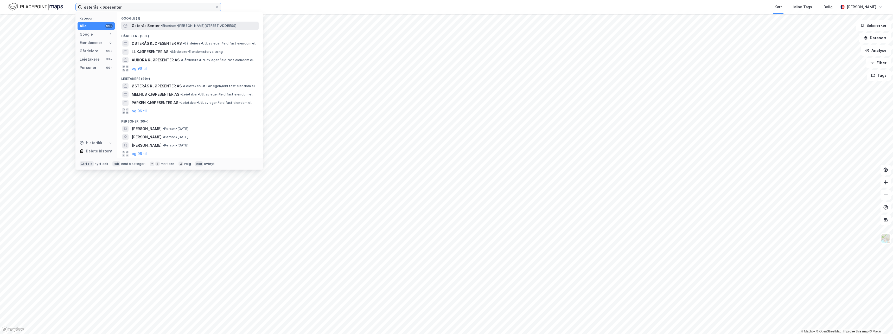
type input "østerås kjøpesenter"
click at [136, 24] on span "Østerås Senter" at bounding box center [146, 26] width 28 height 6
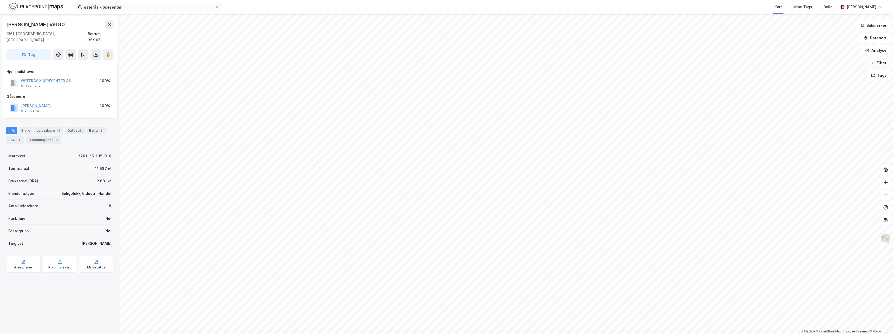
click at [884, 63] on button "Filter" at bounding box center [878, 63] width 25 height 10
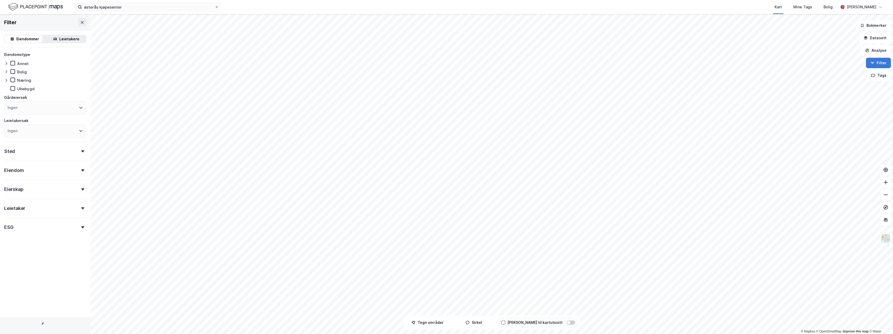
click at [881, 63] on button "Filter" at bounding box center [878, 63] width 25 height 10
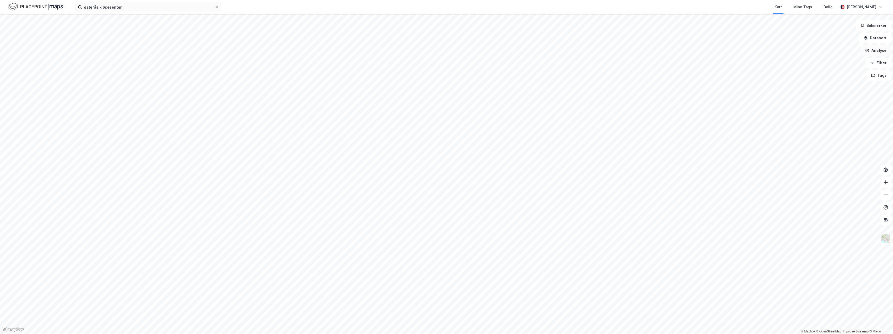
click at [875, 49] on button "Analyse" at bounding box center [876, 50] width 30 height 10
click at [831, 85] on div "Se demografi" at bounding box center [830, 83] width 45 height 4
click at [61, 37] on button "Sirkel" at bounding box center [61, 40] width 27 height 10
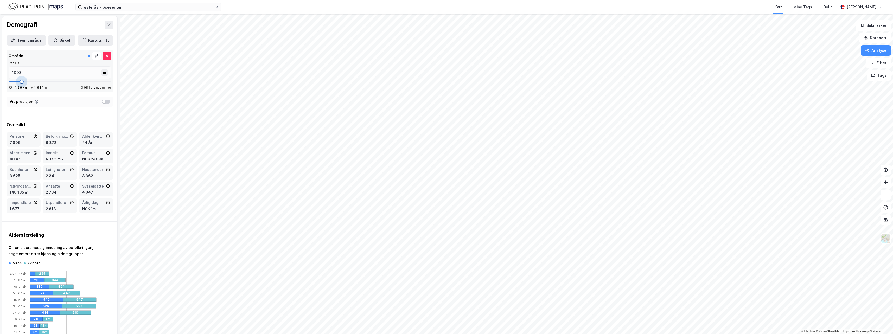
type input "634"
type input "542"
type input "515"
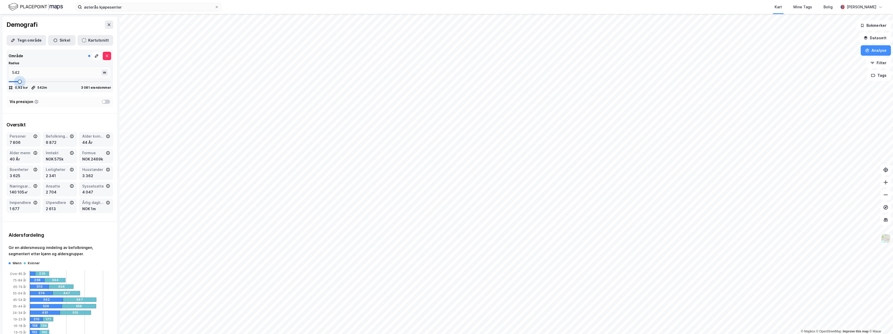
type input "502"
drag, startPoint x: 28, startPoint y: 81, endPoint x: 18, endPoint y: 81, distance: 9.9
click at [18, 81] on span at bounding box center [19, 82] width 4 height 4
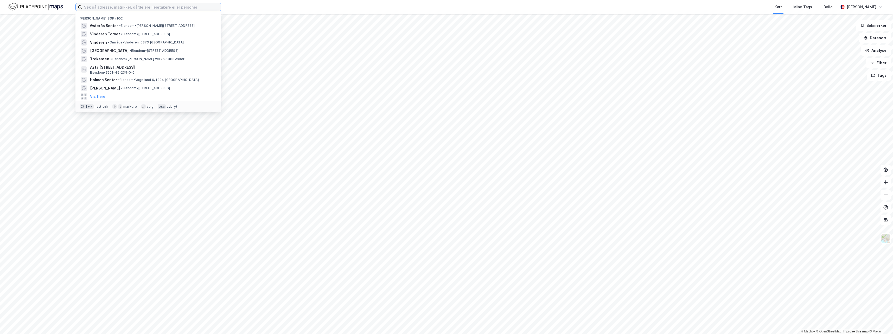
click at [156, 7] on input at bounding box center [151, 7] width 139 height 8
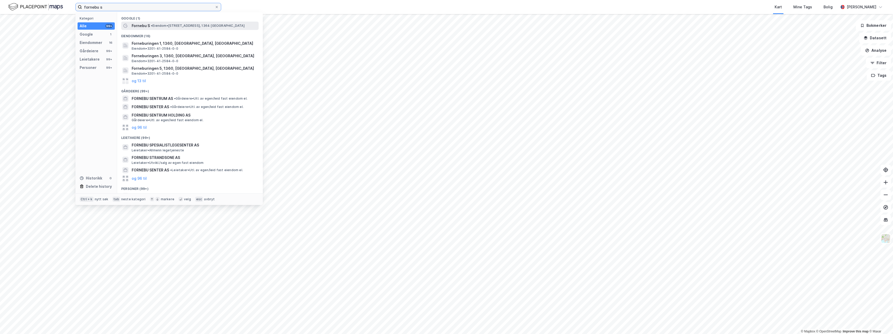
type input "fornebu s"
click at [156, 24] on span "• Eiendom • [STREET_ADDRESS], 1364 [GEOGRAPHIC_DATA]" at bounding box center [198, 26] width 94 height 4
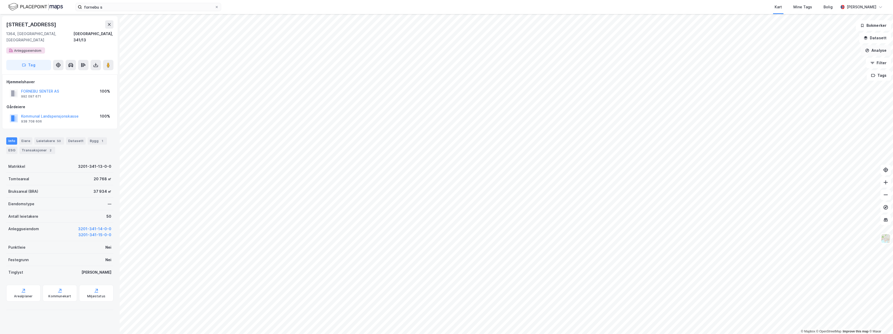
click at [873, 51] on button "Analyse" at bounding box center [876, 50] width 30 height 10
click at [842, 82] on div "Se demografi" at bounding box center [830, 83] width 45 height 4
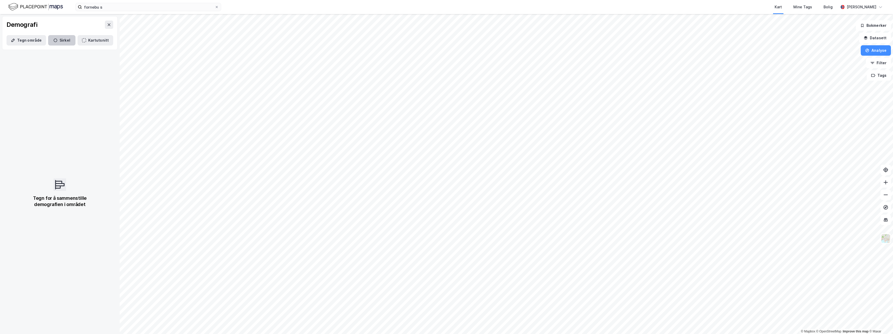
click at [51, 39] on button "Sirkel" at bounding box center [61, 40] width 27 height 10
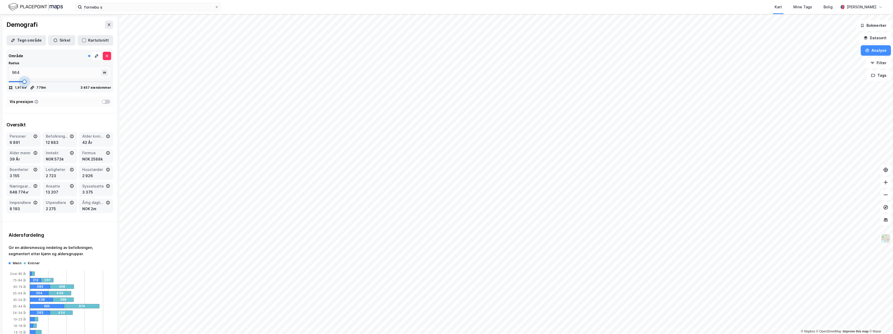
type input "779"
type input "713"
type input "674"
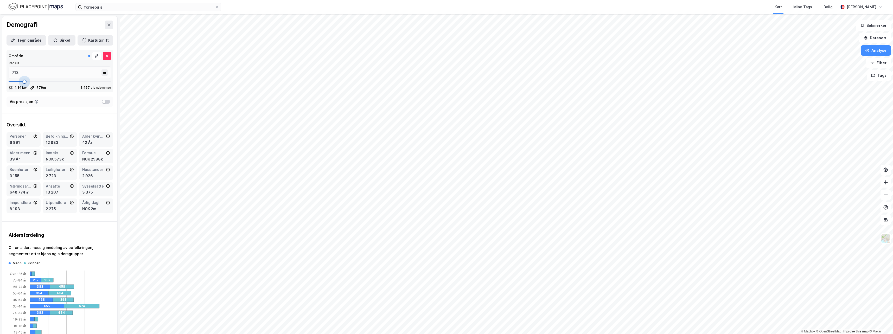
type input "674"
type input "647"
type input "621"
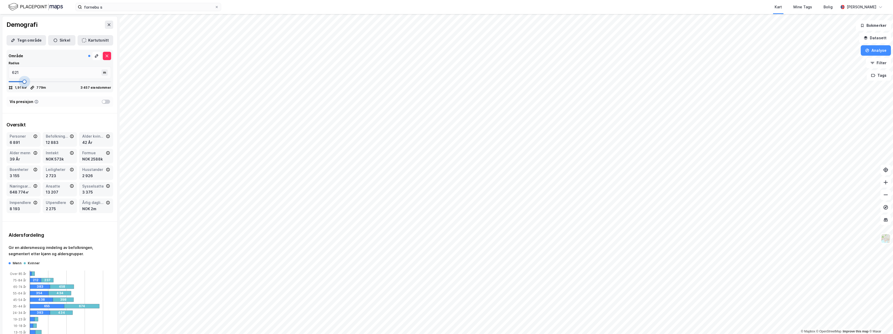
type input "595"
type input "581"
type input "555"
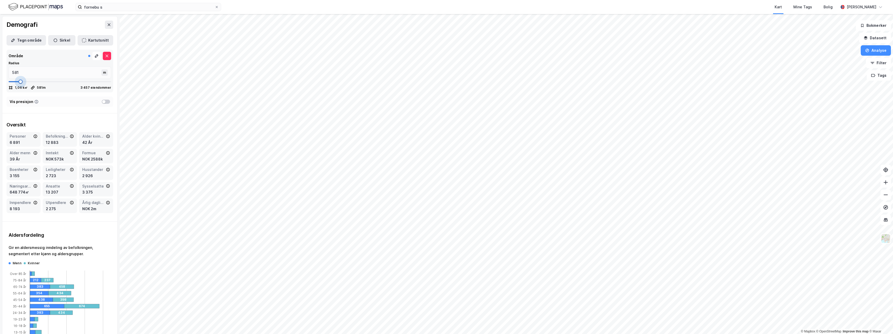
type input "555"
type input "529"
type input "515"
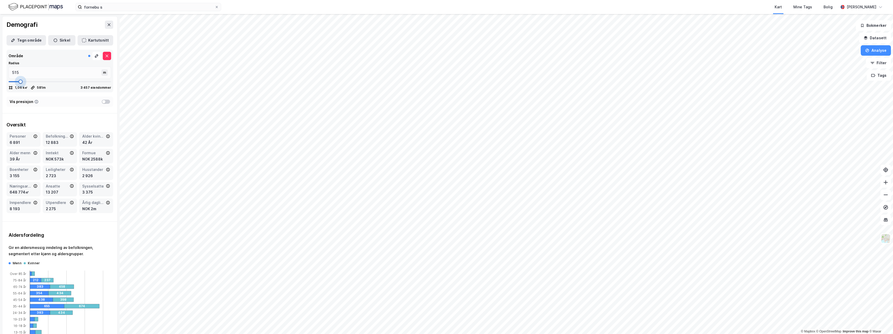
type input "502"
type input "489"
type input "502"
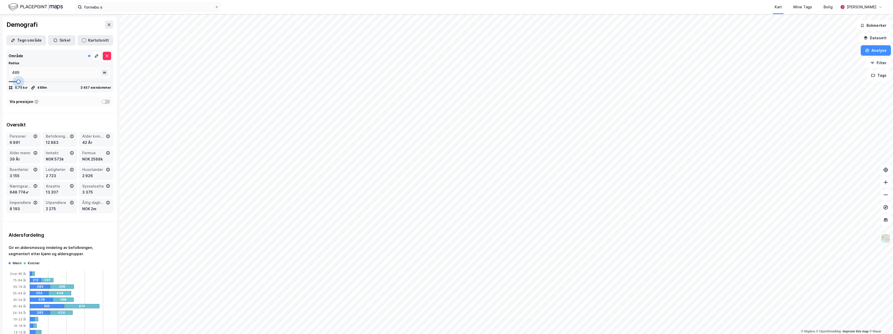
type input "502"
type input "529"
type input "555"
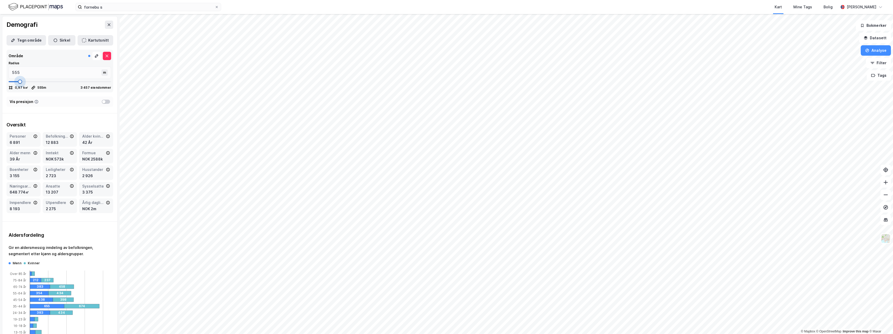
type input "542"
type input "529"
type input "515"
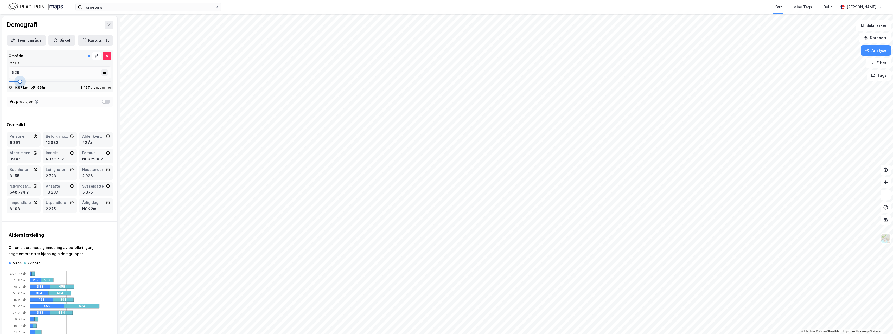
type input "515"
drag, startPoint x: 28, startPoint y: 82, endPoint x: 19, endPoint y: 84, distance: 9.0
click at [19, 84] on span at bounding box center [19, 82] width 4 height 4
